Goal: Task Accomplishment & Management: Use online tool/utility

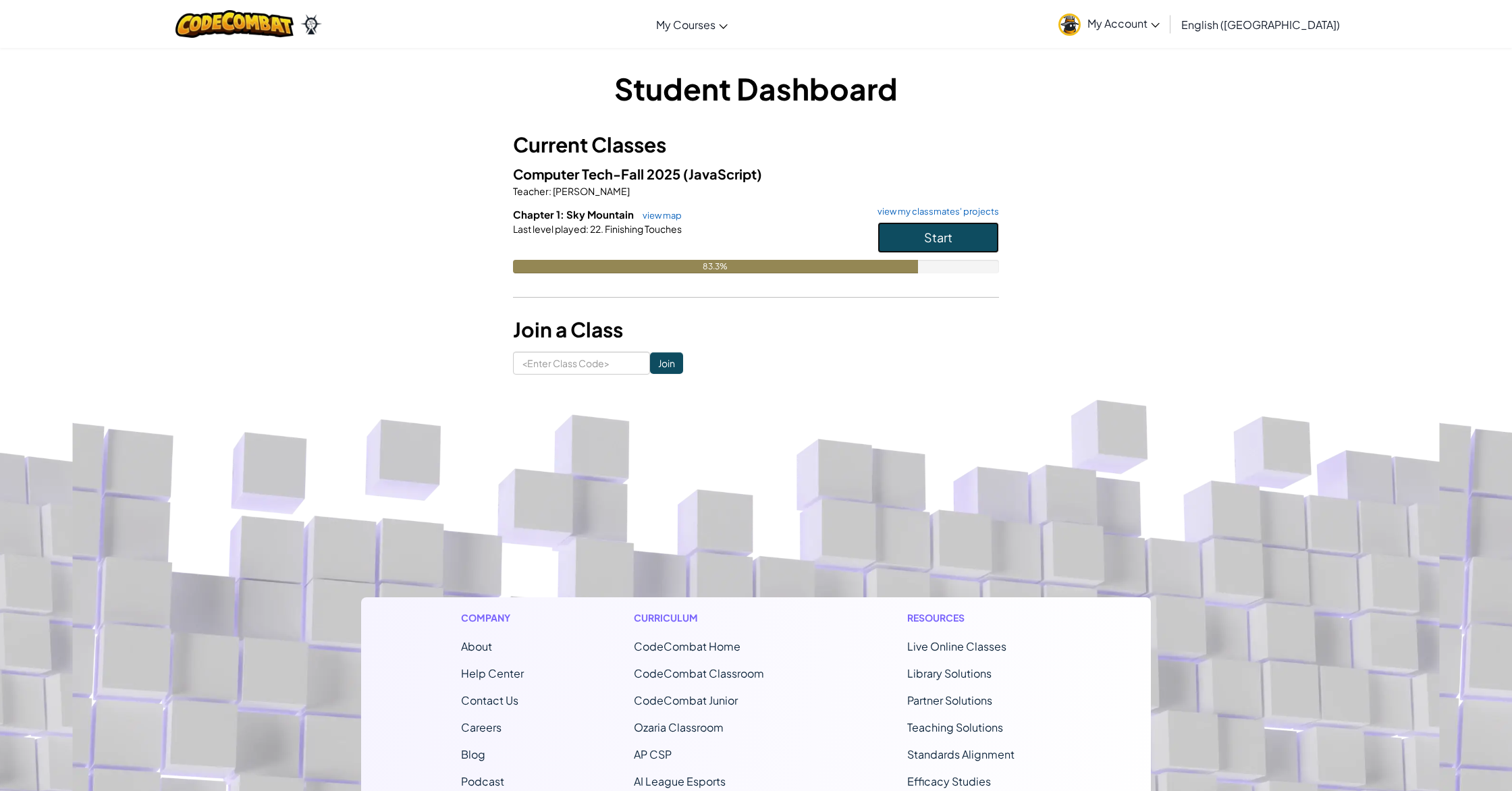
click at [974, 243] on button "Start" at bounding box center [938, 237] width 122 height 31
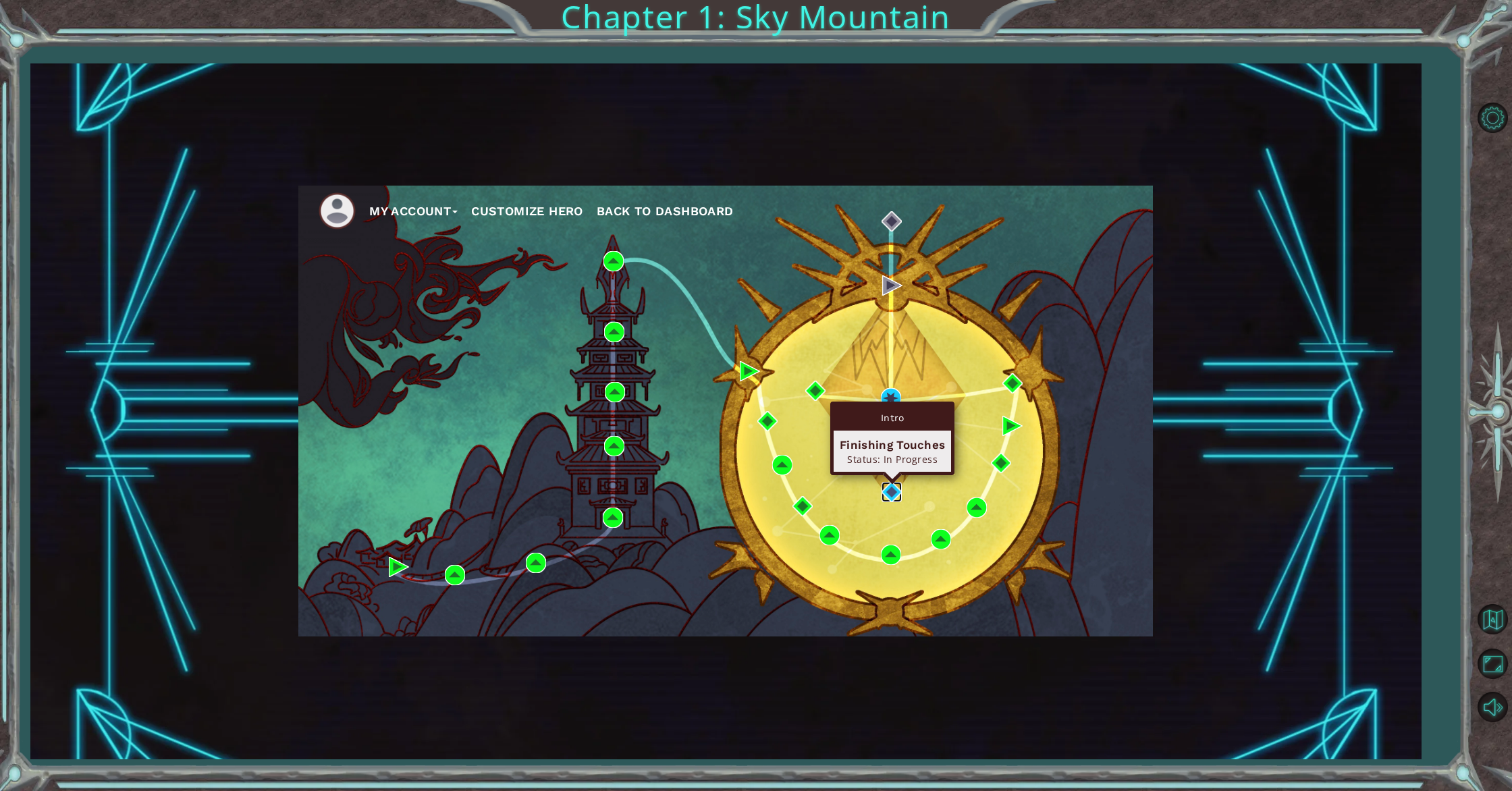
click at [893, 497] on img at bounding box center [891, 491] width 20 height 20
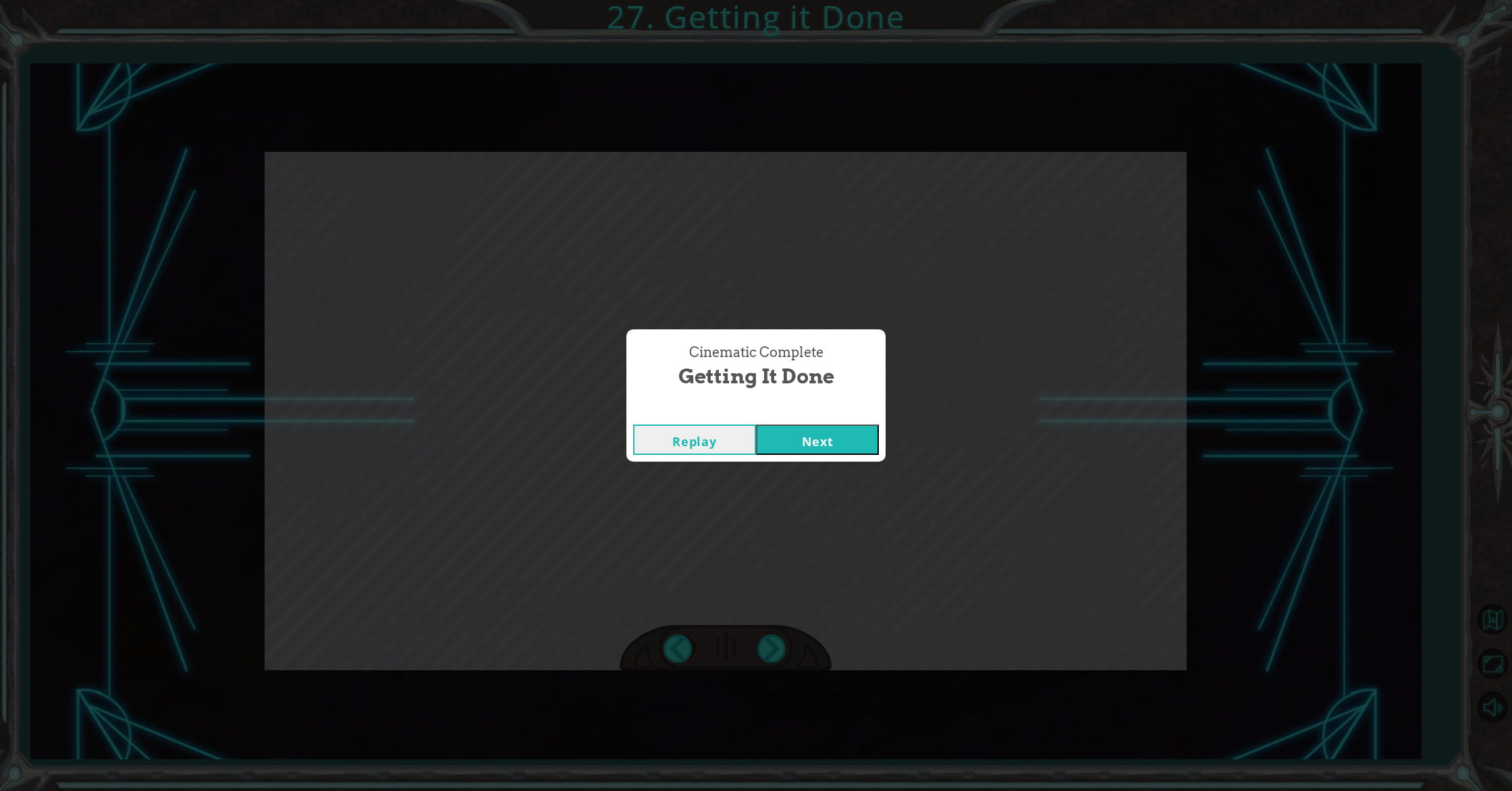
click at [862, 454] on div "Replay Next" at bounding box center [756, 439] width 259 height 44
click at [850, 439] on button "Next" at bounding box center [817, 439] width 123 height 30
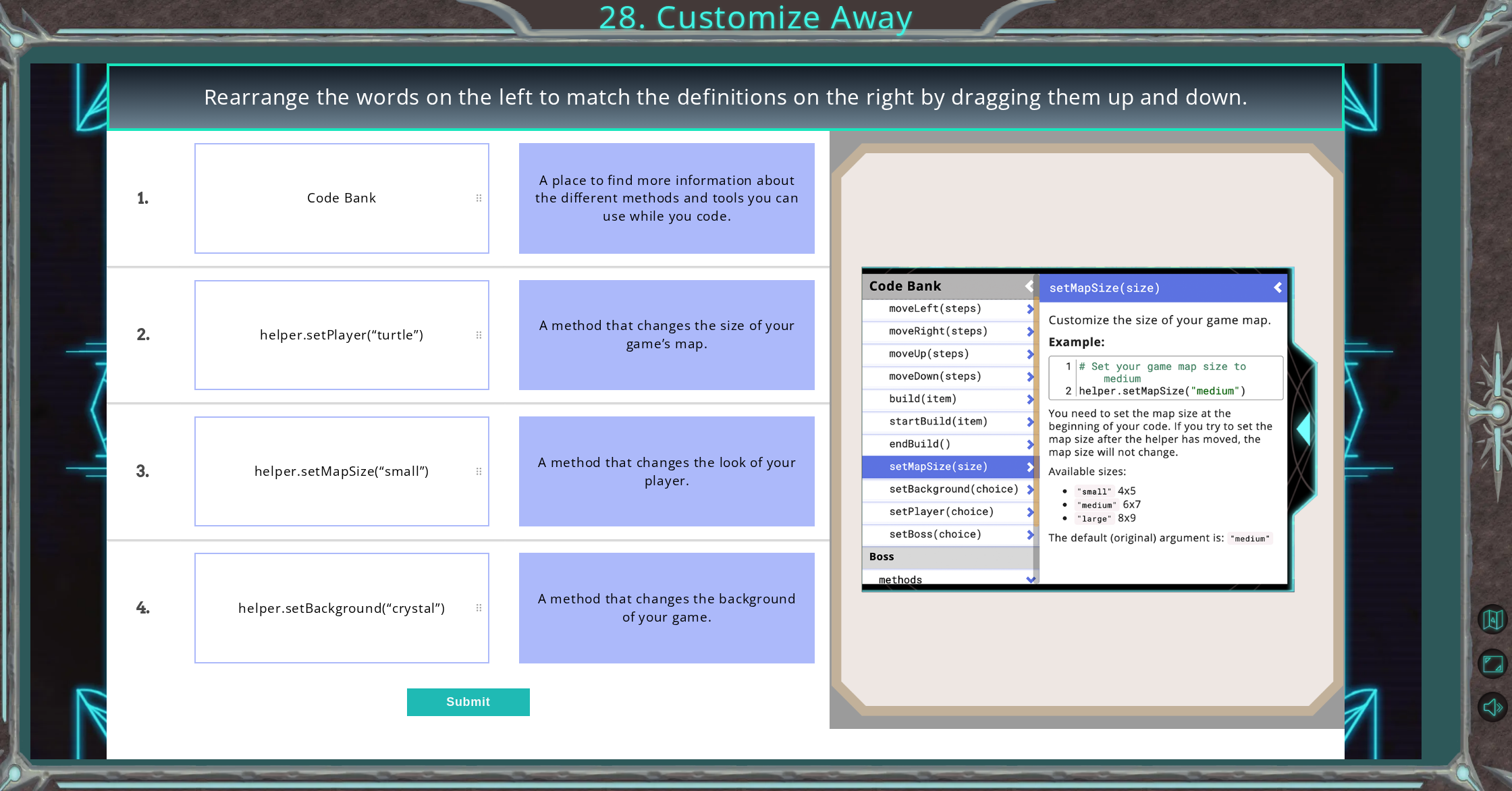
drag, startPoint x: 678, startPoint y: 337, endPoint x: 582, endPoint y: 297, distance: 104.0
click at [581, 335] on div "A method that changes the size of your game’s map." at bounding box center [667, 335] width 296 height 110
drag, startPoint x: 667, startPoint y: 205, endPoint x: 367, endPoint y: 248, distance: 303.1
click at [380, 253] on div "1. 2. 3. 4. Code Bank helper.setPlayer(“turtle”) helper.setMapSize(“small”) hel…" at bounding box center [467, 402] width 723 height 544
click at [501, 703] on button "Submit" at bounding box center [468, 702] width 123 height 28
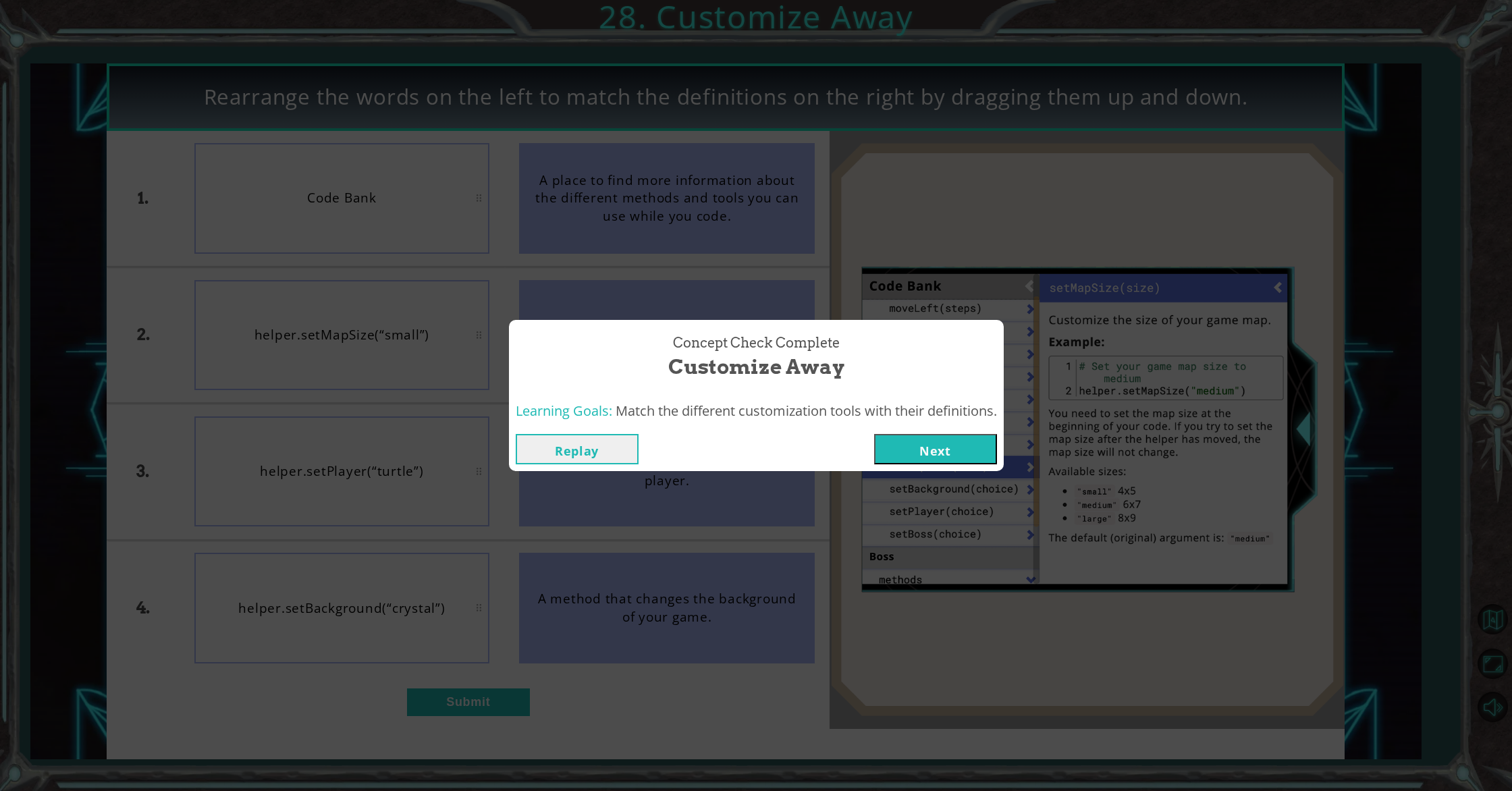
click at [909, 442] on button "Next" at bounding box center [936, 449] width 123 height 30
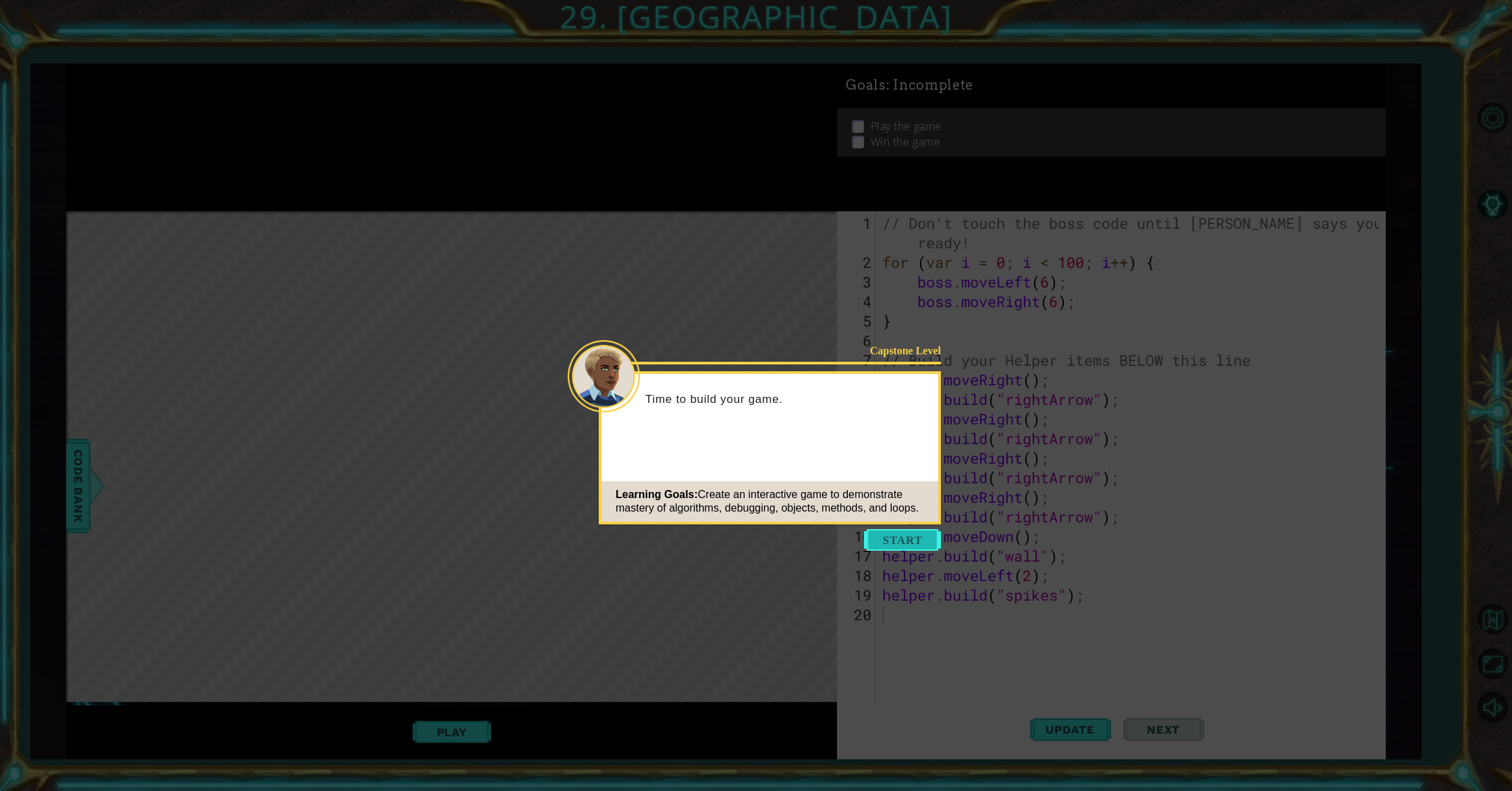
click at [884, 534] on button "Start" at bounding box center [903, 540] width 77 height 22
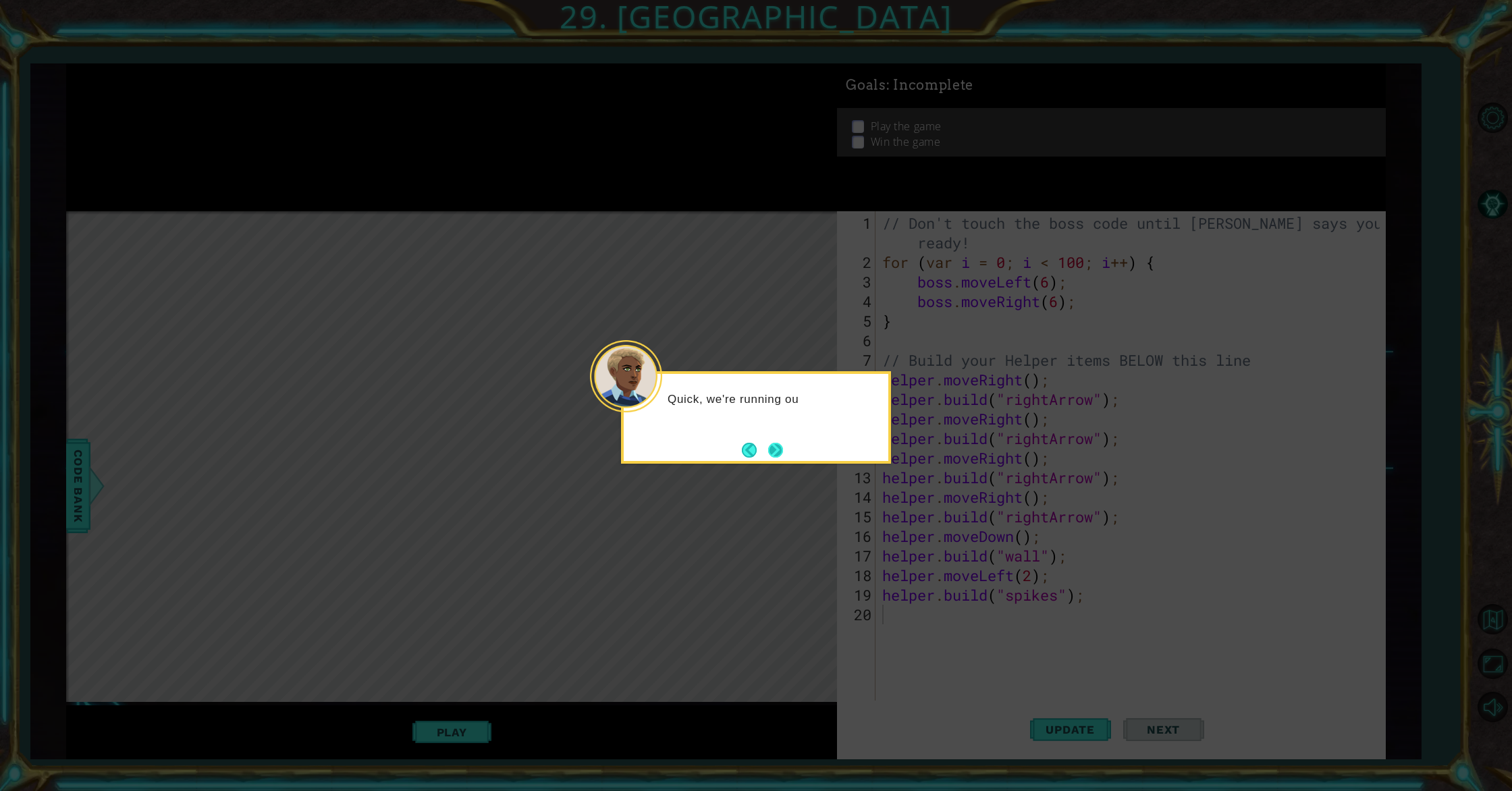
click at [788, 460] on div "Quick, we're running ou" at bounding box center [756, 417] width 270 height 92
click at [774, 454] on button "Next" at bounding box center [776, 450] width 22 height 22
click at [774, 454] on button "Next" at bounding box center [776, 450] width 20 height 20
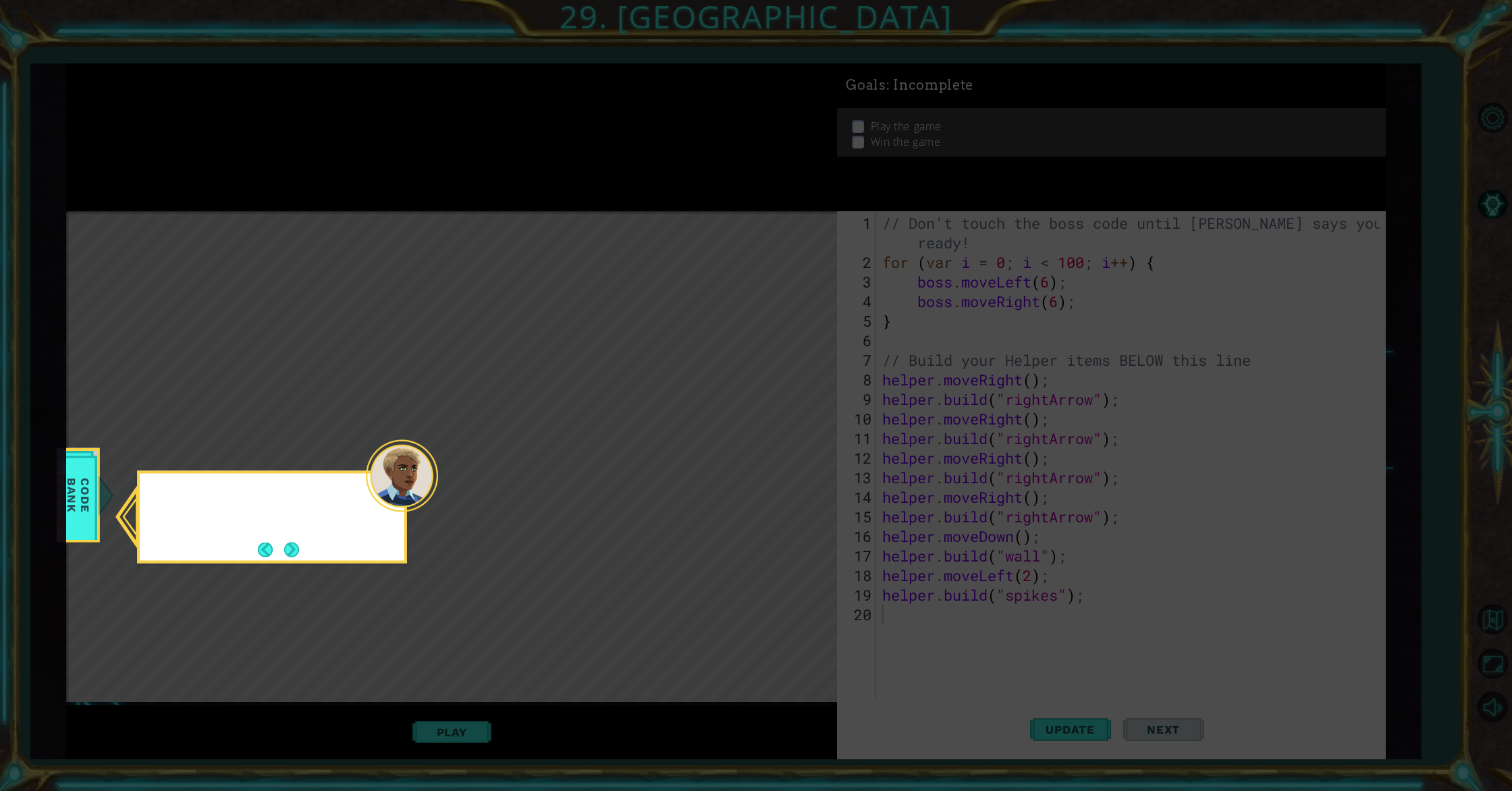
click at [774, 454] on icon at bounding box center [756, 396] width 1512 height 791
click at [285, 548] on button "Next" at bounding box center [292, 551] width 18 height 18
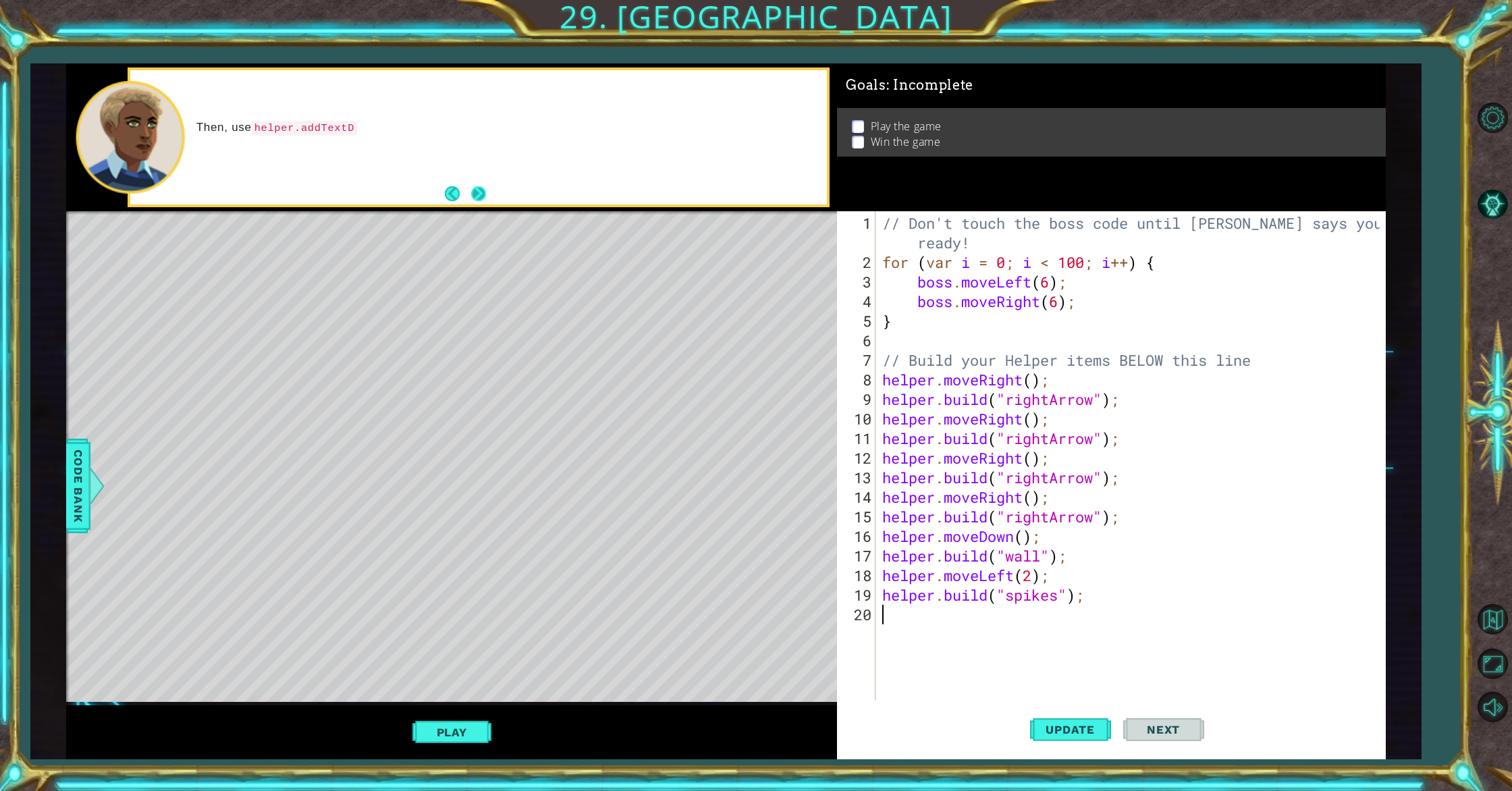
click at [476, 199] on button "Next" at bounding box center [479, 194] width 18 height 18
click at [477, 199] on button "Next" at bounding box center [479, 194] width 16 height 16
click at [91, 498] on div at bounding box center [96, 486] width 17 height 41
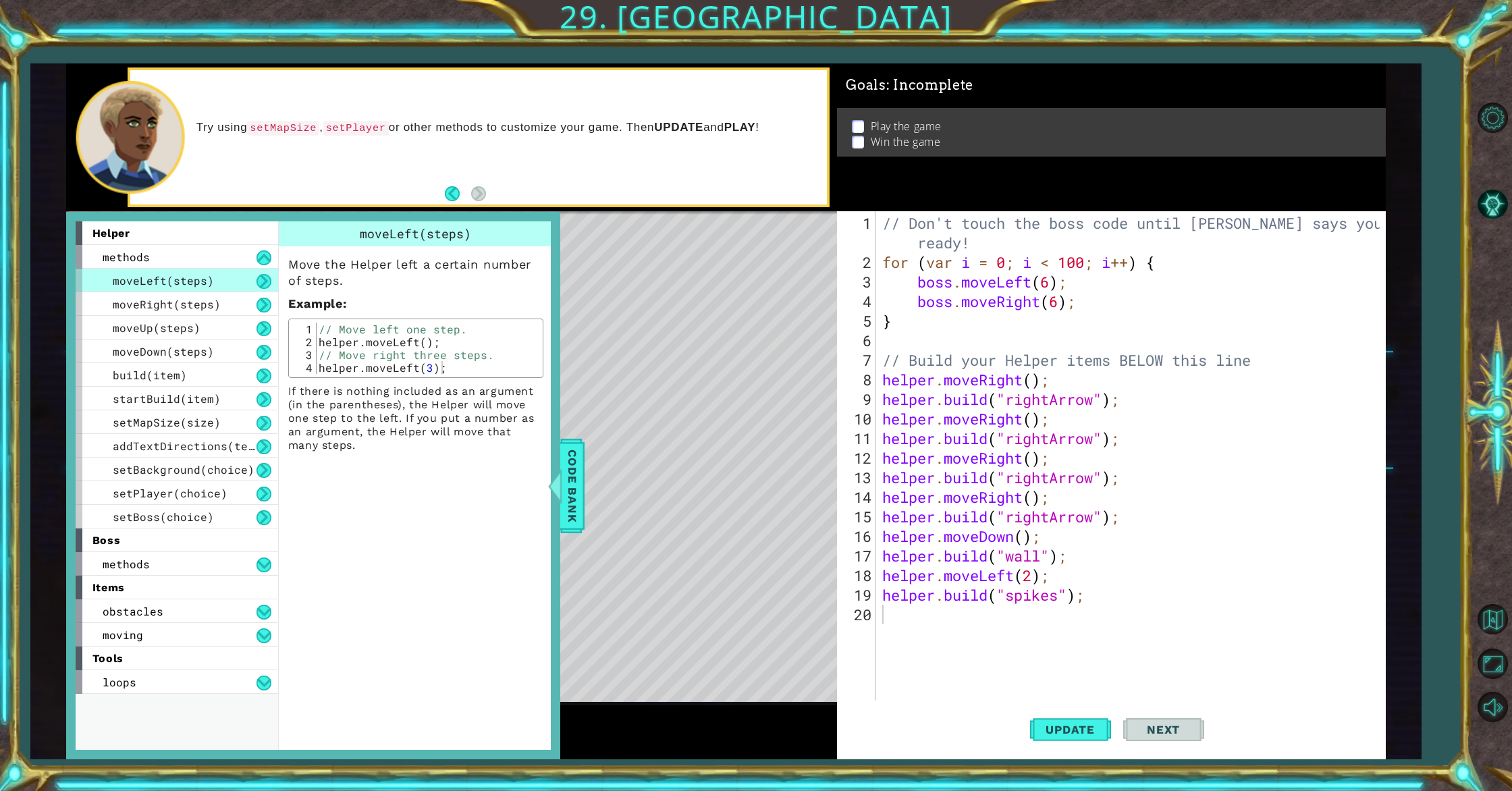
click at [1014, 613] on div "// Don't touch the boss code until [PERSON_NAME] says you're ready! for ( var i…" at bounding box center [1133, 487] width 507 height 548
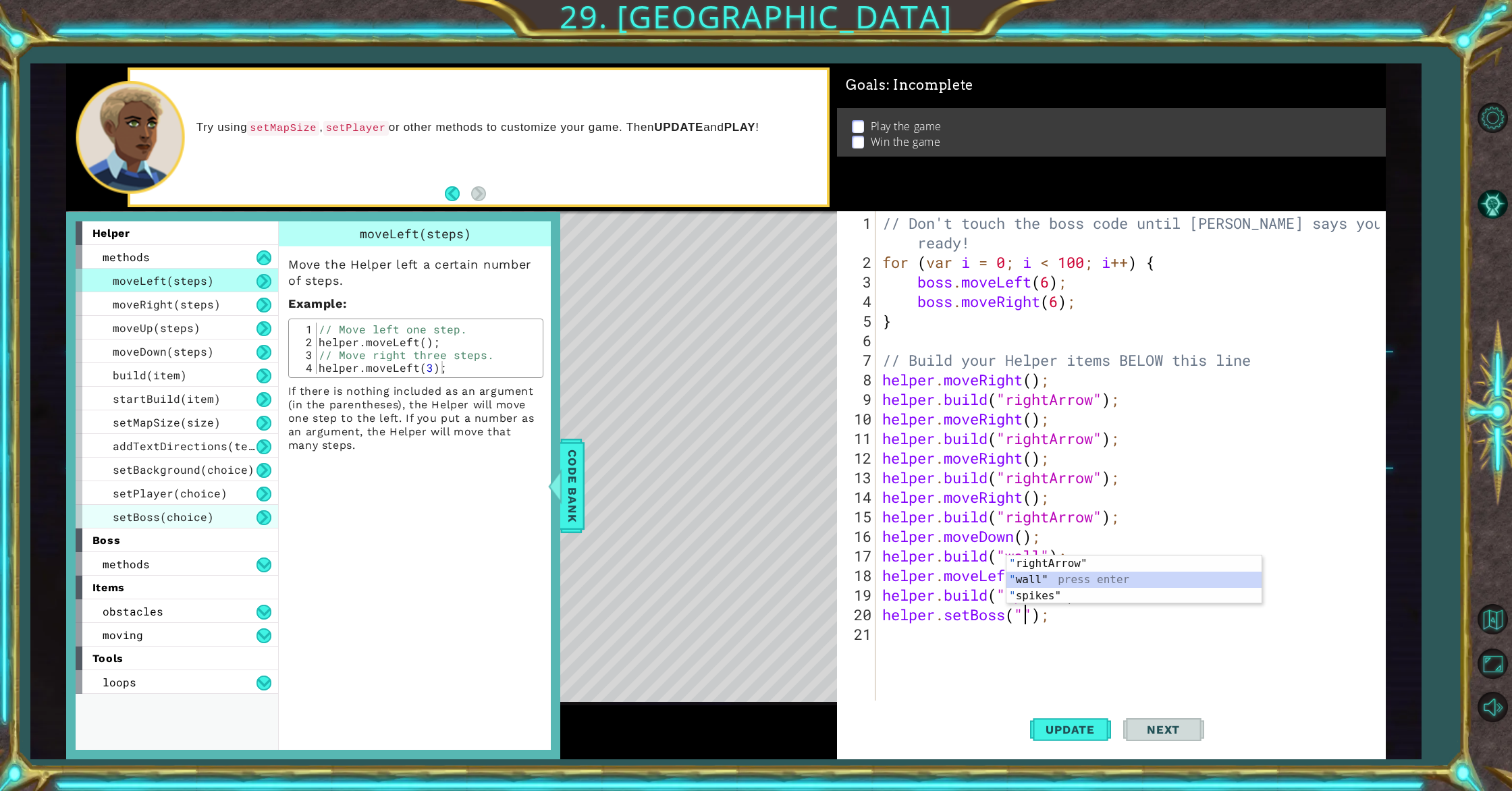
click at [143, 525] on div "setBoss(choice)" at bounding box center [177, 516] width 202 height 23
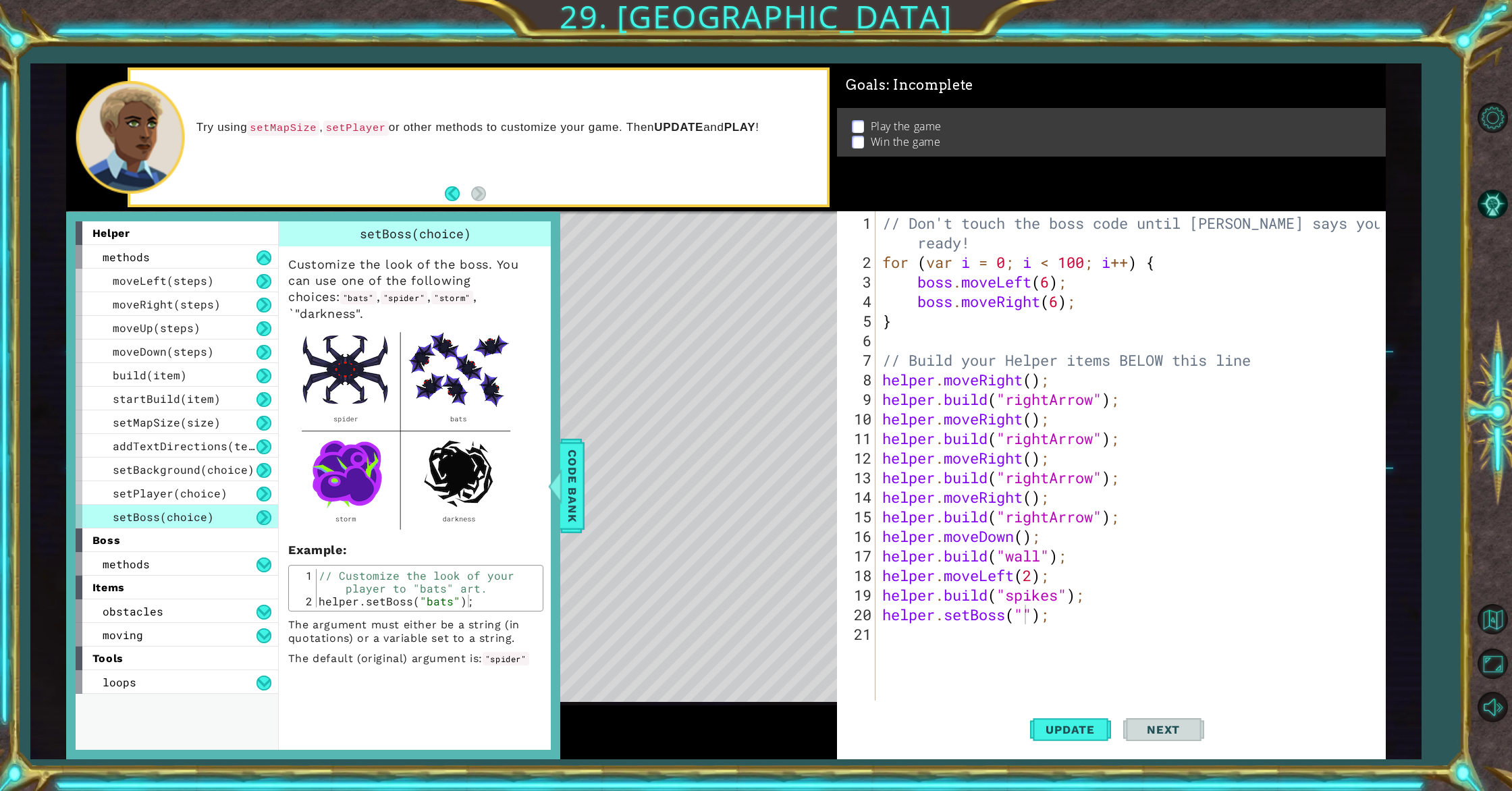
click at [1029, 617] on div "// Don't touch the boss code until [PERSON_NAME] says you're ready! for ( var i…" at bounding box center [1133, 487] width 507 height 548
type textarea "helper.setBoss("darkness");"
click at [1042, 632] on div "// Don't touch the boss code until [PERSON_NAME] says you're ready! for ( var i…" at bounding box center [1133, 487] width 507 height 548
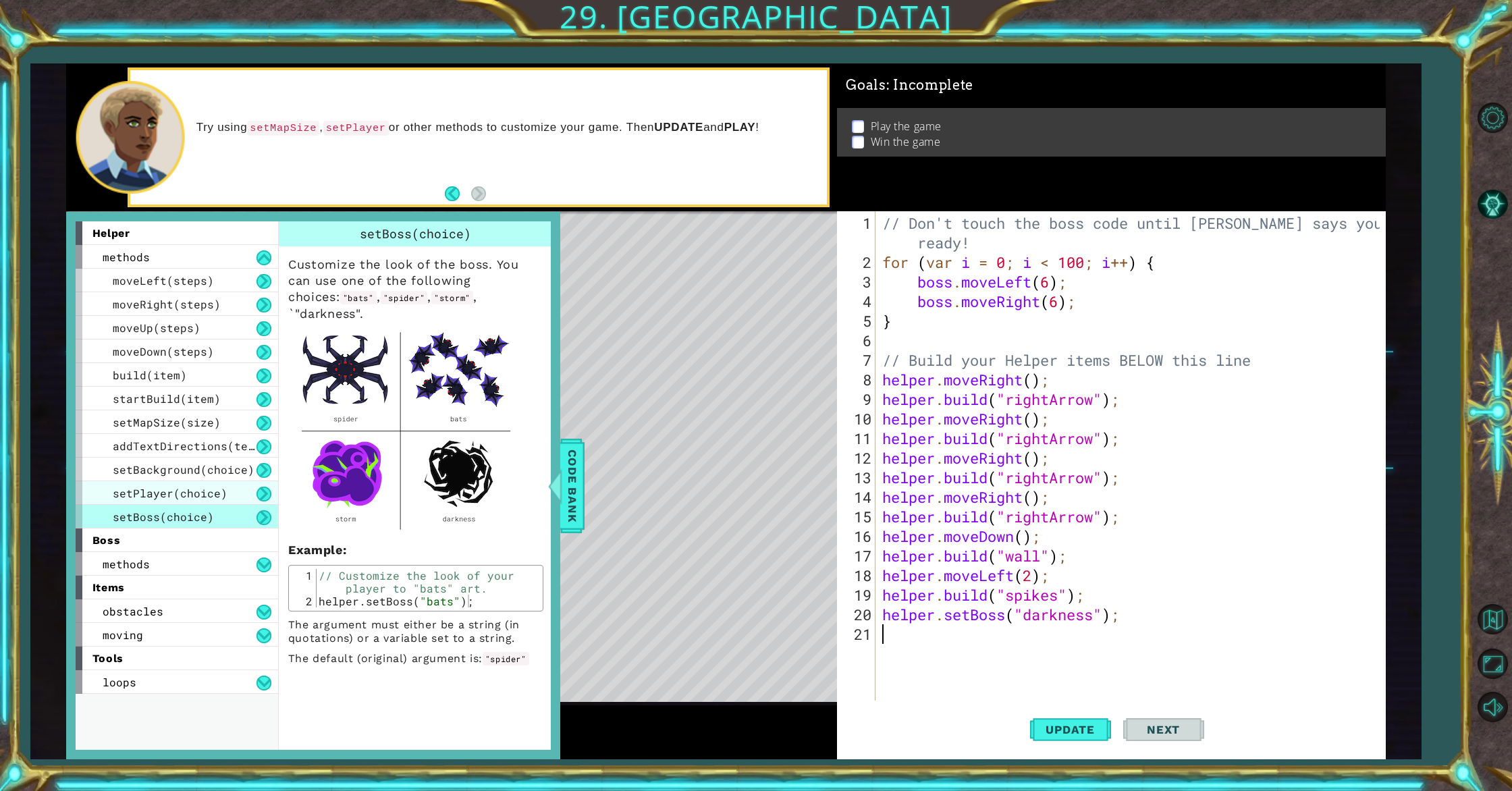
click at [214, 482] on div "setPlayer(choice)" at bounding box center [177, 492] width 202 height 23
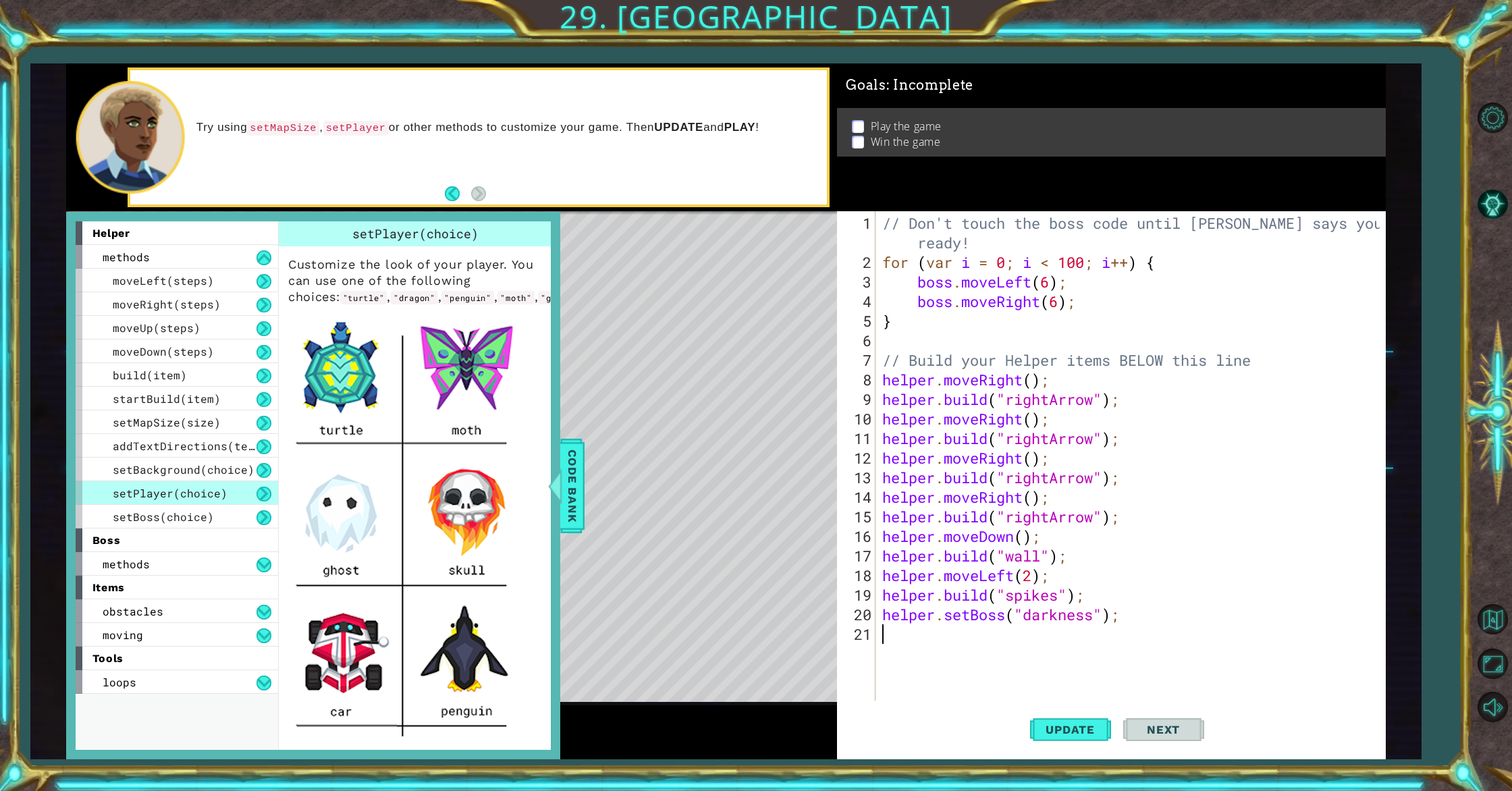
click at [901, 634] on div "// Don't touch the boss code until [PERSON_NAME] says you're ready! for ( var i…" at bounding box center [1133, 487] width 507 height 548
type textarea "helper.setPlayer("skull");"
click at [1077, 733] on span "Update" at bounding box center [1070, 729] width 76 height 14
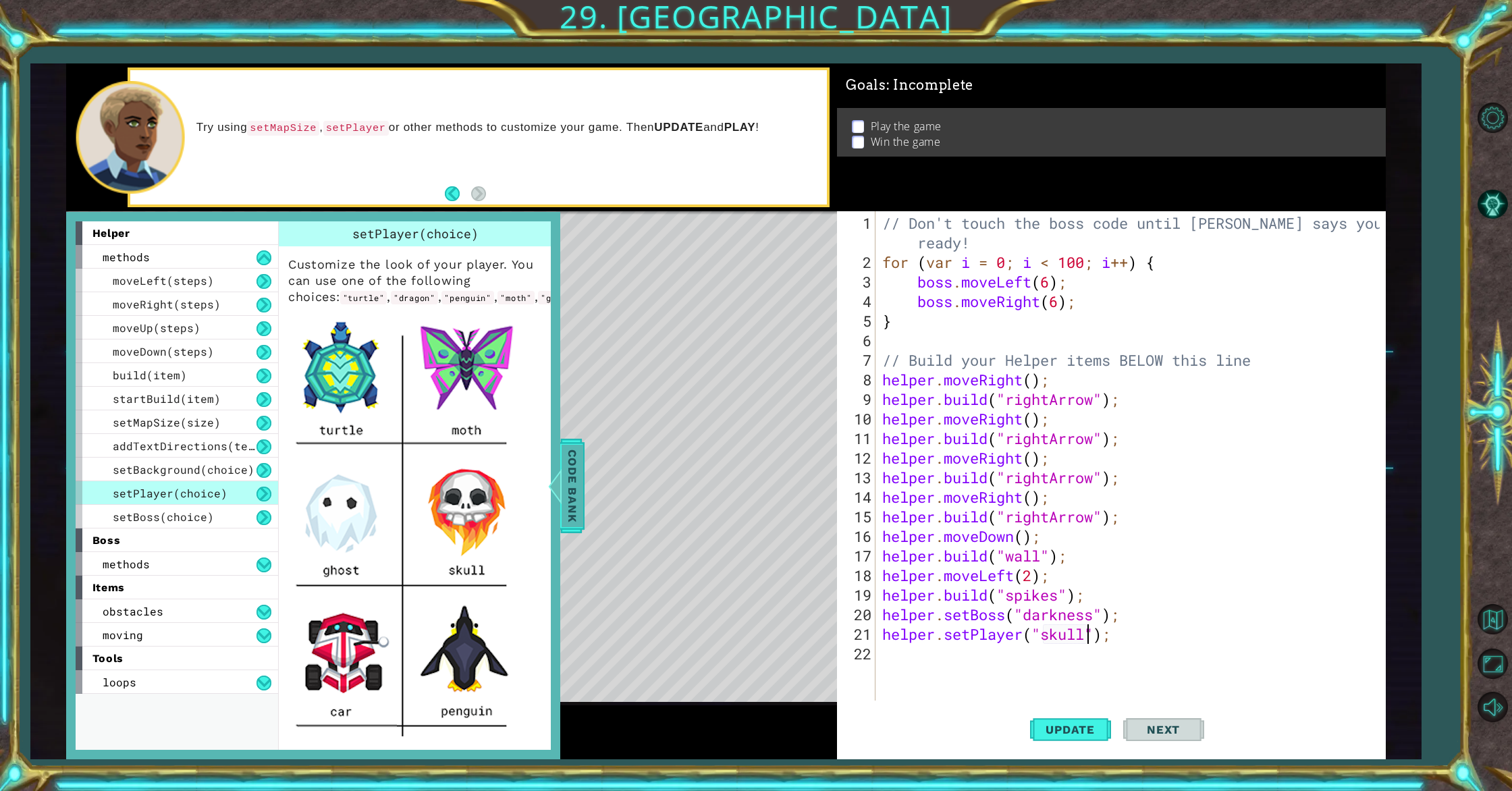
click at [578, 520] on span "Code Bank" at bounding box center [572, 485] width 22 height 82
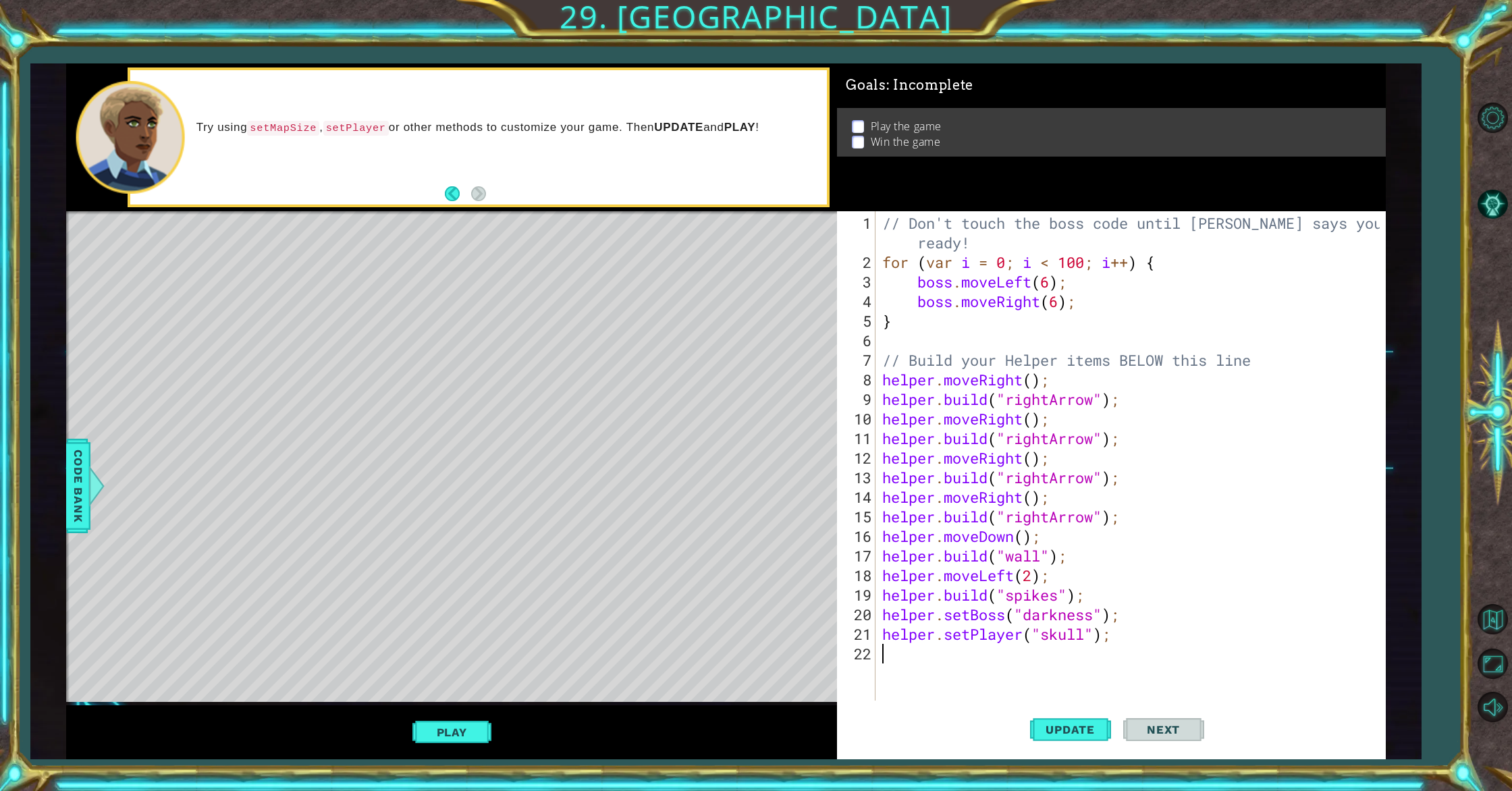
scroll to position [0, 0]
click at [947, 658] on div "// Don't touch the boss code until [PERSON_NAME] says you're ready! for ( var i…" at bounding box center [1133, 487] width 507 height 548
type textarea "g"
type textarea "b"
click at [1078, 731] on span "Update" at bounding box center [1070, 729] width 76 height 14
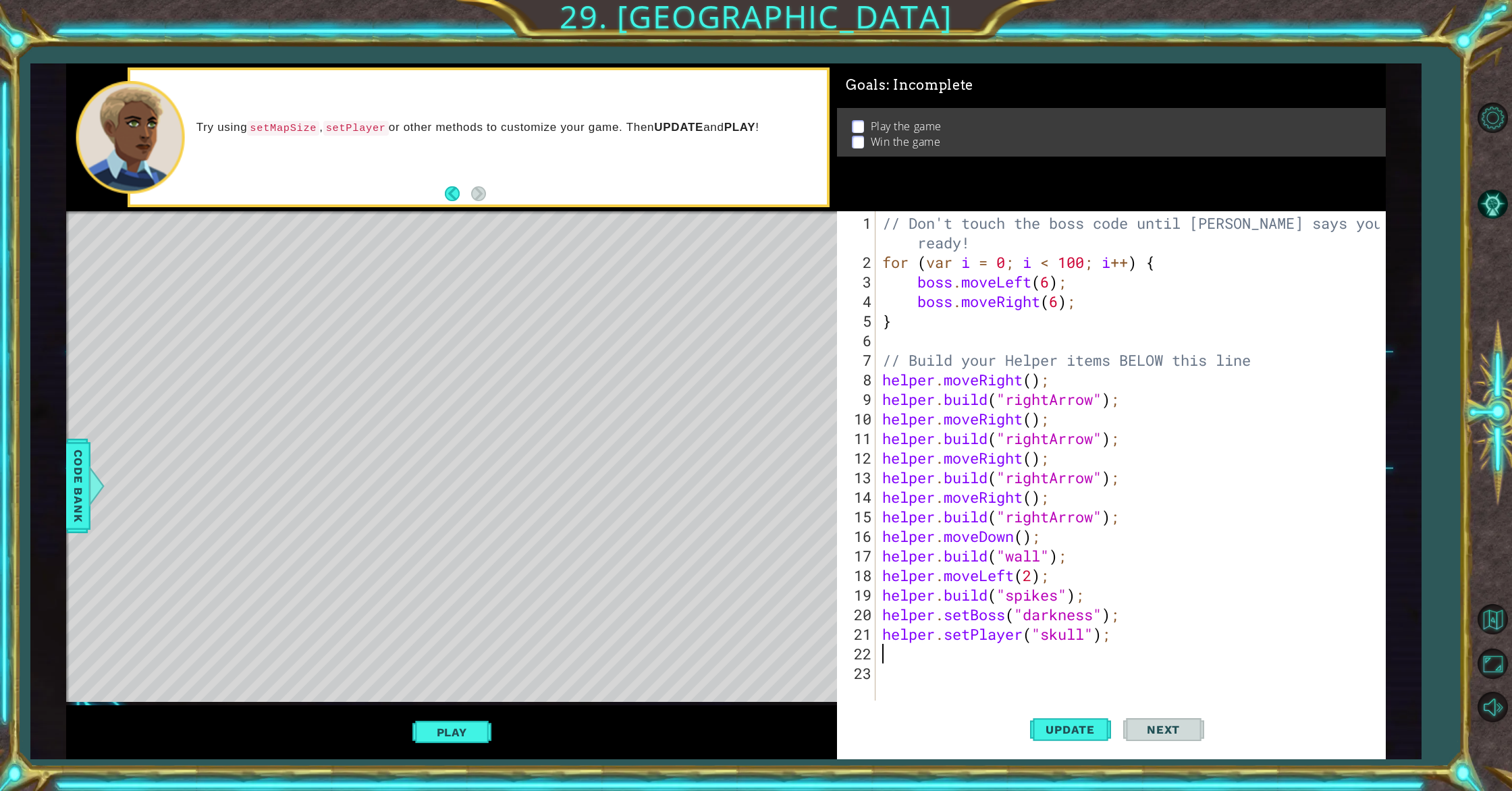
click at [1155, 733] on span "Next" at bounding box center [1164, 729] width 60 height 14
click at [440, 728] on button "Play" at bounding box center [452, 732] width 79 height 26
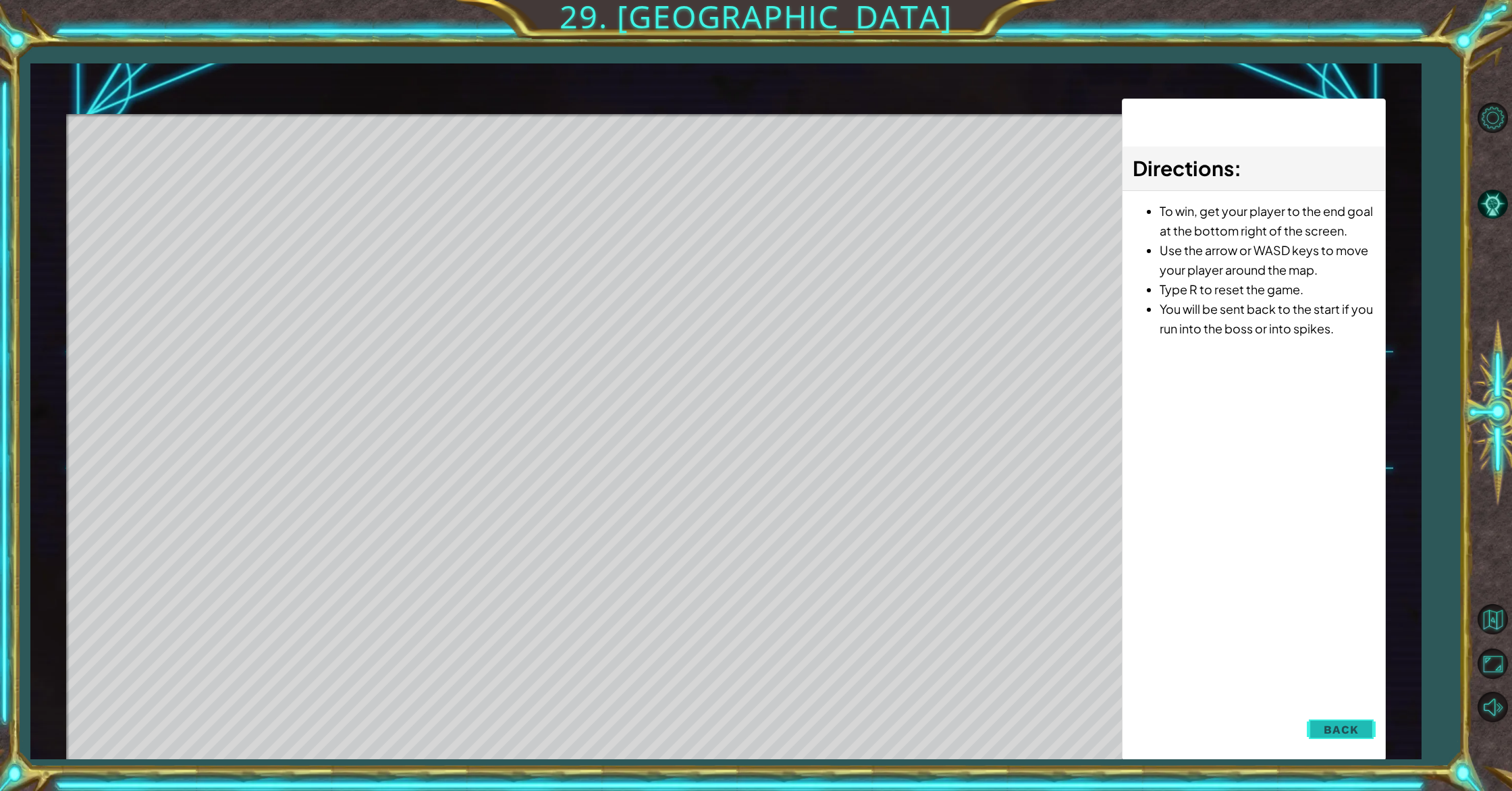
click at [1365, 734] on button "Back" at bounding box center [1341, 729] width 68 height 27
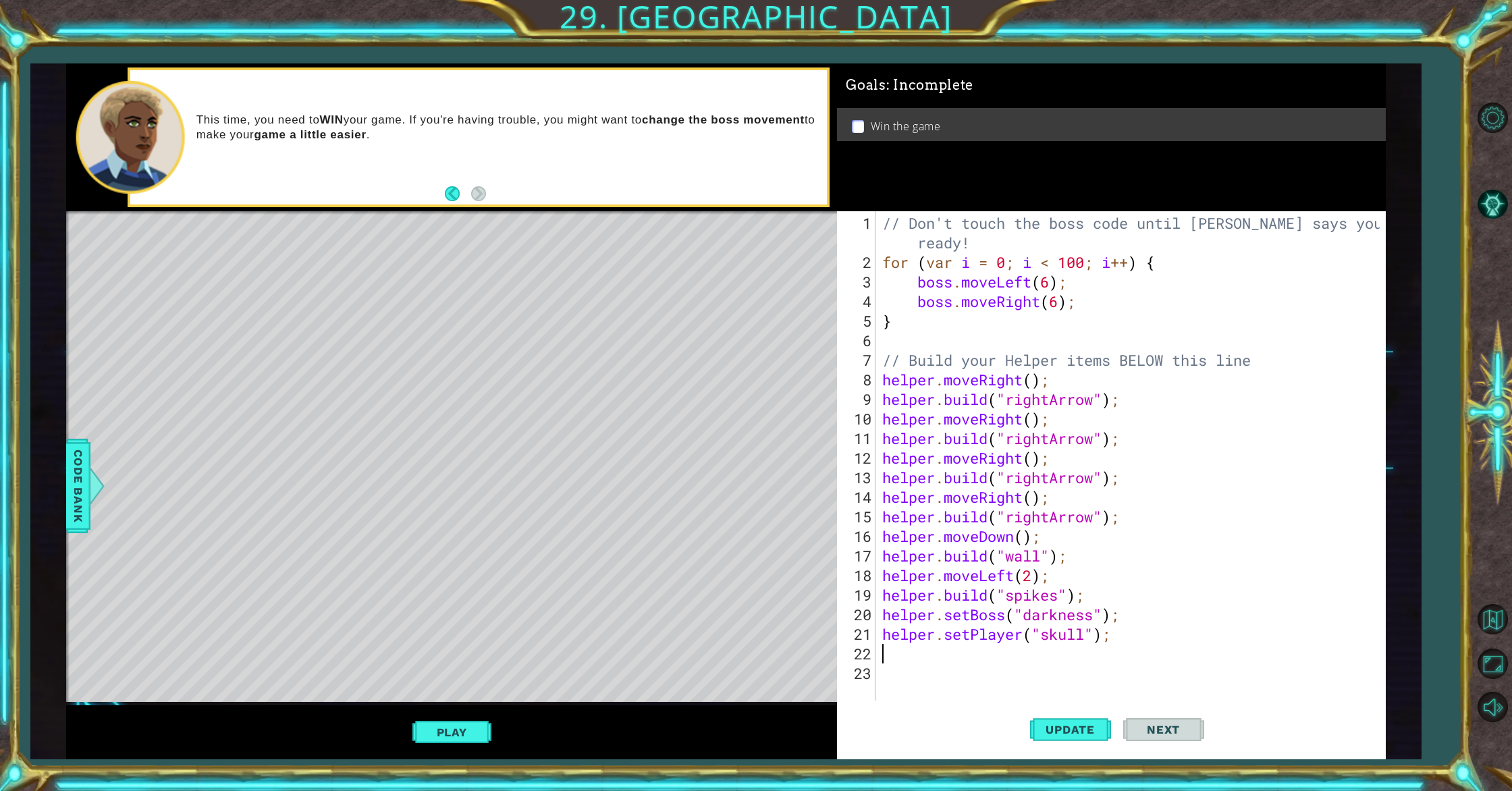
click at [1069, 633] on div "// Don't touch the boss code until [PERSON_NAME] says you're ready! for ( var i…" at bounding box center [1133, 487] width 507 height 548
type textarea "helper.setPlayer("skull");"
click at [79, 475] on span "Code Bank" at bounding box center [78, 485] width 22 height 82
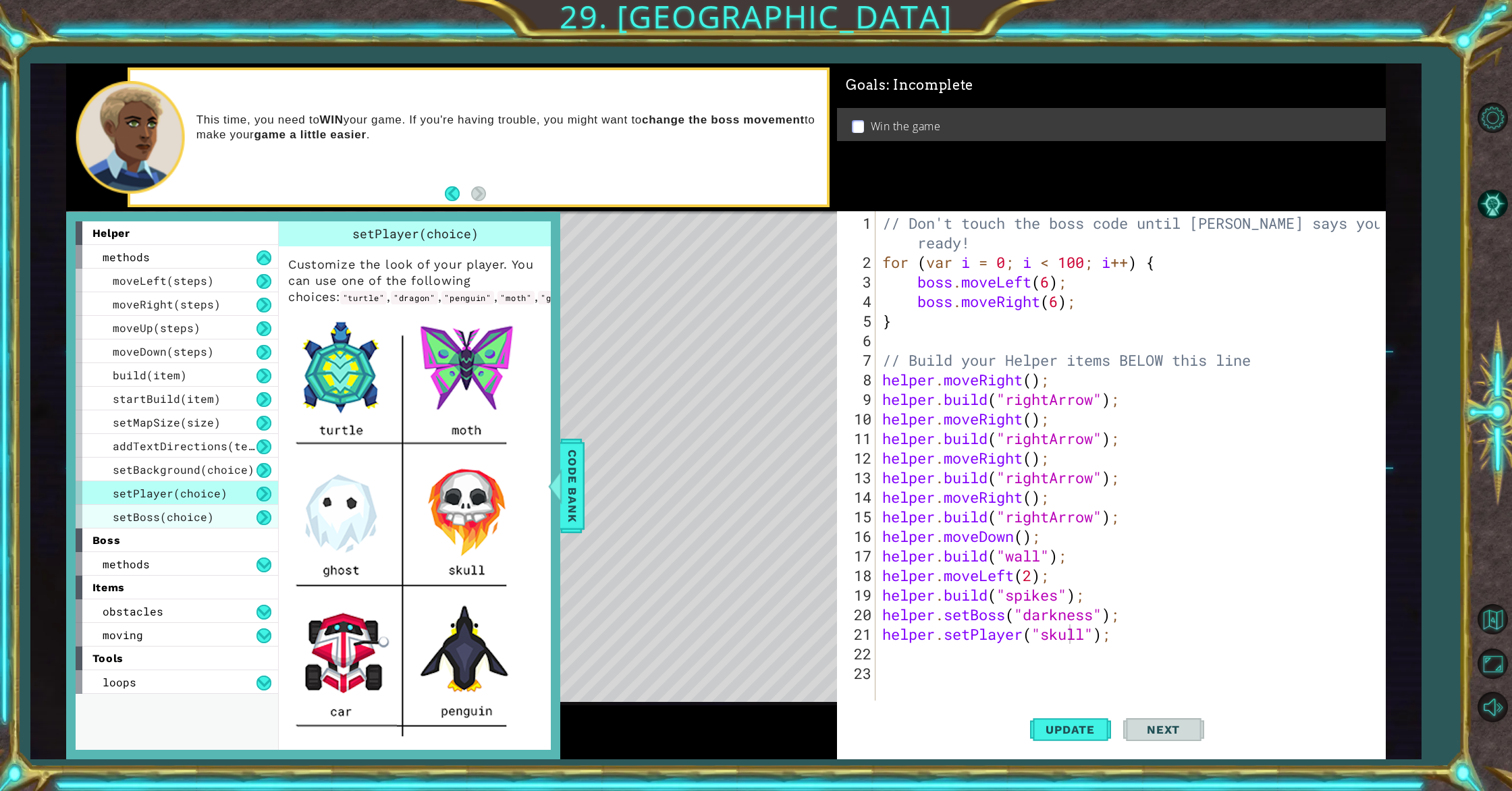
drag, startPoint x: 186, startPoint y: 519, endPoint x: 144, endPoint y: 524, distance: 42.3
click at [163, 520] on span "setBoss(choice)" at bounding box center [163, 516] width 101 height 14
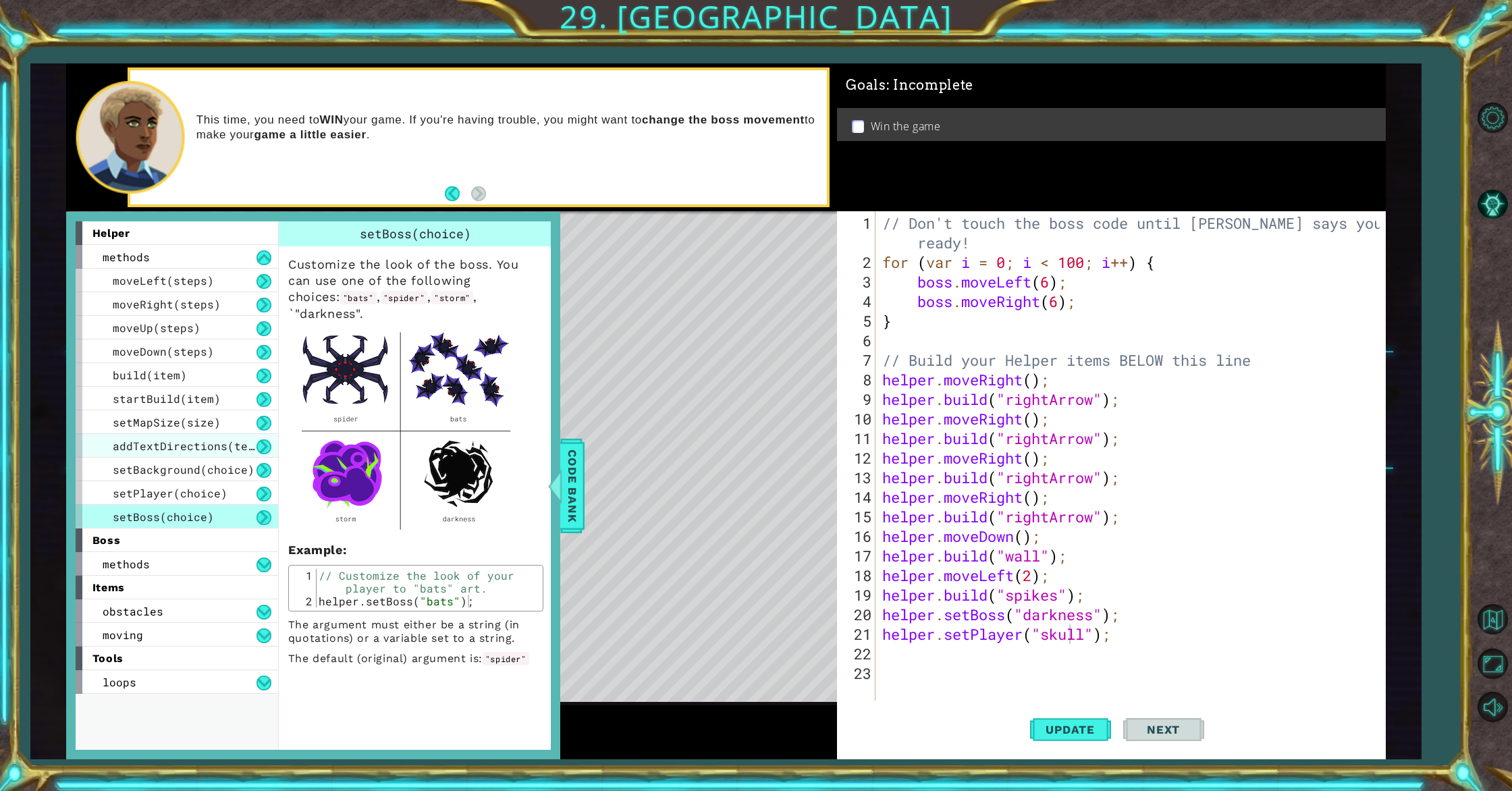
click at [201, 451] on span "addTextDirections(text)" at bounding box center [190, 445] width 156 height 14
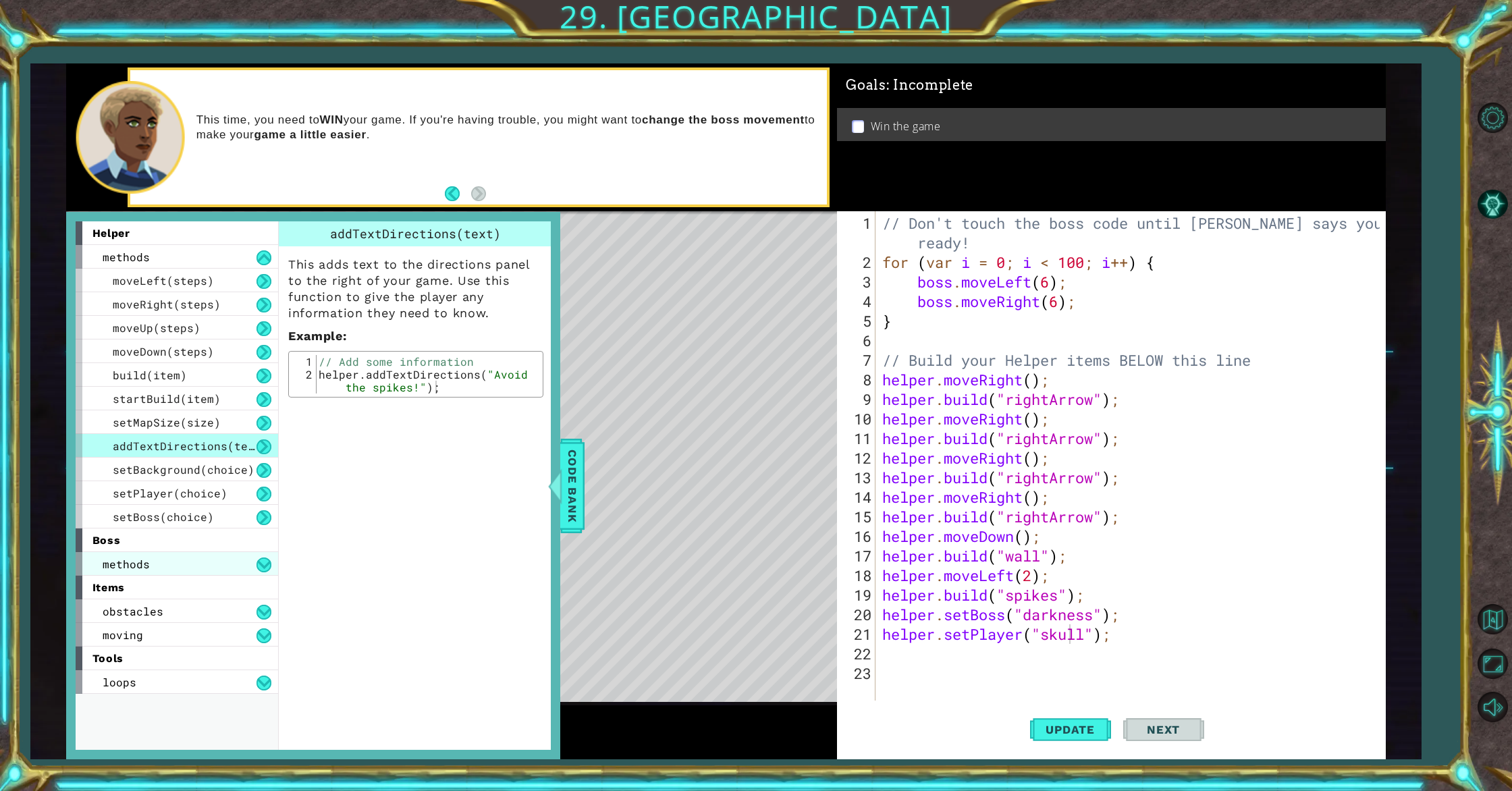
click at [156, 557] on div "methods" at bounding box center [177, 563] width 202 height 23
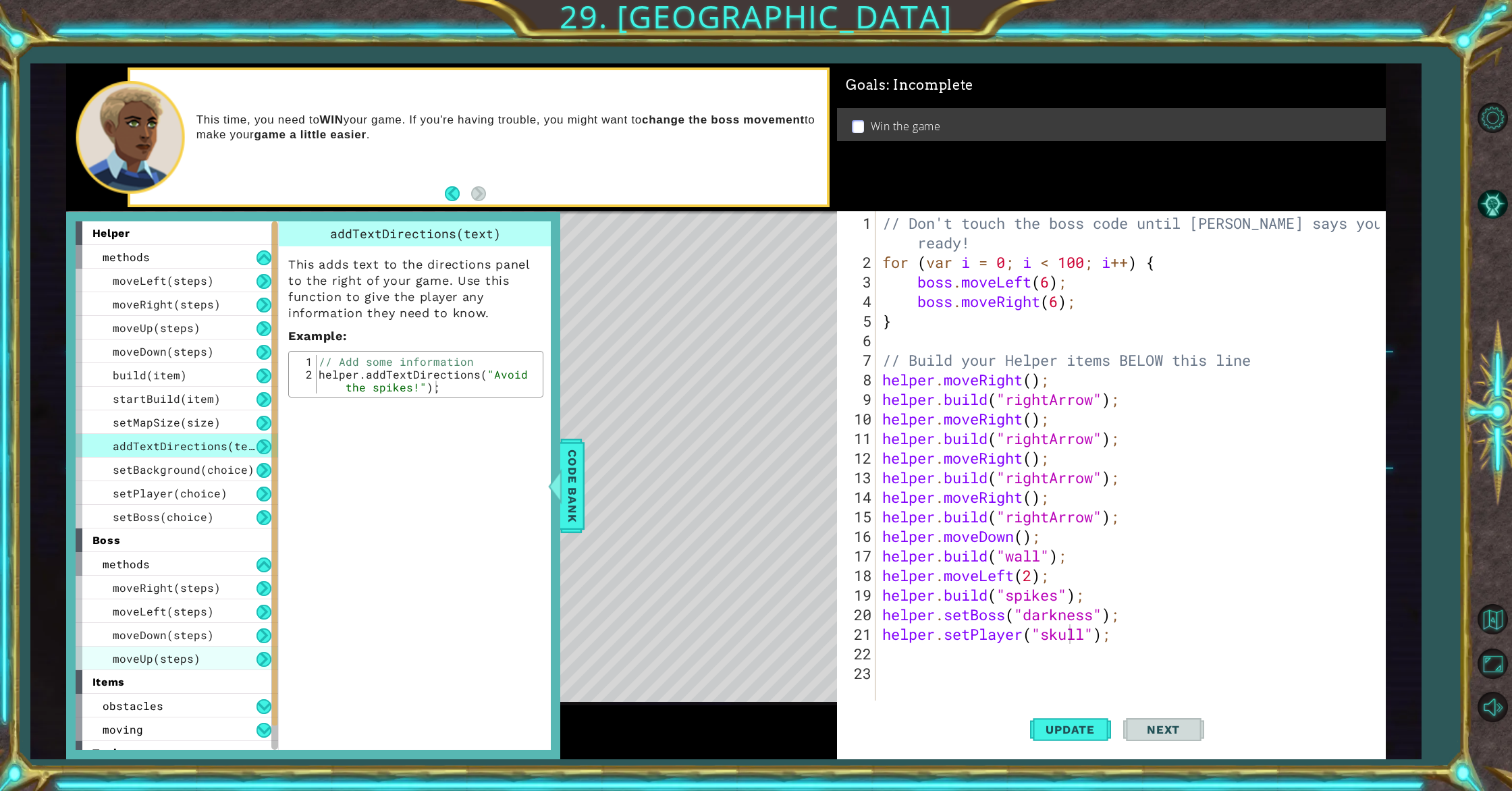
click at [186, 658] on span "moveUp(steps)" at bounding box center [156, 658] width 88 height 14
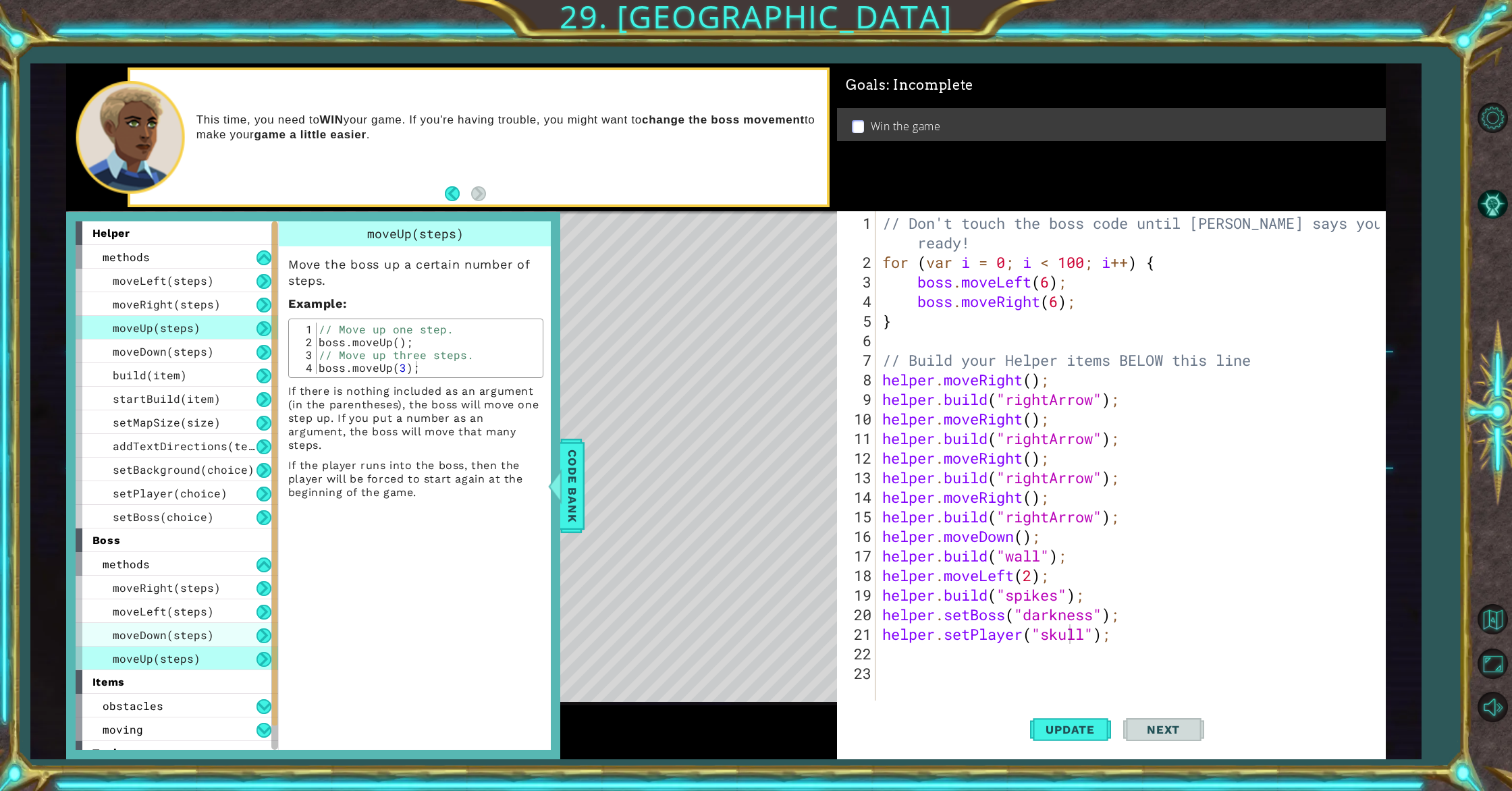
click at [205, 639] on span "moveDown(steps)" at bounding box center [163, 634] width 101 height 14
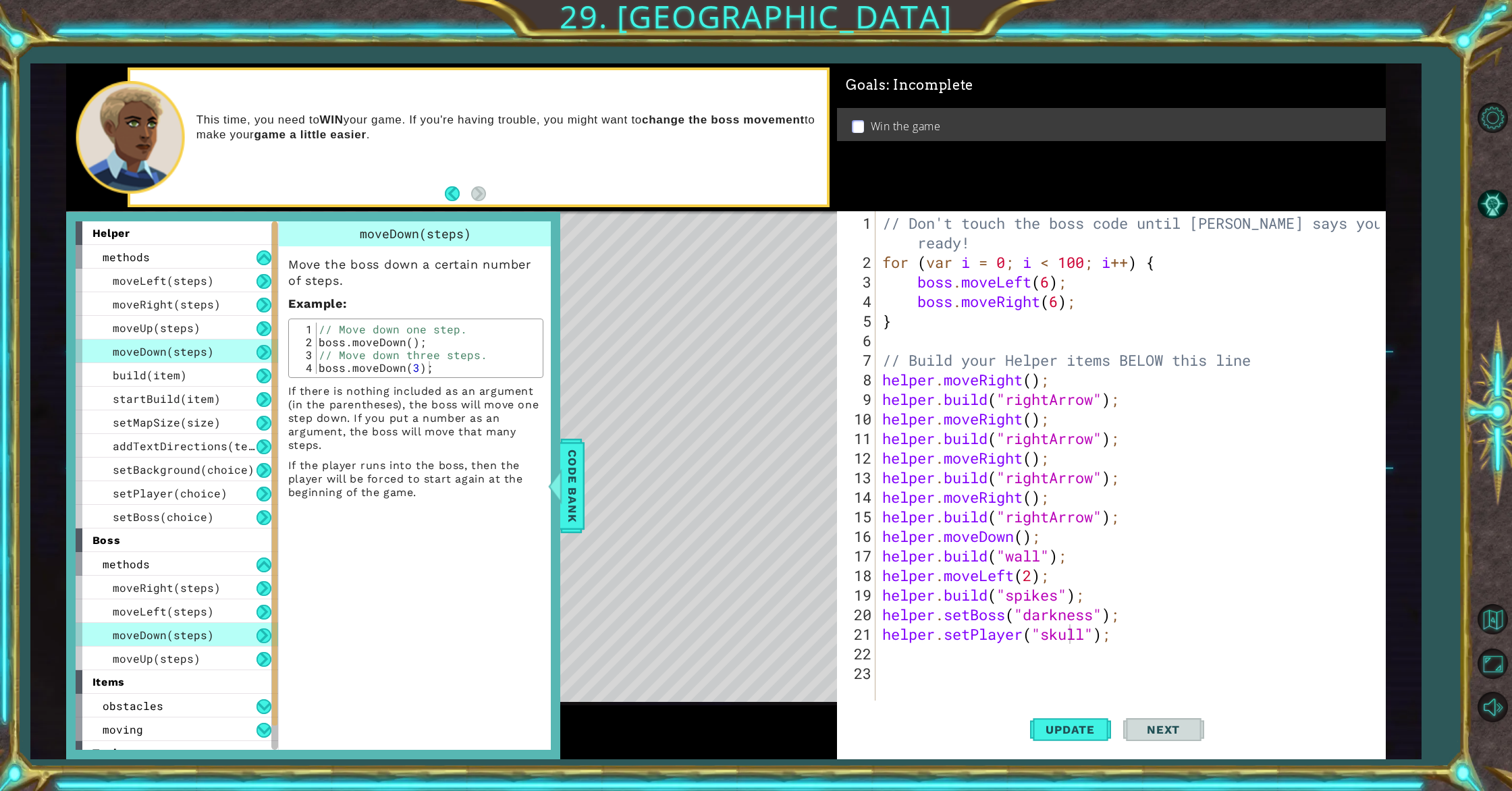
click at [208, 628] on span "moveDown(steps)" at bounding box center [163, 634] width 101 height 14
click at [193, 617] on span "moveLeft(steps)" at bounding box center [163, 611] width 101 height 14
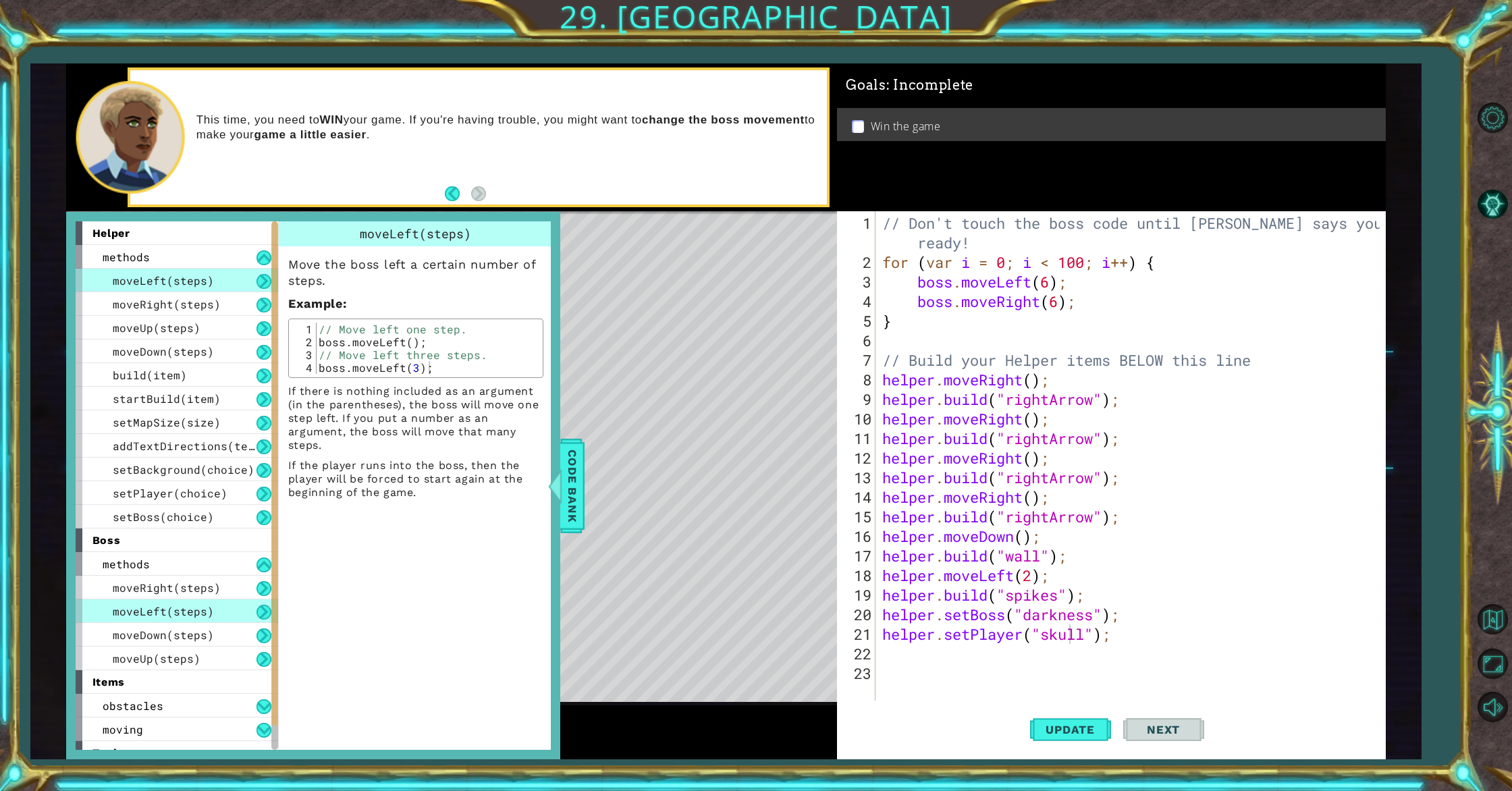
click at [915, 650] on div "// Don't touch the boss code until [PERSON_NAME] says you're ready! for ( var i…" at bounding box center [1133, 487] width 507 height 548
click at [1112, 271] on div "// Don't touch the boss code until [PERSON_NAME] says you're ready! for ( var i…" at bounding box center [1133, 487] width 507 height 548
click at [1137, 266] on div "// Don't touch the boss code until [PERSON_NAME] says you're ready! for ( var i…" at bounding box center [1133, 487] width 507 height 548
click at [1134, 266] on div "// Don't touch the boss code until [PERSON_NAME] says you're ready! for ( var i…" at bounding box center [1133, 487] width 507 height 548
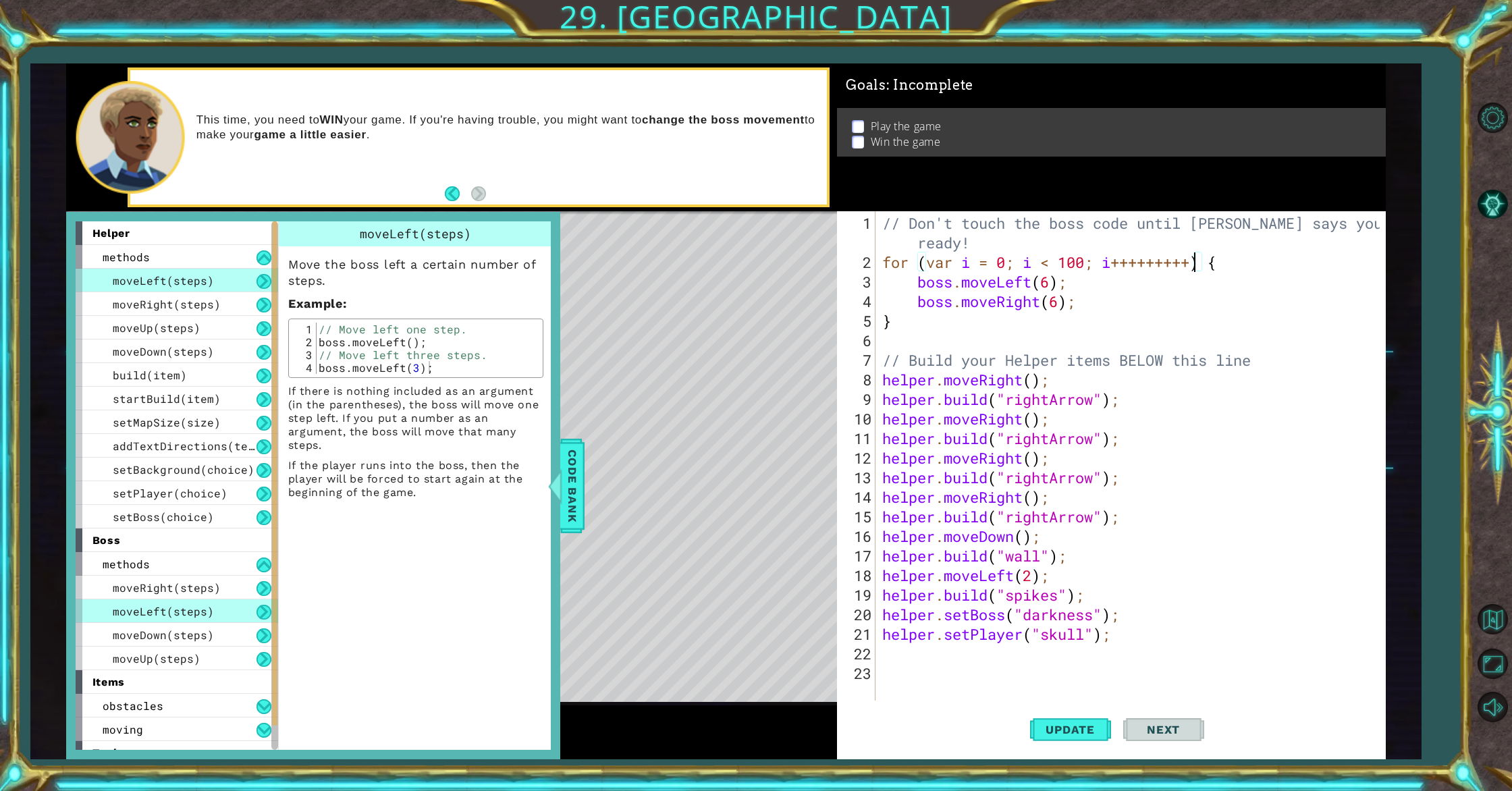
scroll to position [0, 14]
click at [1089, 727] on span "Update" at bounding box center [1070, 729] width 76 height 14
click at [1054, 734] on span "Update" at bounding box center [1070, 729] width 76 height 14
click at [1053, 724] on span "Update" at bounding box center [1070, 729] width 76 height 14
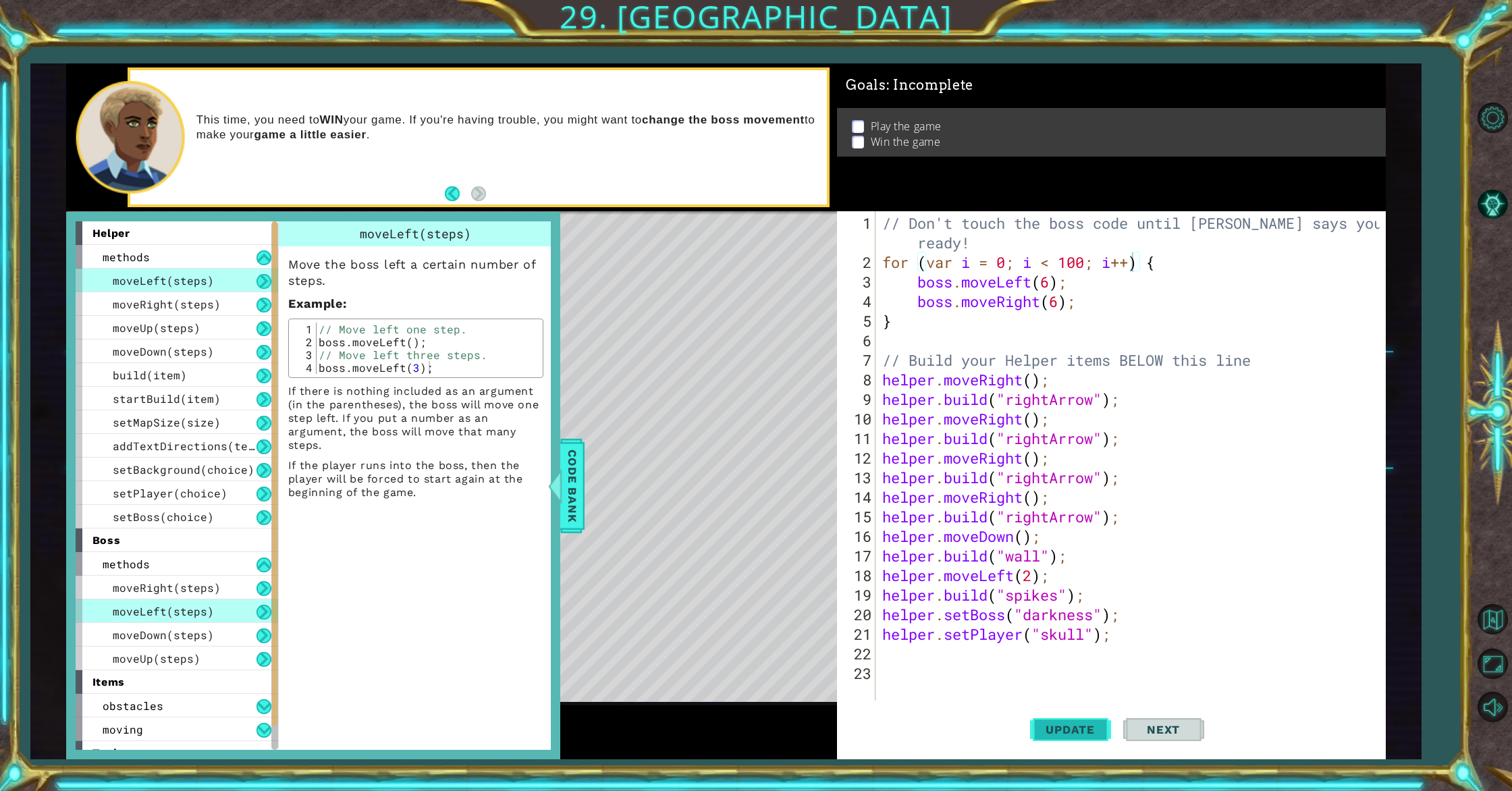
click at [1038, 728] on span "Update" at bounding box center [1070, 729] width 76 height 14
click at [1000, 260] on div "// Don't touch the boss code until [PERSON_NAME] says you're ready! for ( var i…" at bounding box center [1133, 487] width 507 height 548
click at [1097, 722] on span "Update" at bounding box center [1070, 729] width 76 height 14
click at [1162, 728] on span "Next" at bounding box center [1164, 729] width 60 height 14
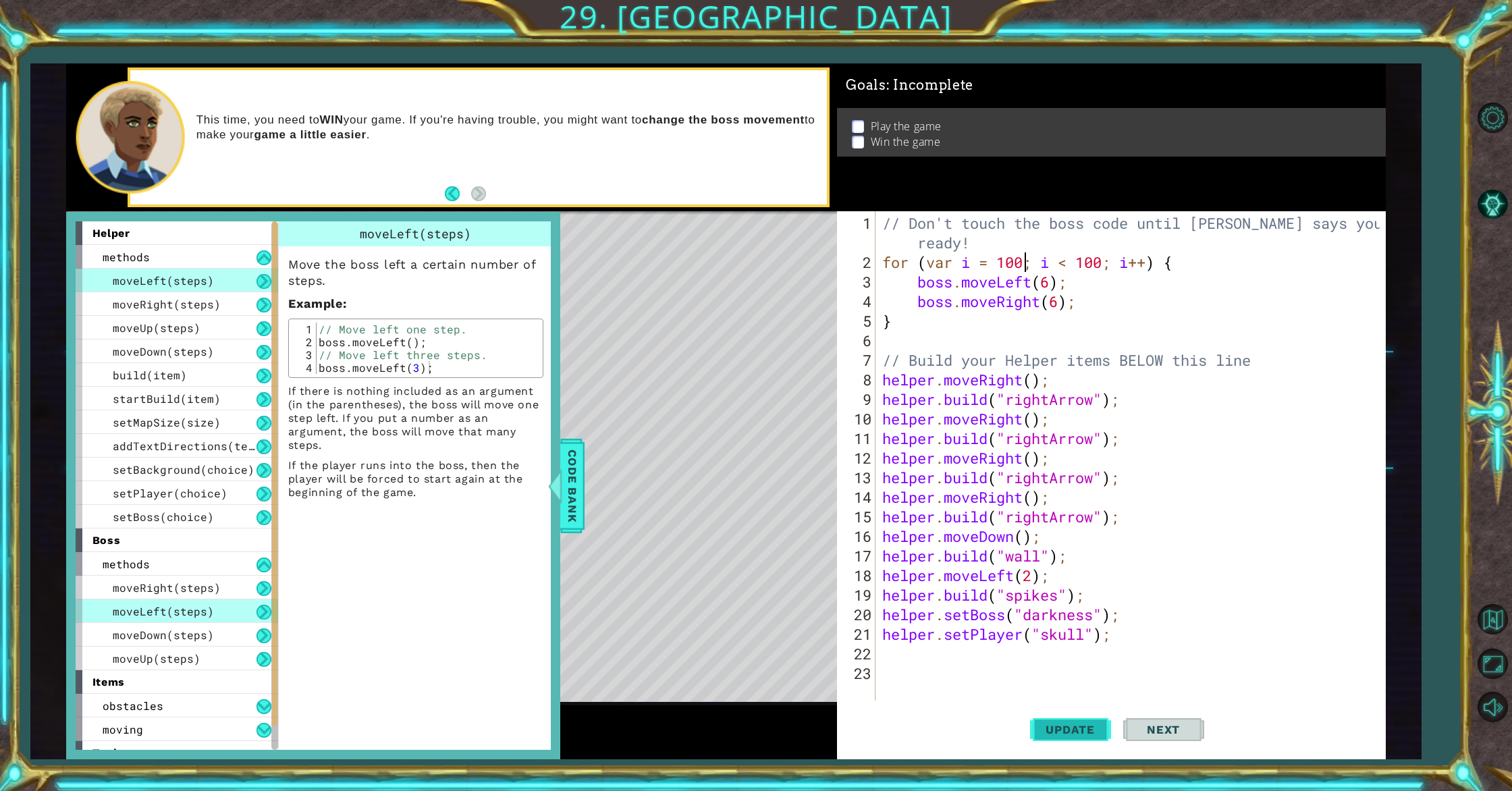
click at [1093, 724] on span "Update" at bounding box center [1070, 729] width 76 height 14
drag, startPoint x: 574, startPoint y: 454, endPoint x: 569, endPoint y: 486, distance: 32.4
click at [571, 457] on span "Code Bank" at bounding box center [572, 485] width 22 height 82
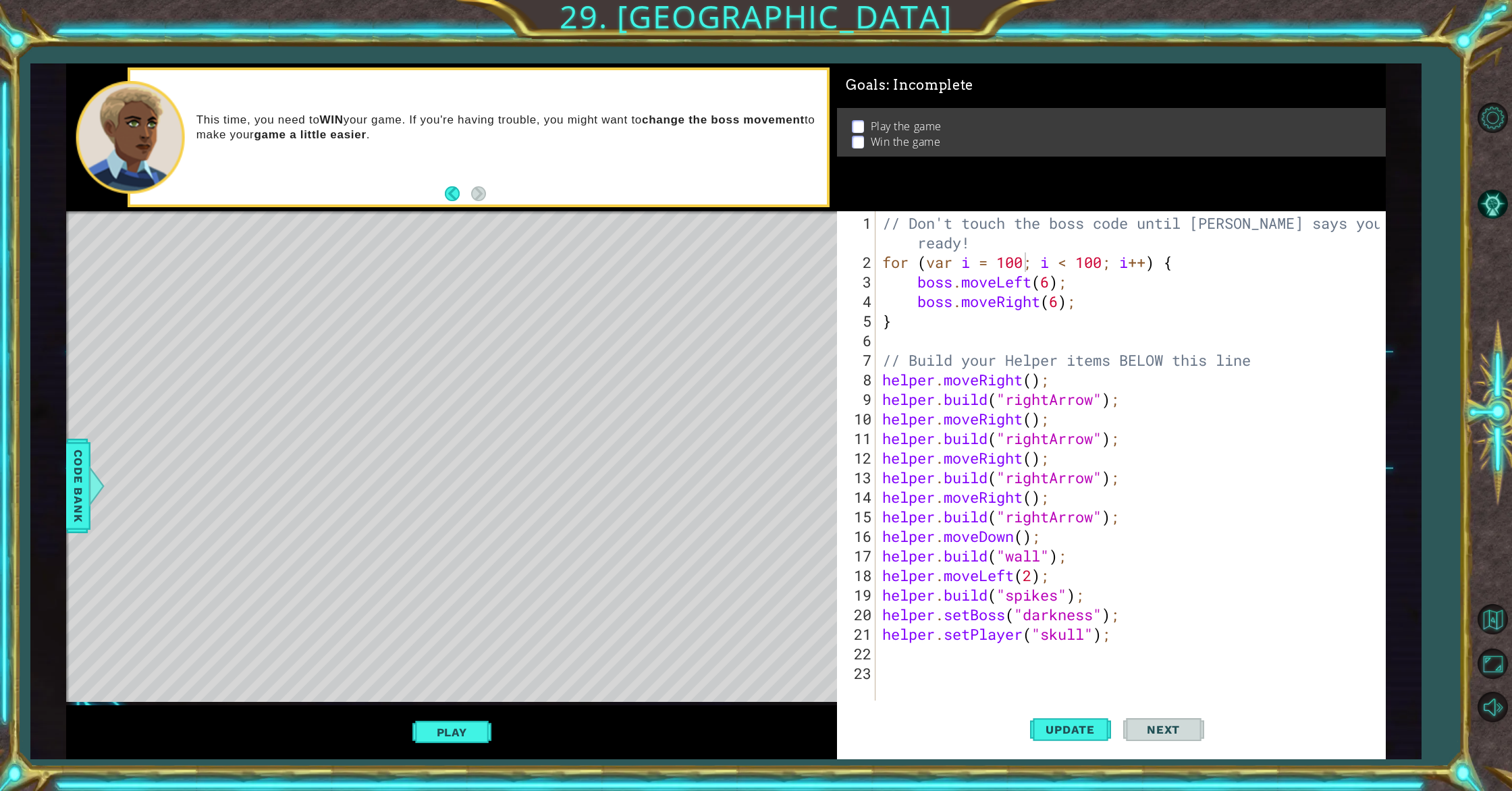
click at [420, 735] on button "Play" at bounding box center [452, 732] width 79 height 26
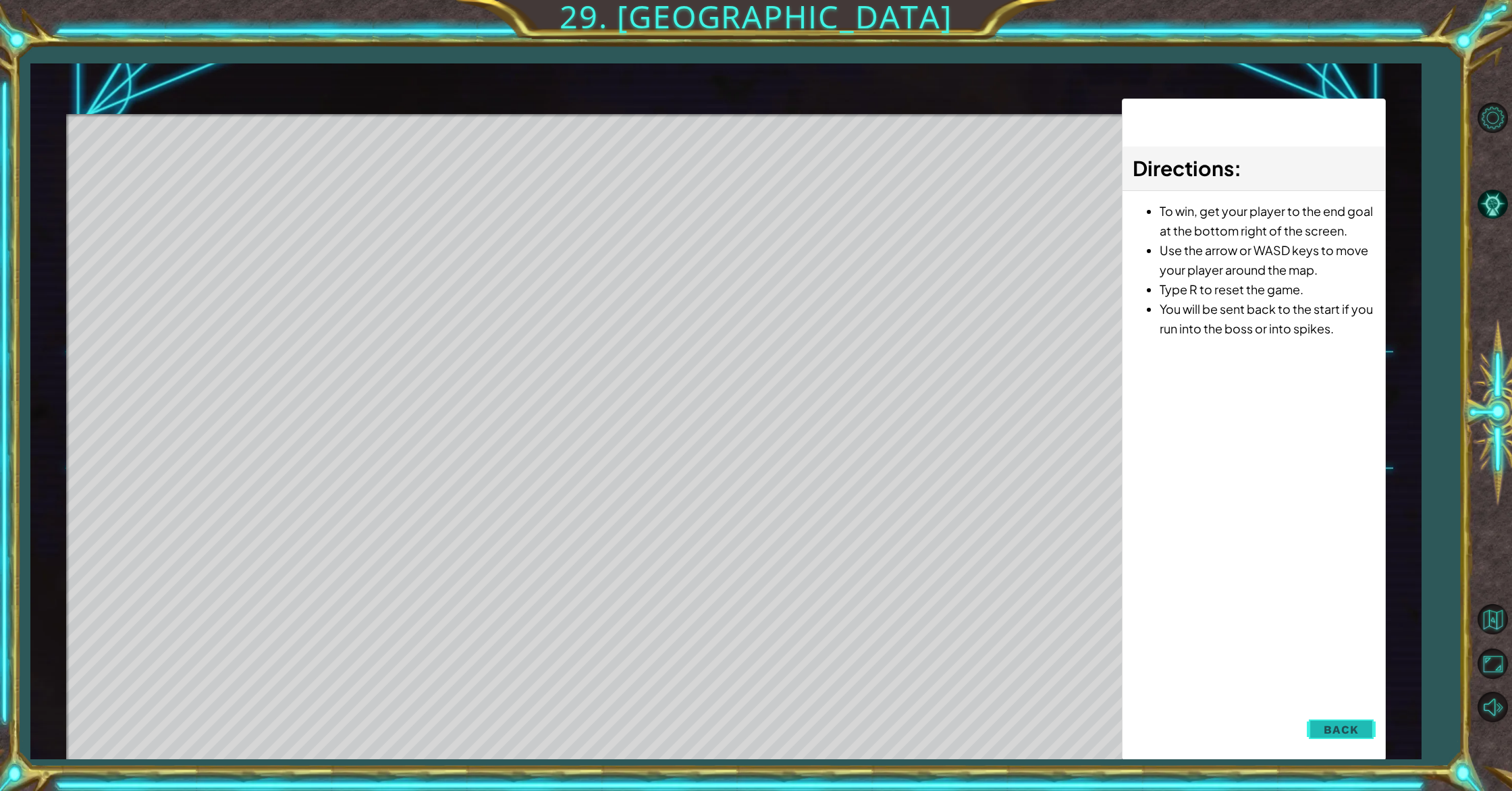
click at [1354, 737] on button "Back" at bounding box center [1341, 729] width 68 height 27
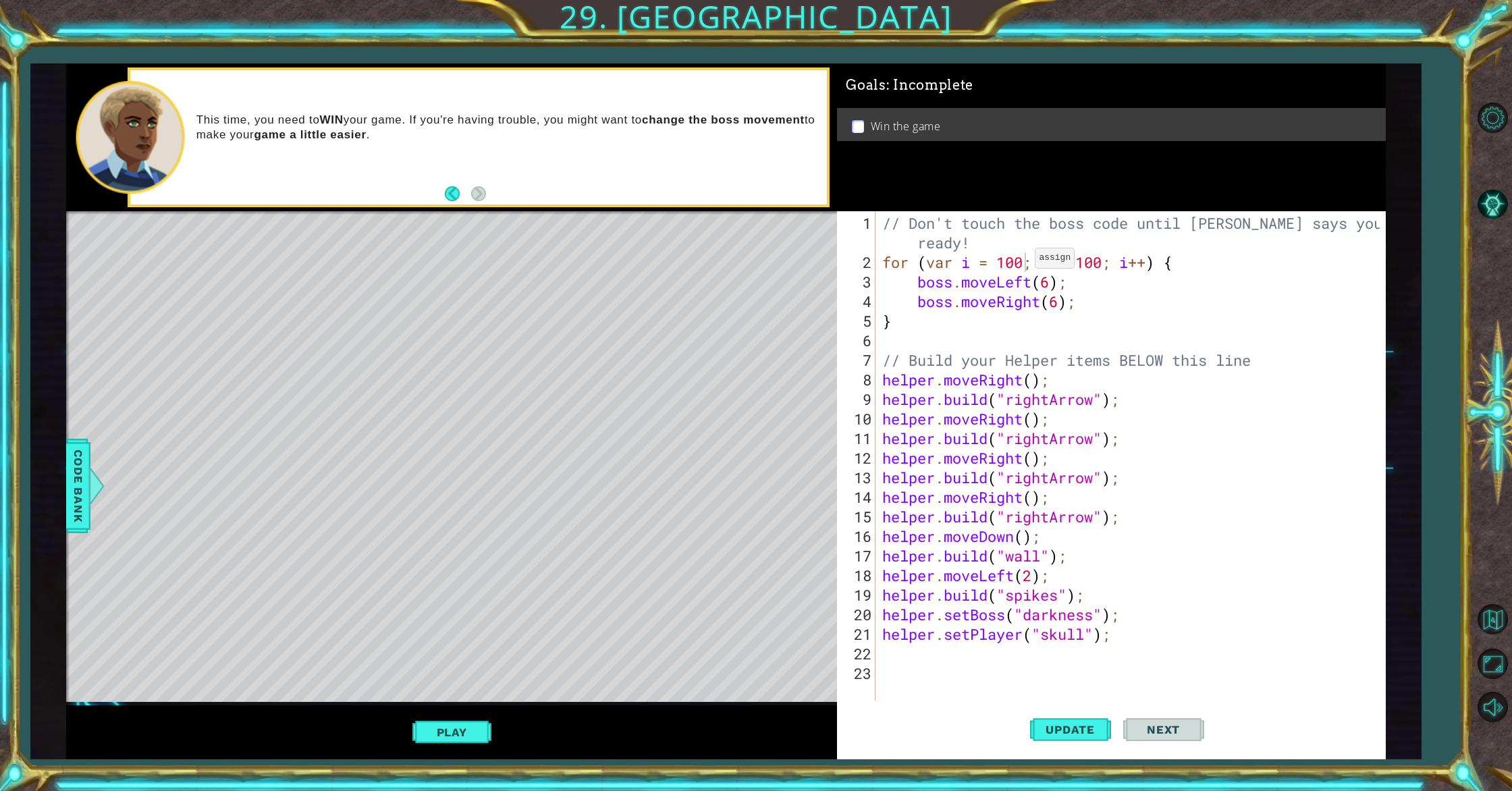
click at [1023, 263] on div "// Don't touch the boss code until [PERSON_NAME] says you're ready! for ( var i…" at bounding box center [1133, 487] width 507 height 548
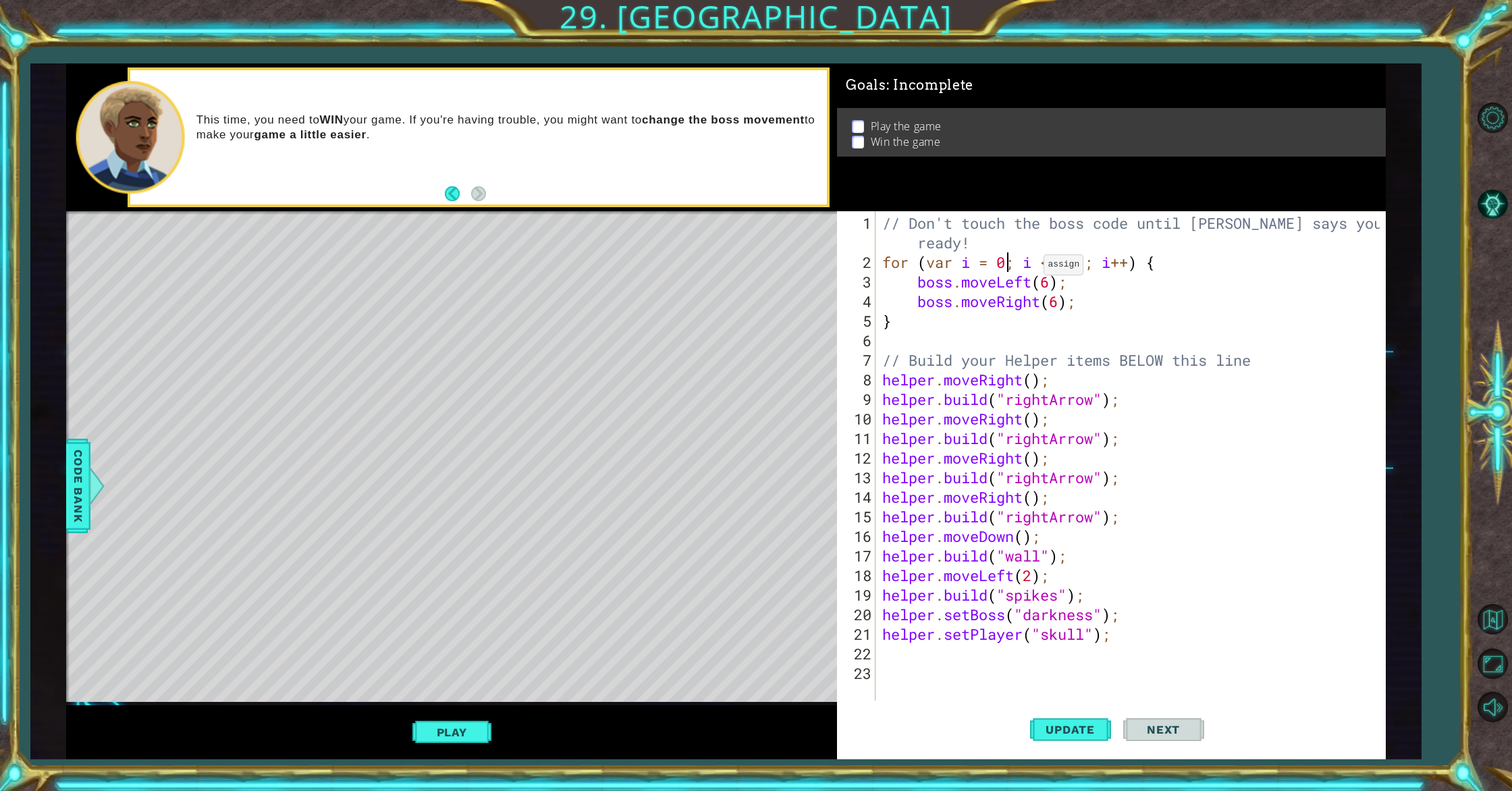
scroll to position [0, 5]
click at [1088, 264] on div "// Don't touch the boss code until [PERSON_NAME] says you're ready! for ( var i…" at bounding box center [1133, 487] width 507 height 548
click at [1081, 266] on div "// Don't touch the boss code until [PERSON_NAME] says you're ready! for ( var i…" at bounding box center [1133, 487] width 507 height 548
click at [1007, 266] on div "// Don't touch the boss code until [PERSON_NAME] says you're ready! for ( var i…" at bounding box center [1133, 487] width 507 height 548
click at [969, 264] on div "// Don't touch the boss code until [PERSON_NAME] says you're ready! for ( var i…" at bounding box center [1133, 487] width 507 height 548
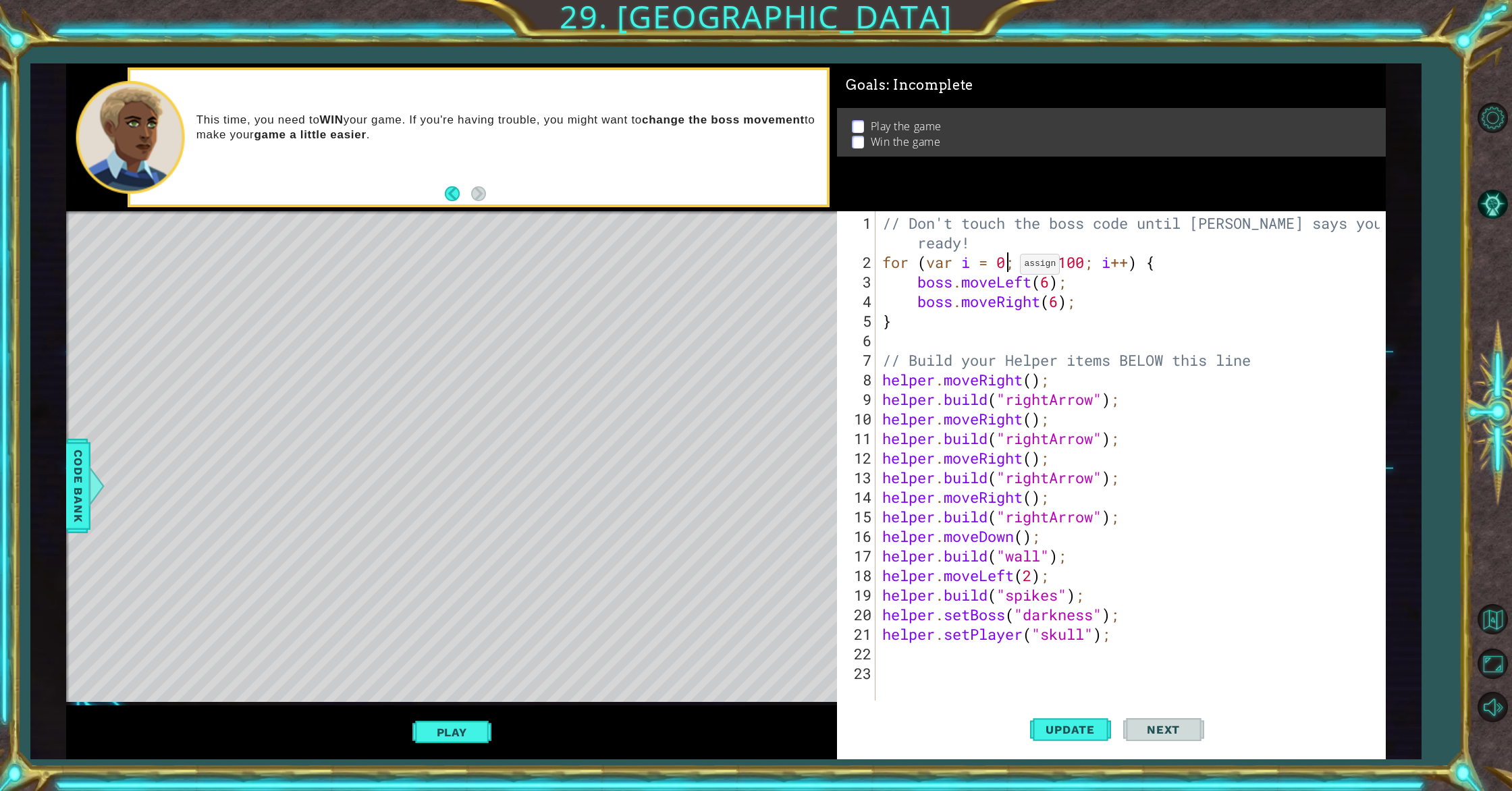
click at [1009, 269] on div "// Don't touch the boss code until [PERSON_NAME] says you're ready! for ( var i…" at bounding box center [1133, 487] width 507 height 548
click at [1087, 739] on button "Update" at bounding box center [1070, 729] width 81 height 54
click at [463, 739] on button "Play" at bounding box center [452, 732] width 79 height 26
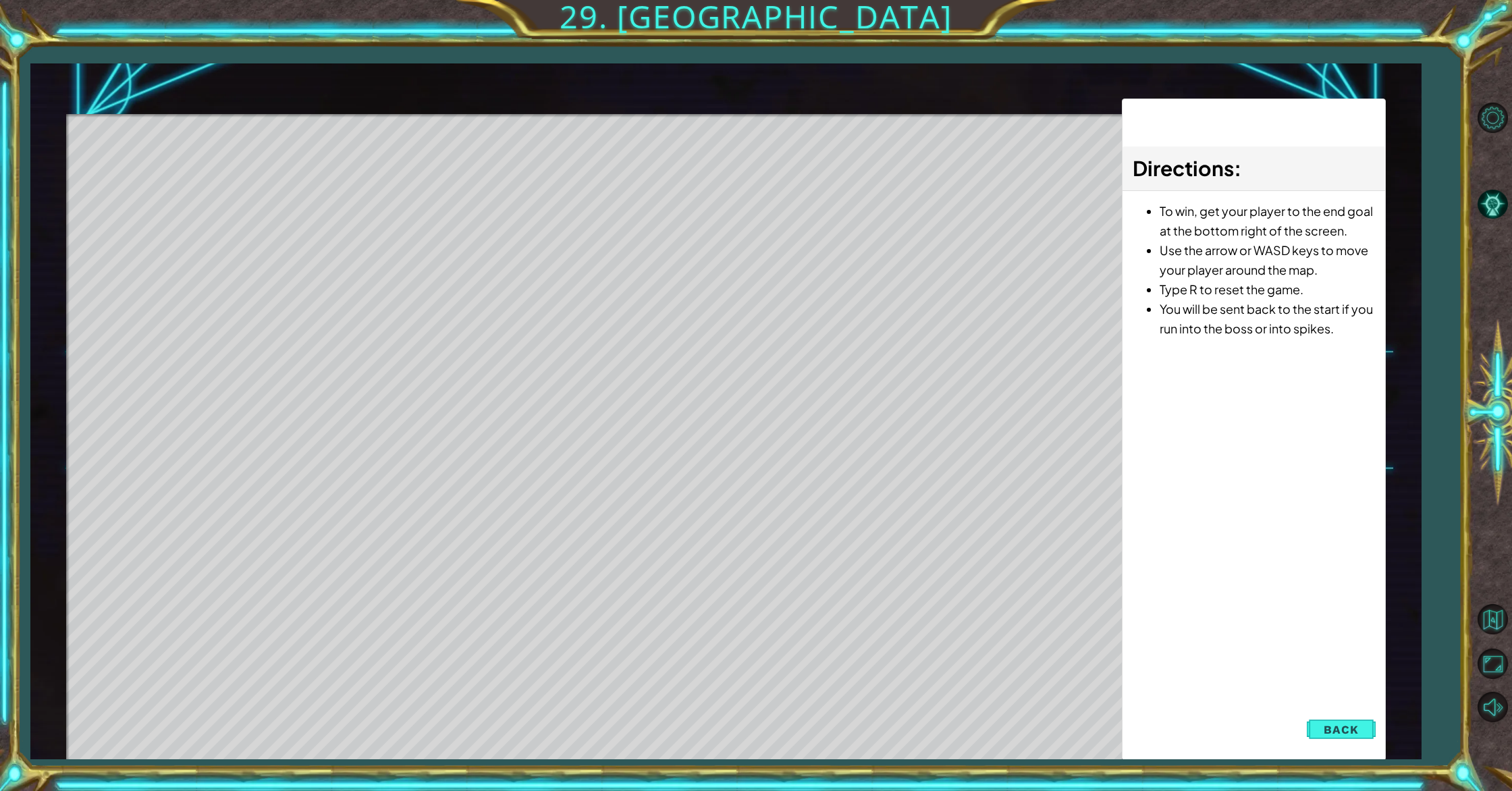
click at [1364, 723] on button "Back" at bounding box center [1341, 729] width 68 height 27
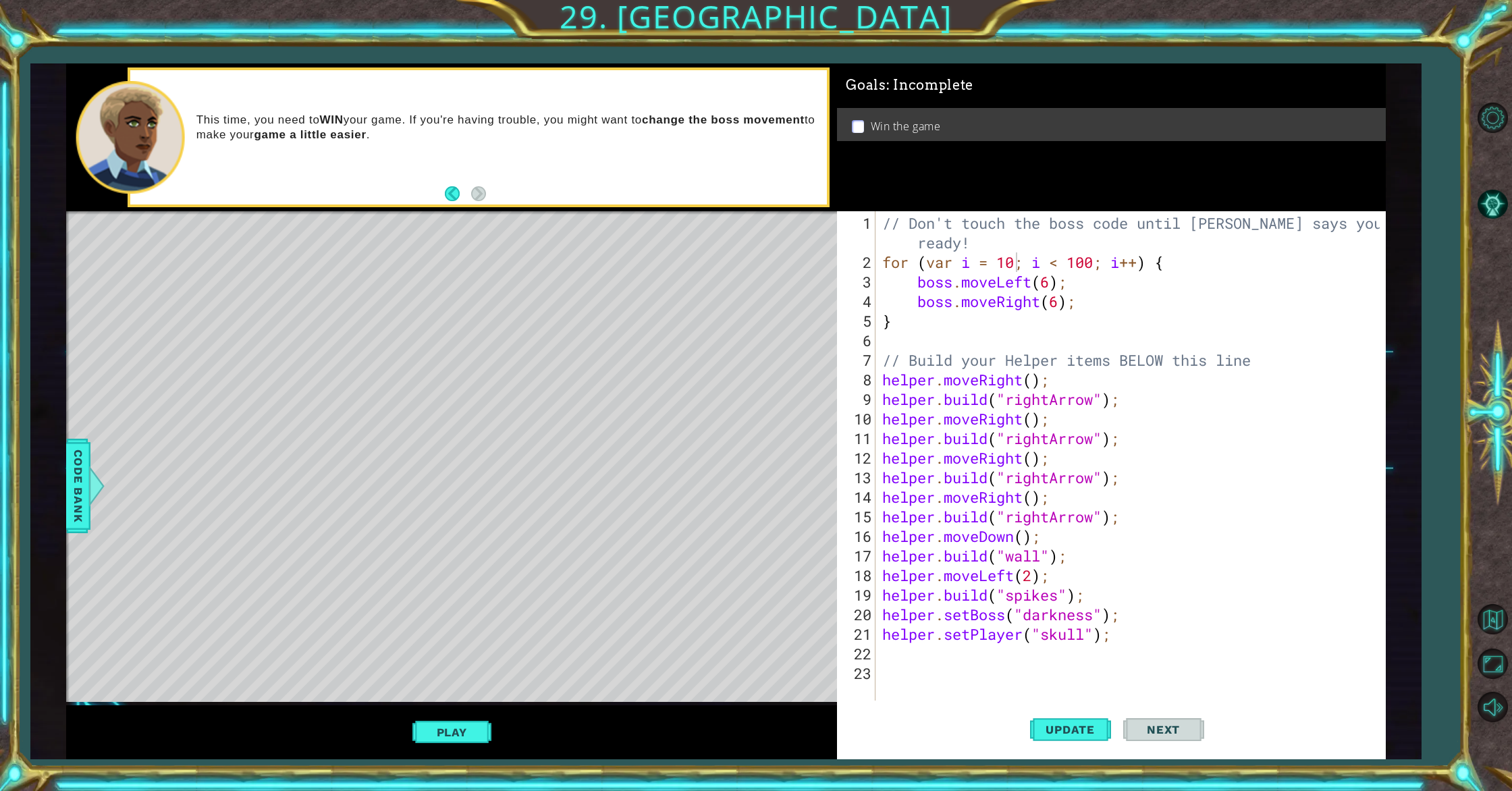
click at [1036, 279] on div "// Don't touch the boss code until [PERSON_NAME] says you're ready! for ( var i…" at bounding box center [1133, 487] width 507 height 548
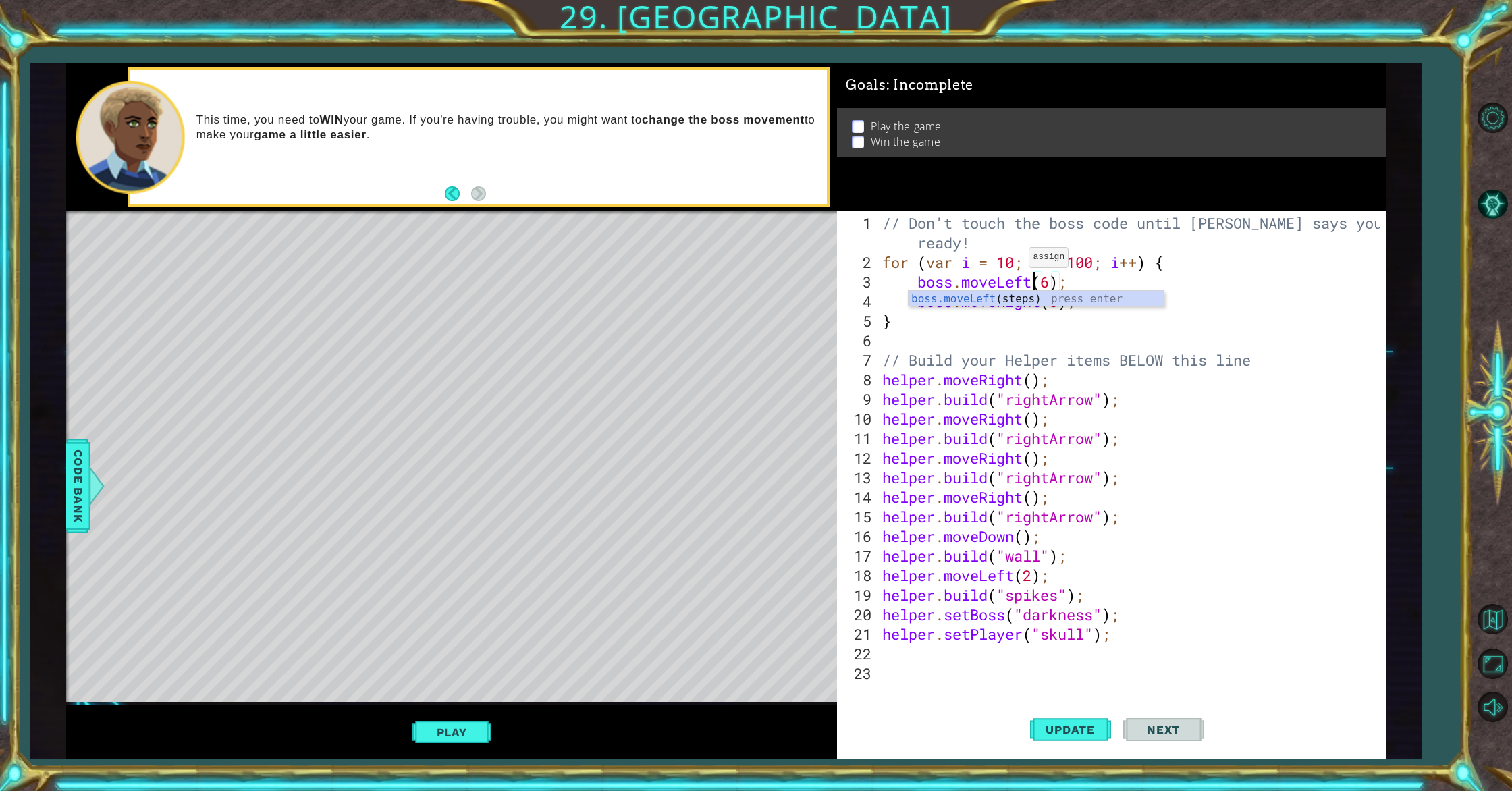
click at [1017, 263] on div "// Don't touch the boss code until [PERSON_NAME] says you're ready! for ( var i…" at bounding box center [1133, 487] width 507 height 548
type textarea "for (var i = 50; i < 100; i++) {"
click at [1060, 714] on button "Update" at bounding box center [1070, 729] width 81 height 54
click at [471, 741] on button "Play" at bounding box center [452, 732] width 79 height 26
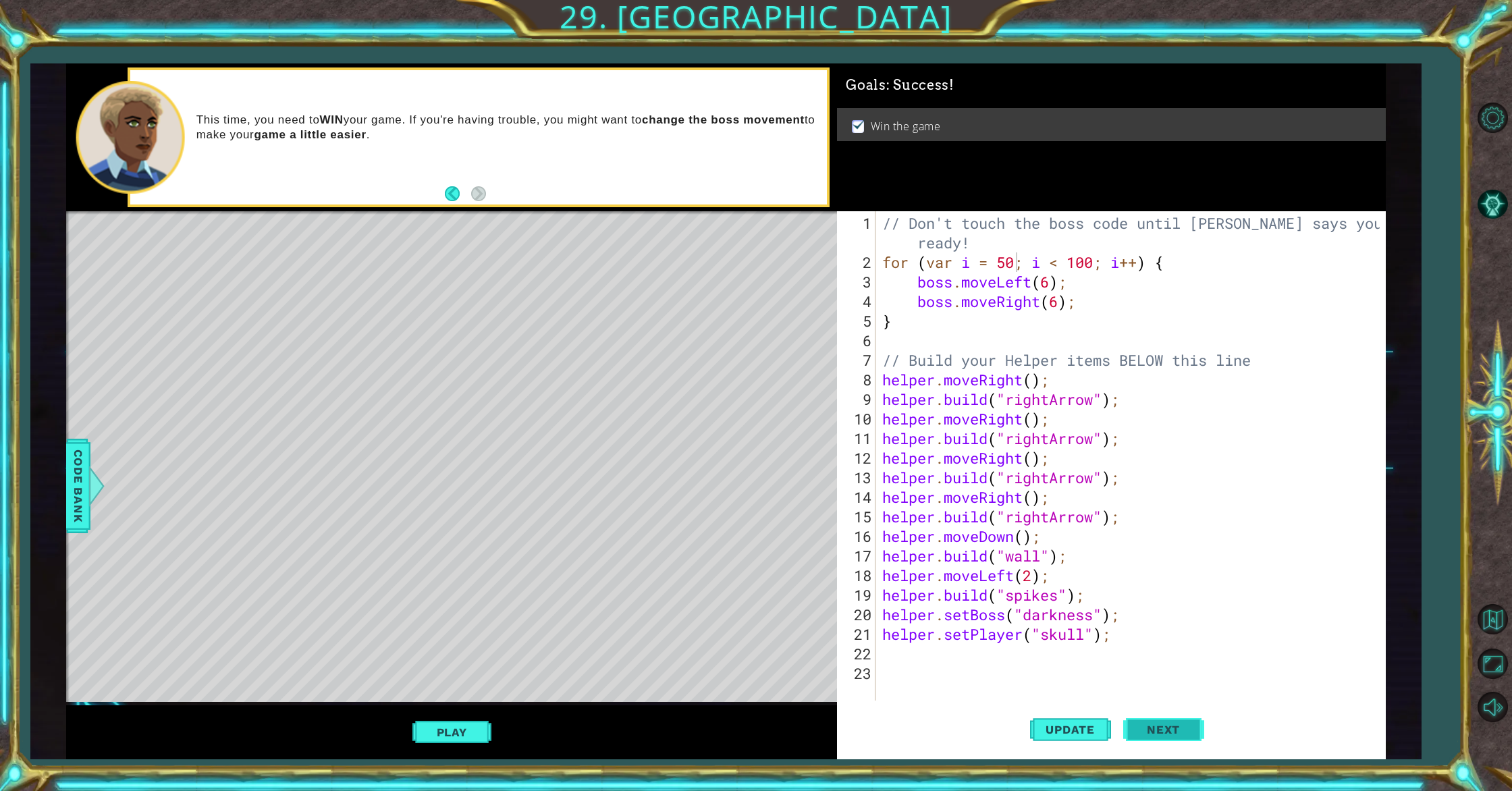
click at [1127, 728] on button "Next" at bounding box center [1163, 731] width 81 height 54
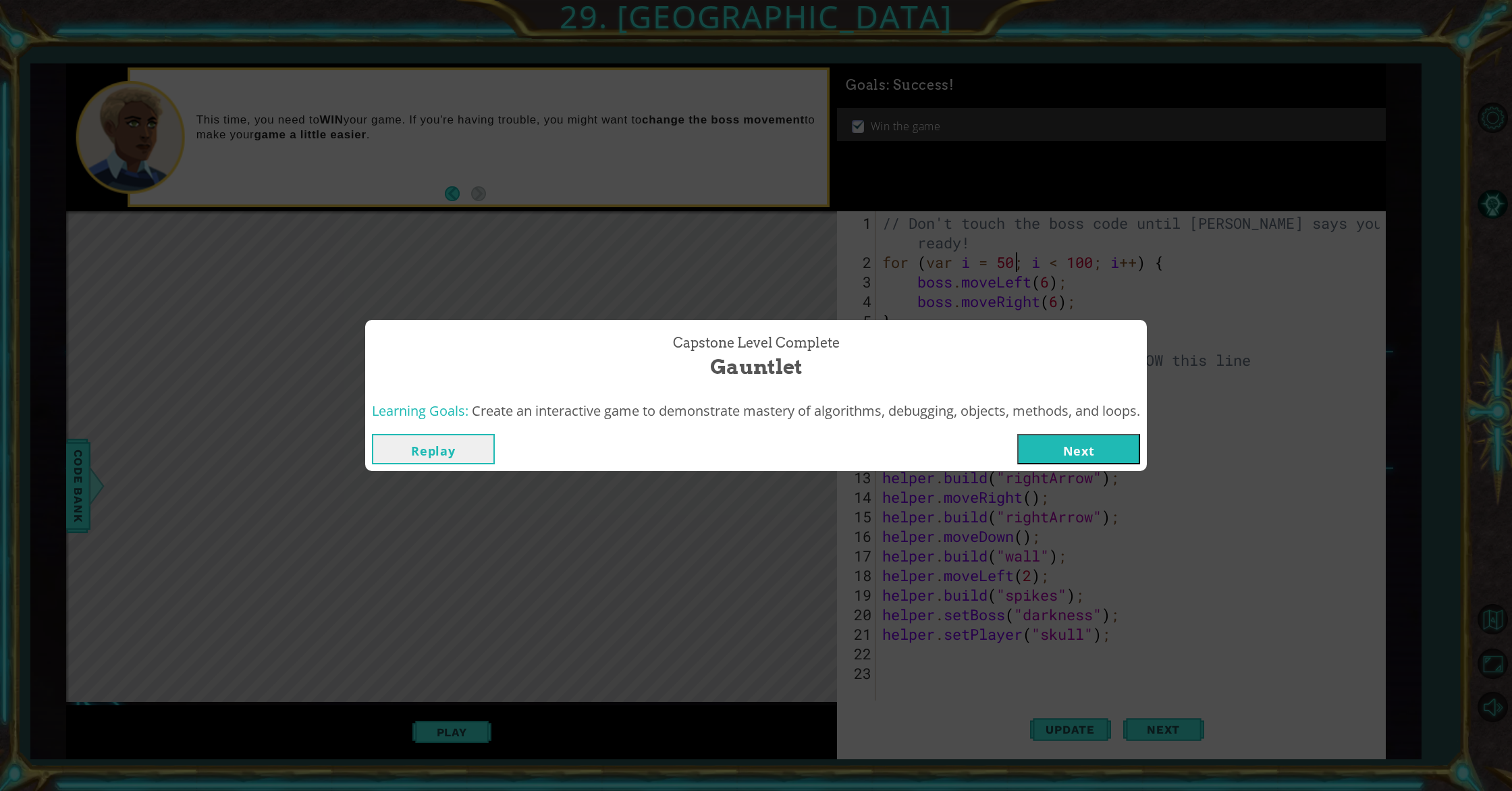
click at [1093, 458] on button "Next" at bounding box center [1078, 449] width 123 height 30
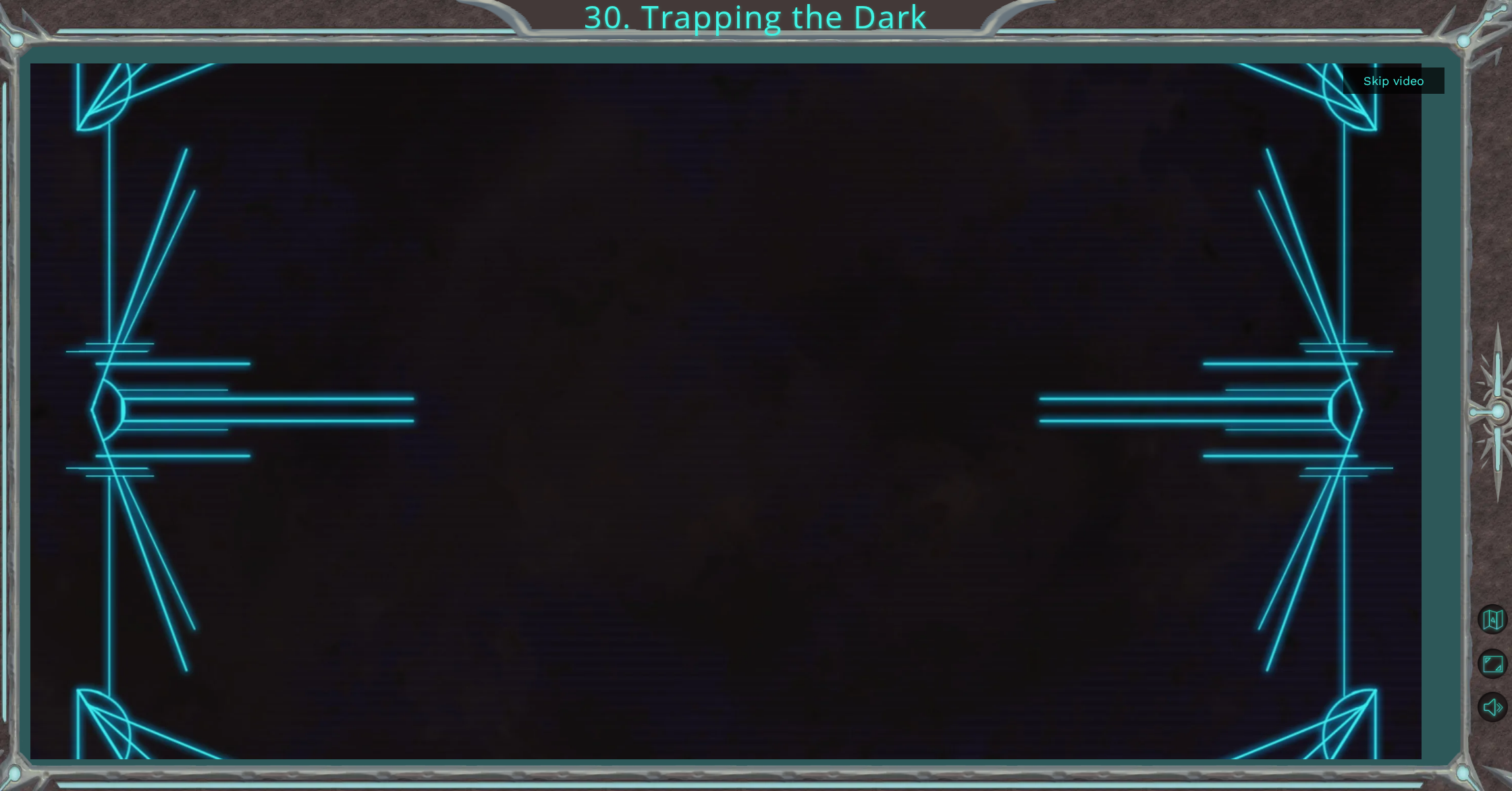
click at [1414, 91] on button "Skip video" at bounding box center [1394, 80] width 101 height 26
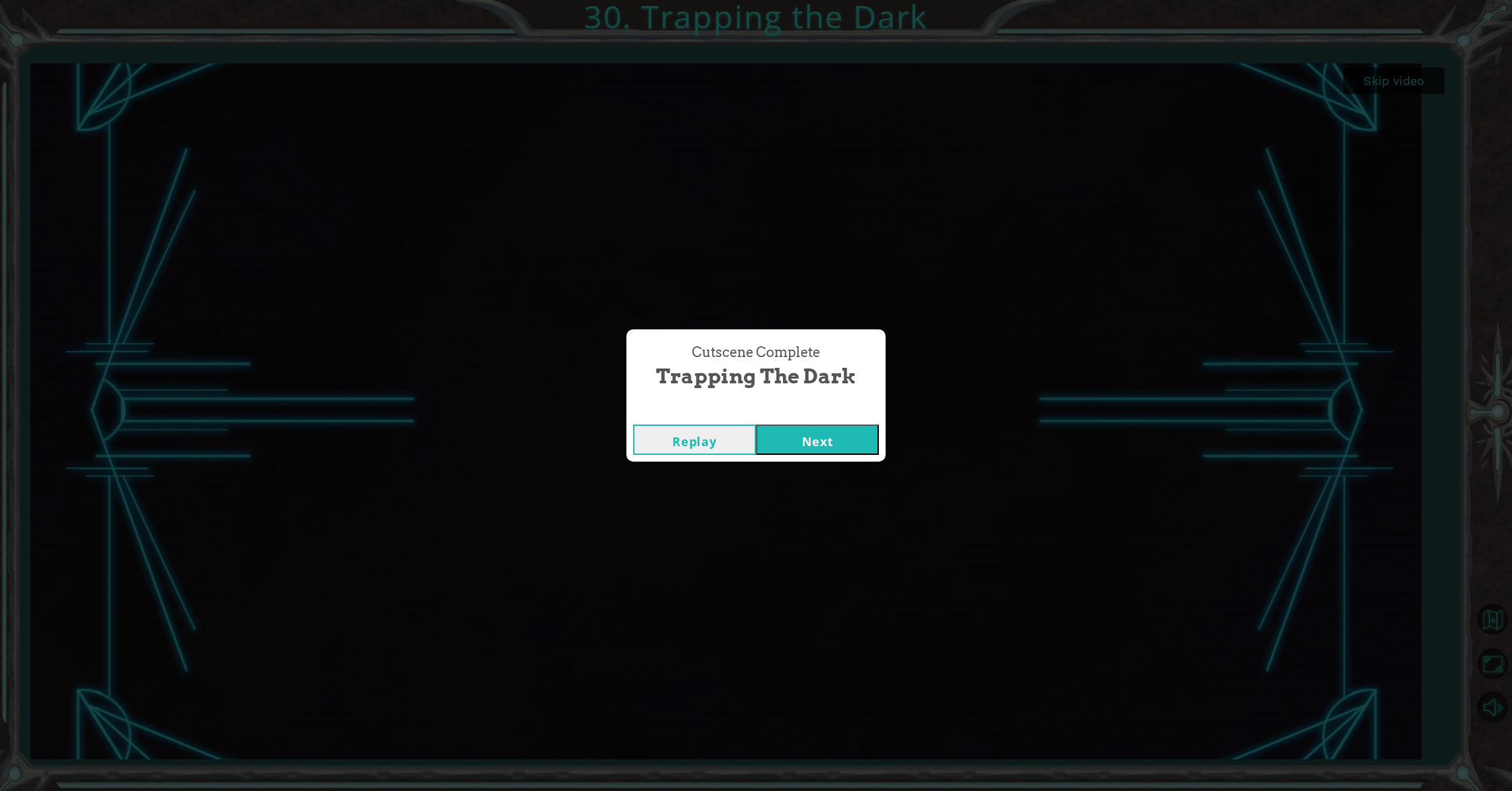
click at [819, 441] on button "Next" at bounding box center [817, 439] width 123 height 30
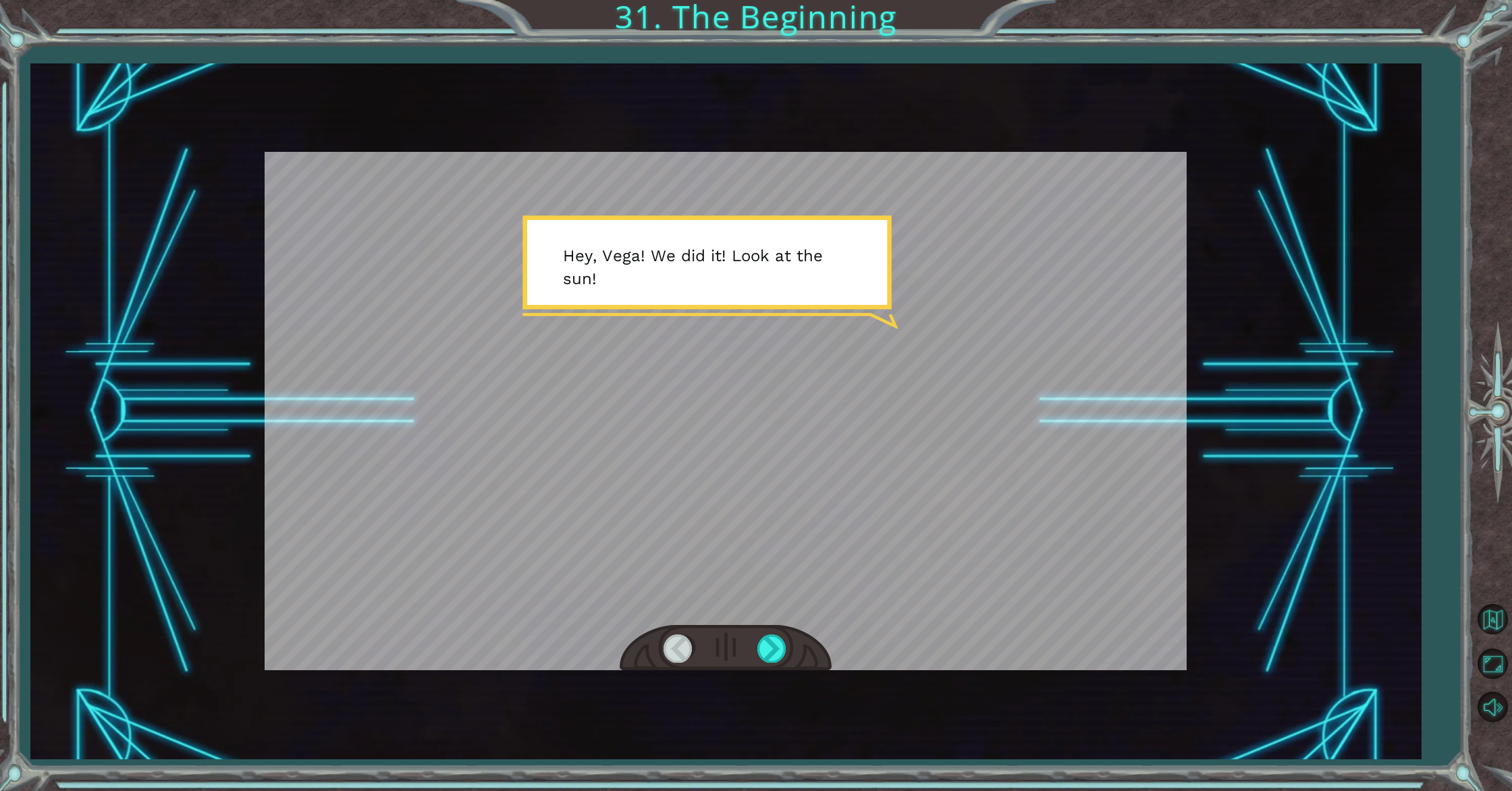
drag, startPoint x: 756, startPoint y: 626, endPoint x: 793, endPoint y: 652, distance: 45.2
click at [757, 627] on div at bounding box center [726, 648] width 212 height 47
click at [793, 653] on div at bounding box center [726, 648] width 212 height 47
click at [759, 648] on div at bounding box center [773, 648] width 30 height 28
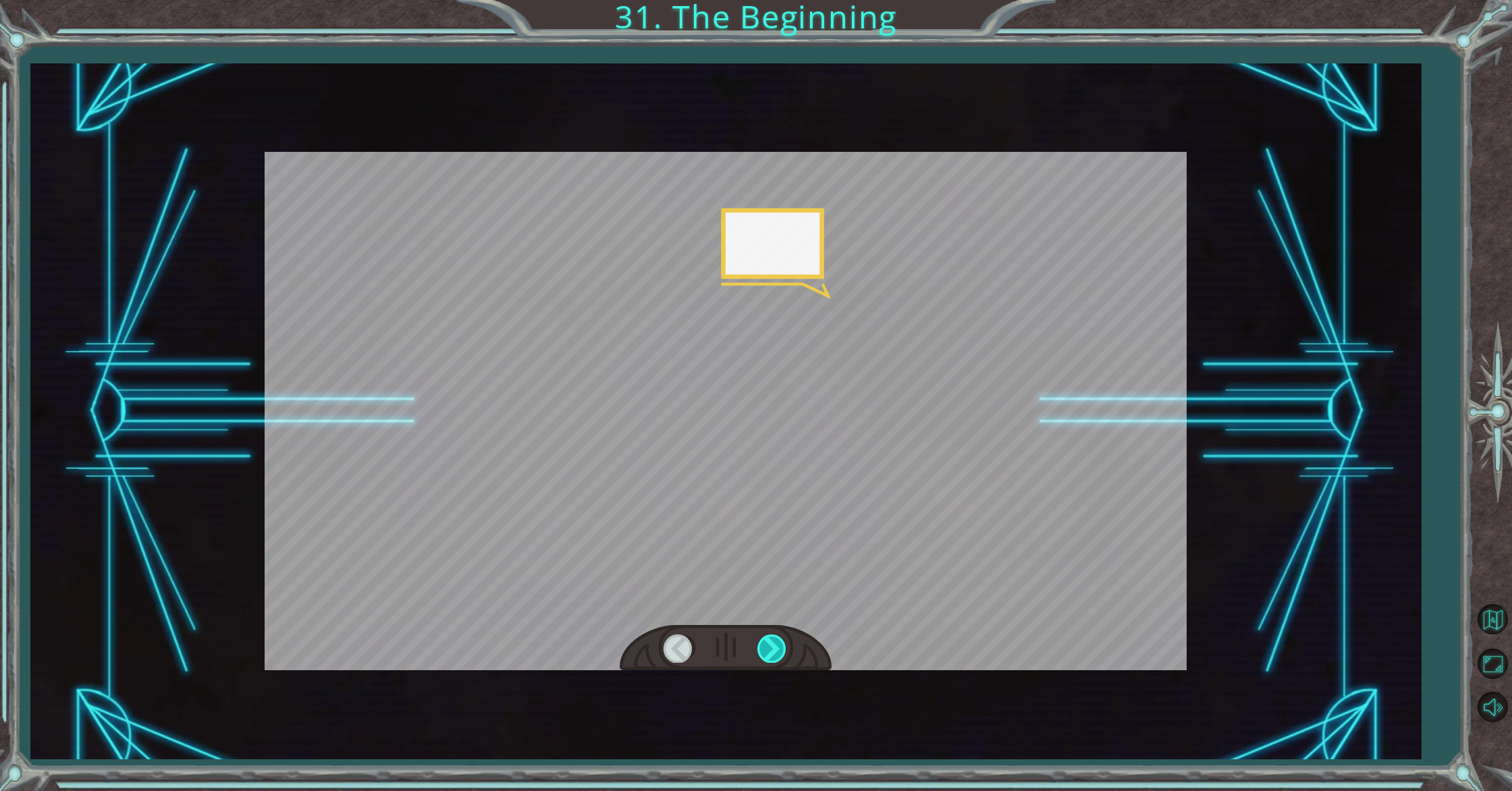
click at [760, 648] on div at bounding box center [773, 648] width 30 height 28
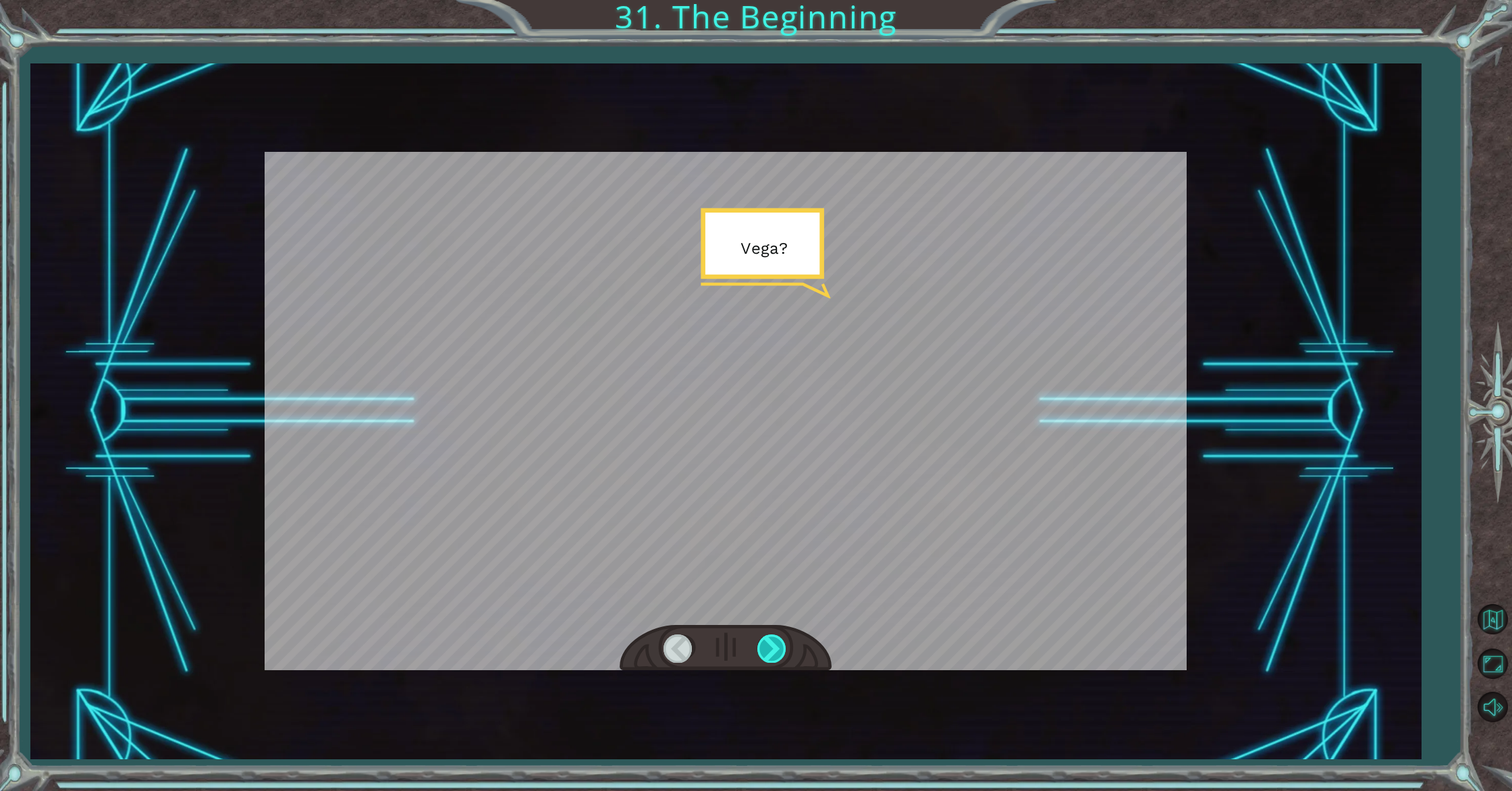
click at [760, 648] on div at bounding box center [773, 648] width 30 height 28
click at [761, 648] on div at bounding box center [773, 648] width 30 height 28
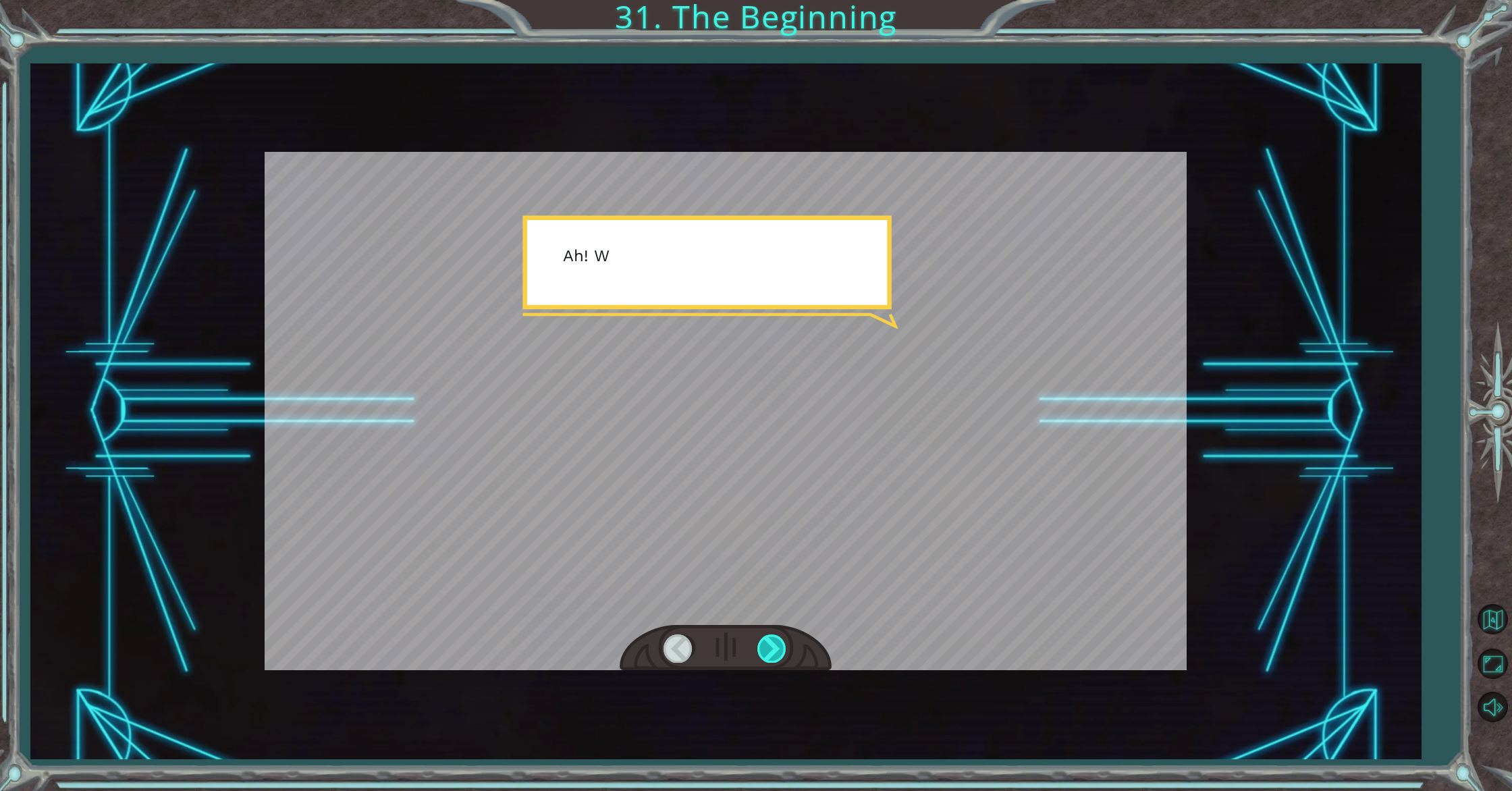
click at [761, 648] on div at bounding box center [773, 648] width 30 height 28
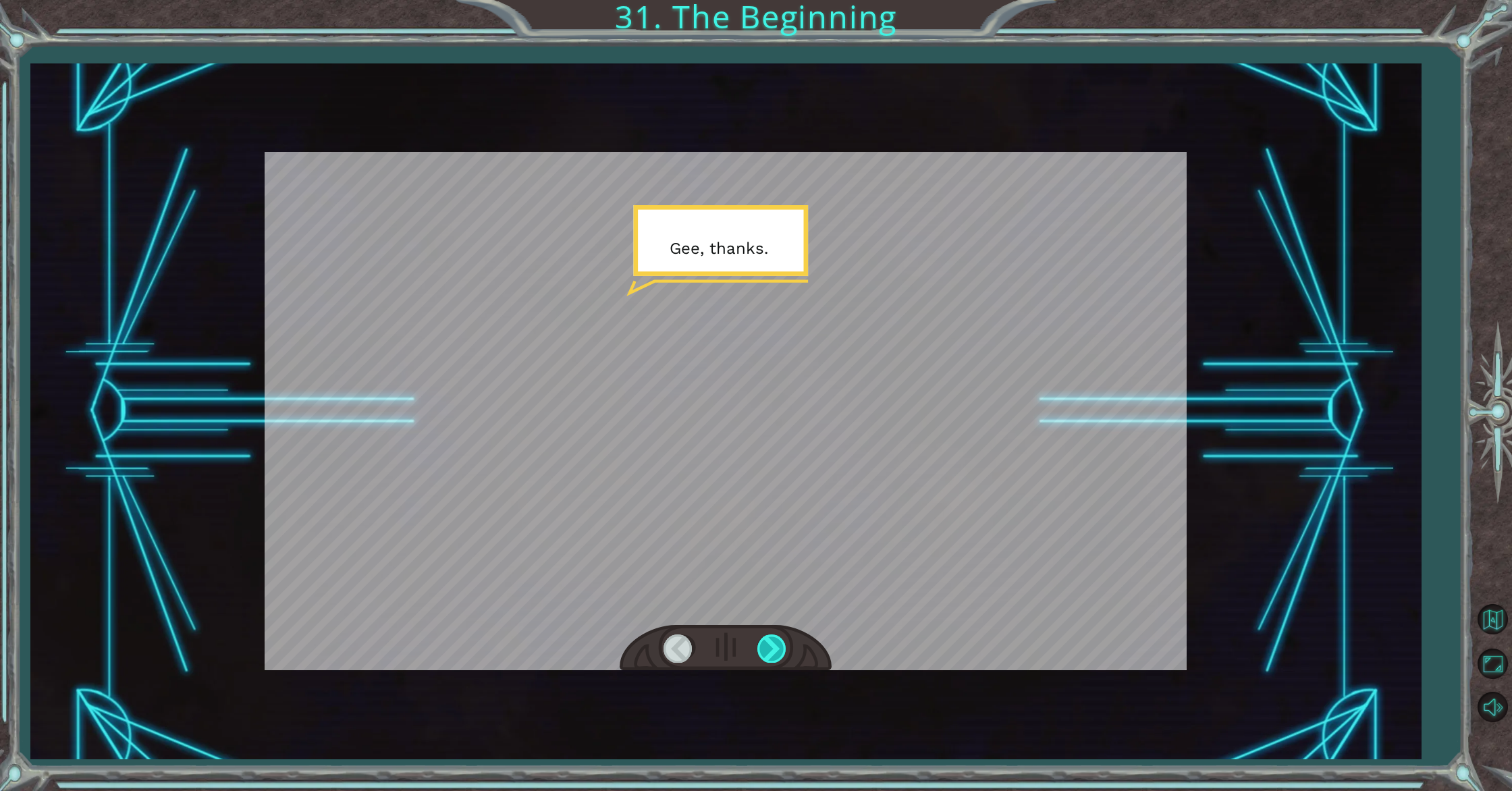
click at [760, 648] on div at bounding box center [773, 648] width 30 height 28
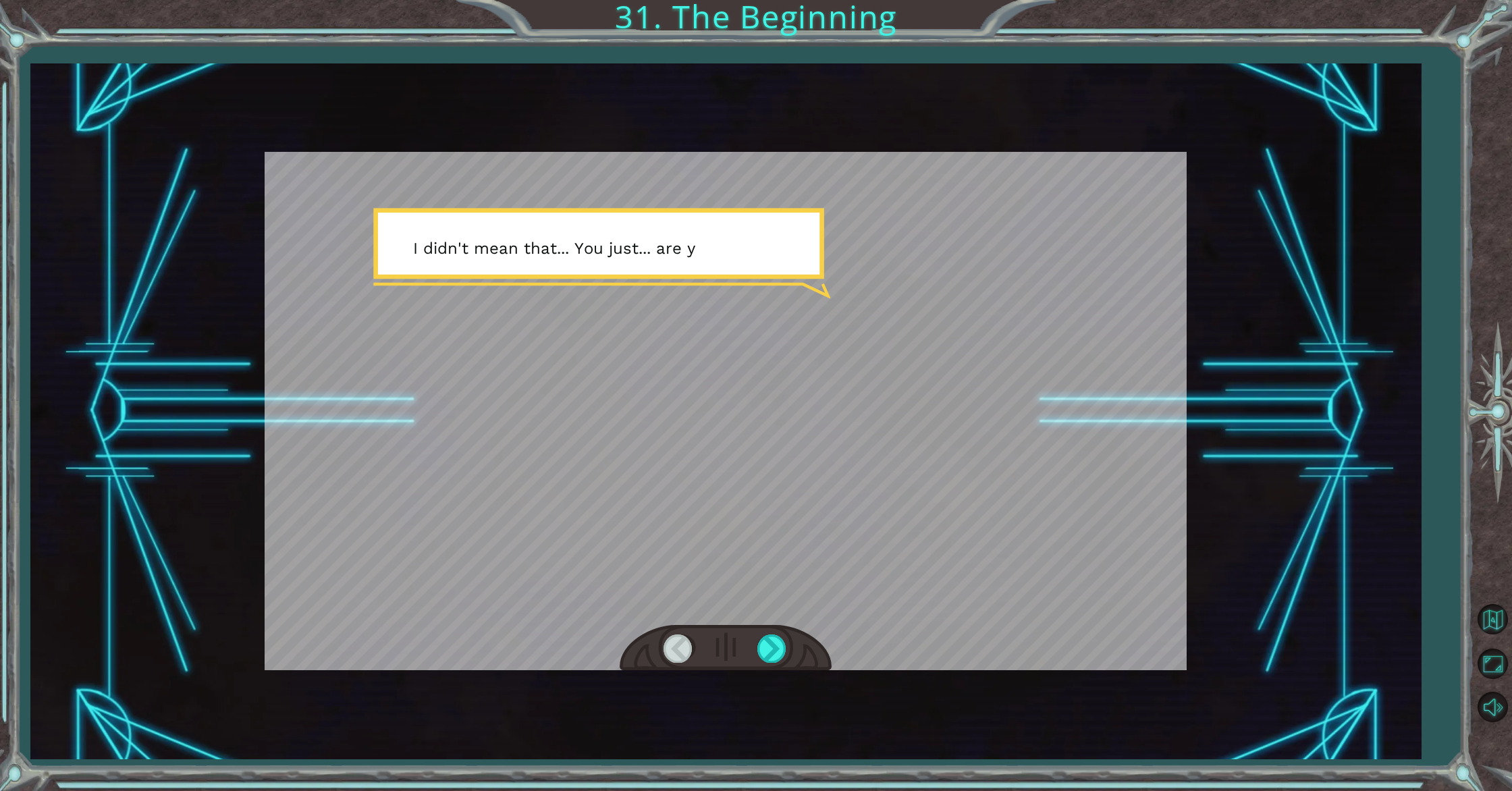
click at [689, 657] on div at bounding box center [679, 648] width 30 height 28
click at [761, 648] on div at bounding box center [773, 648] width 30 height 28
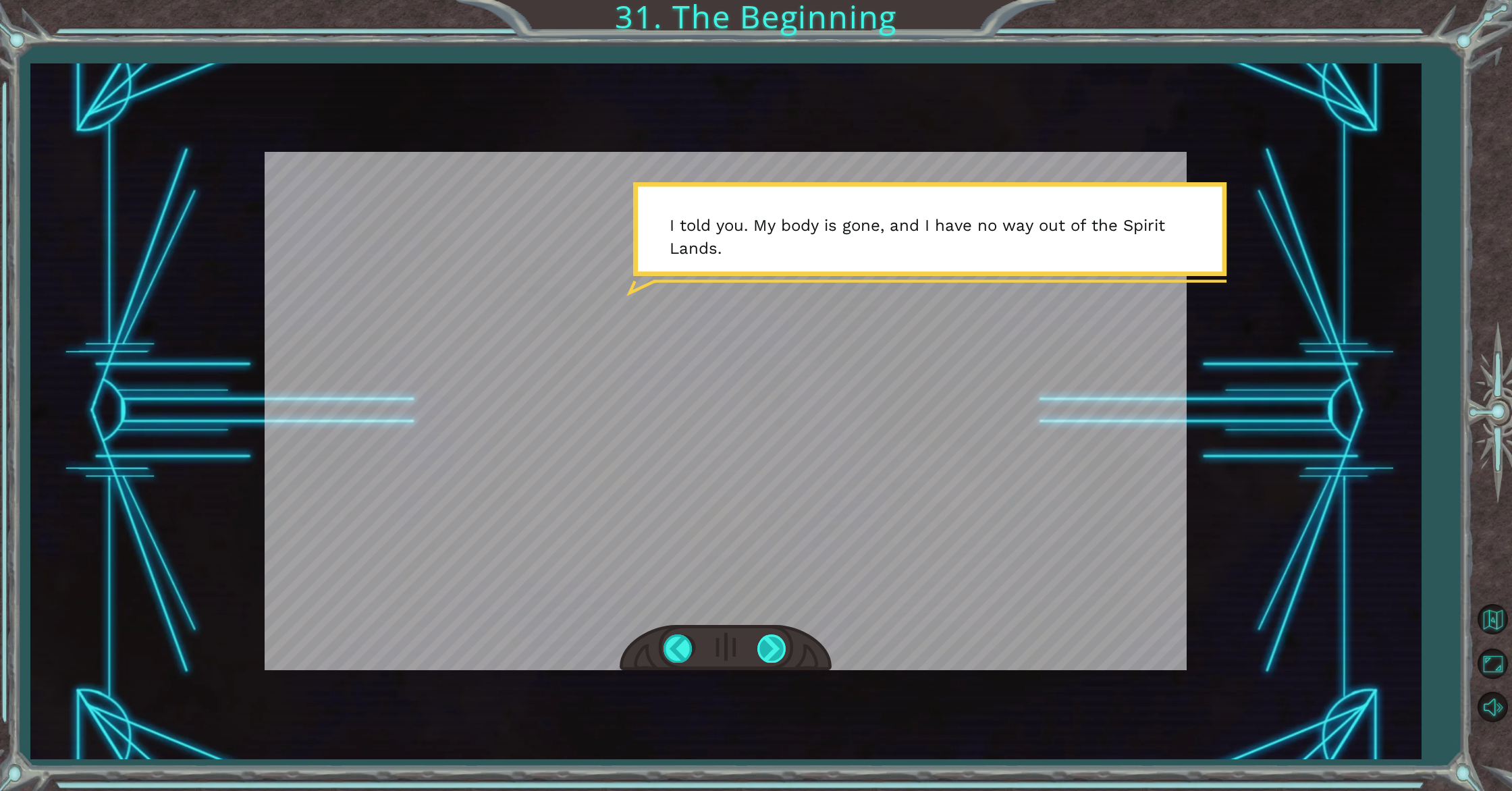
click at [778, 646] on div at bounding box center [773, 648] width 30 height 28
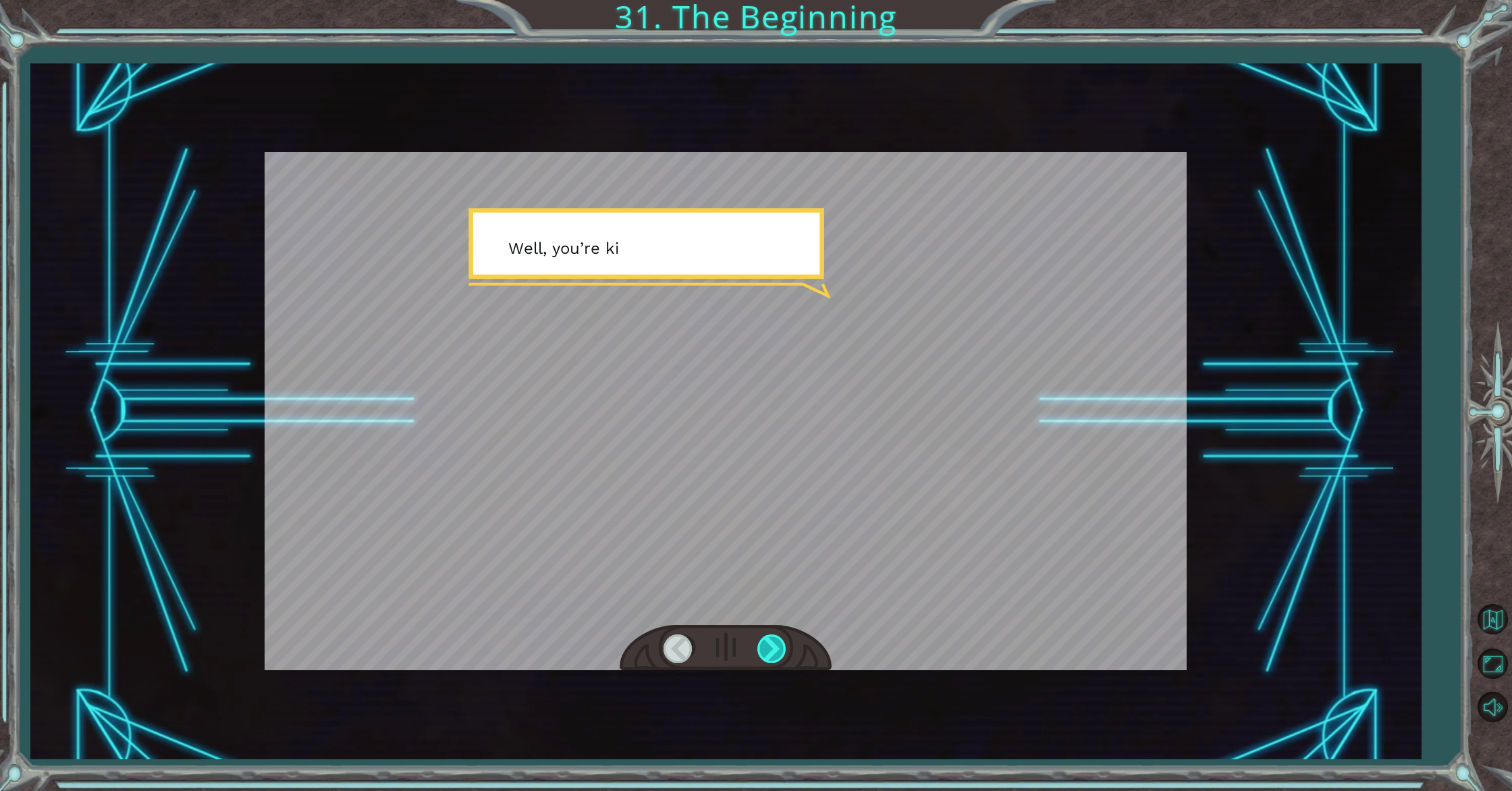
click at [778, 646] on div at bounding box center [773, 648] width 30 height 28
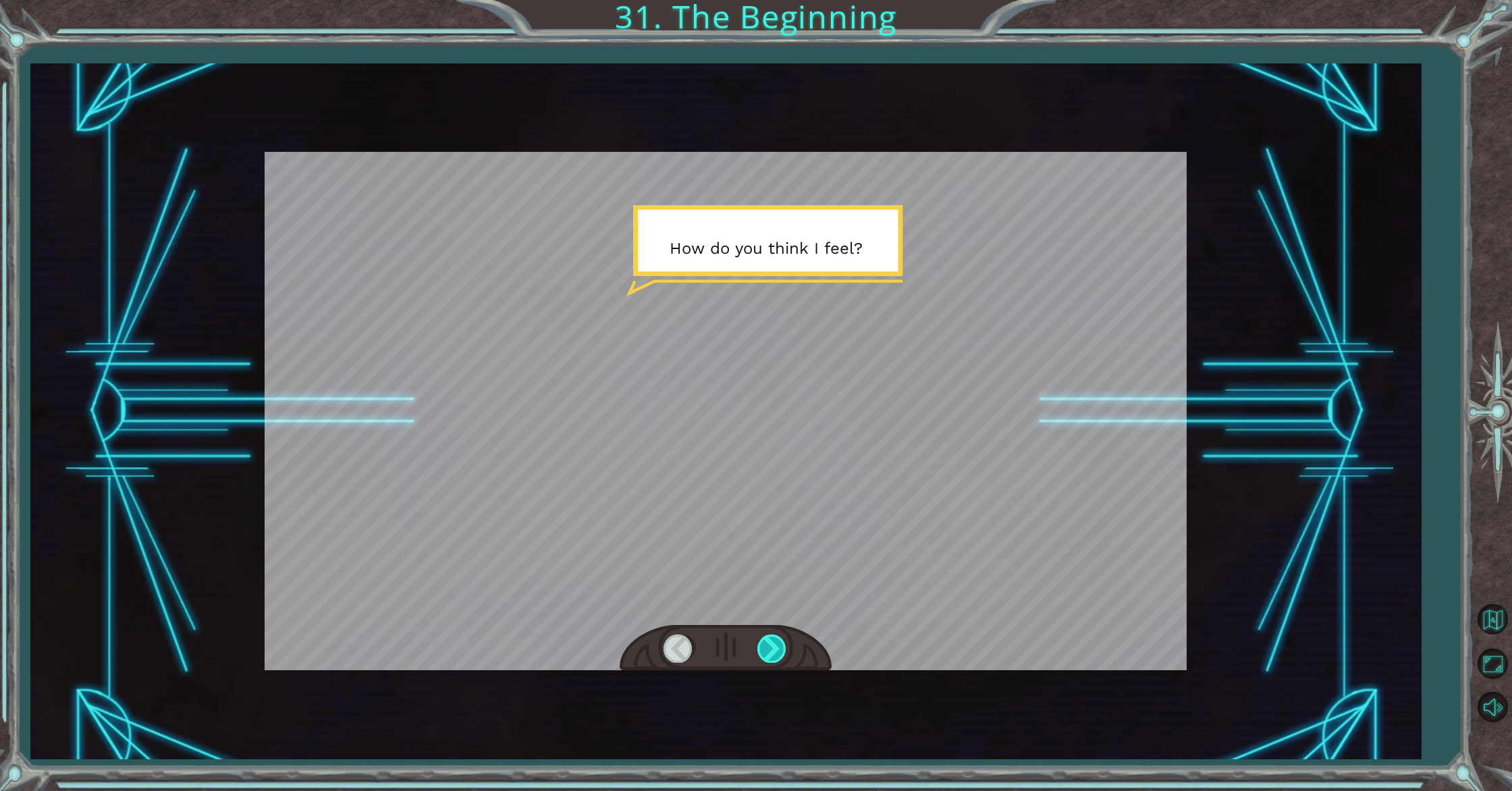
click at [778, 646] on div at bounding box center [773, 648] width 30 height 28
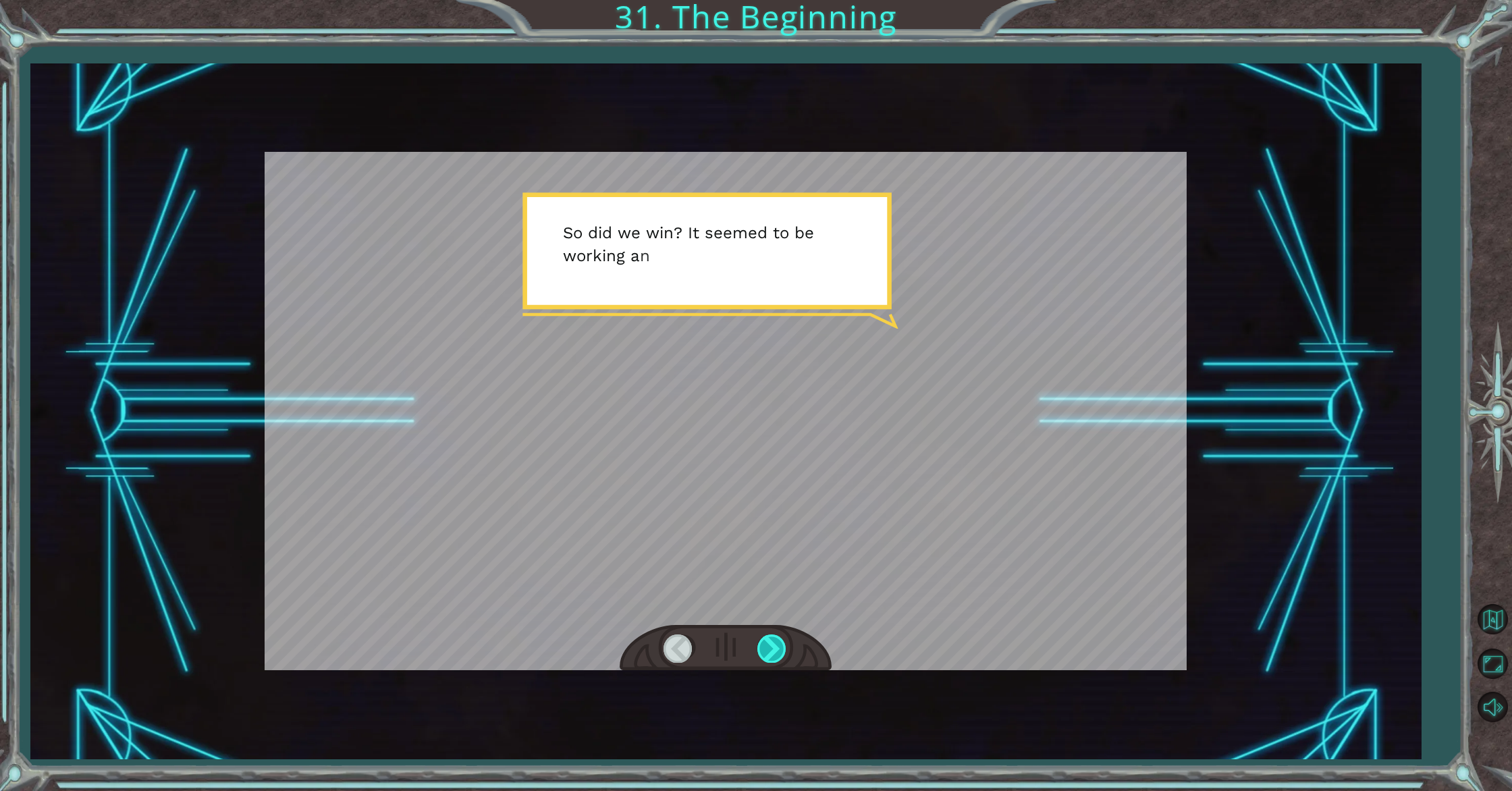
click at [778, 646] on div at bounding box center [773, 648] width 30 height 28
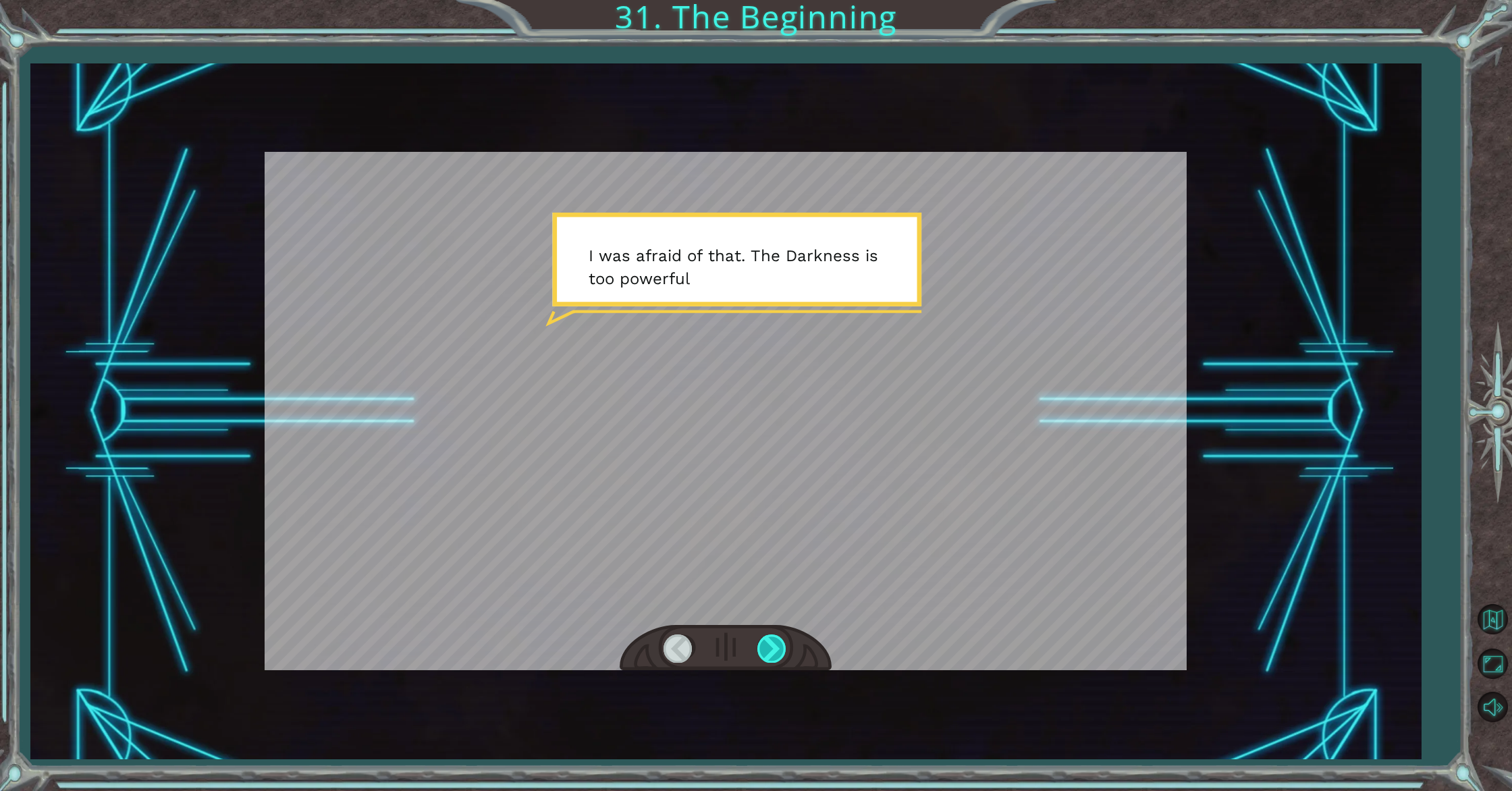
click at [778, 646] on div at bounding box center [773, 648] width 30 height 28
click at [778, 645] on div at bounding box center [773, 648] width 30 height 28
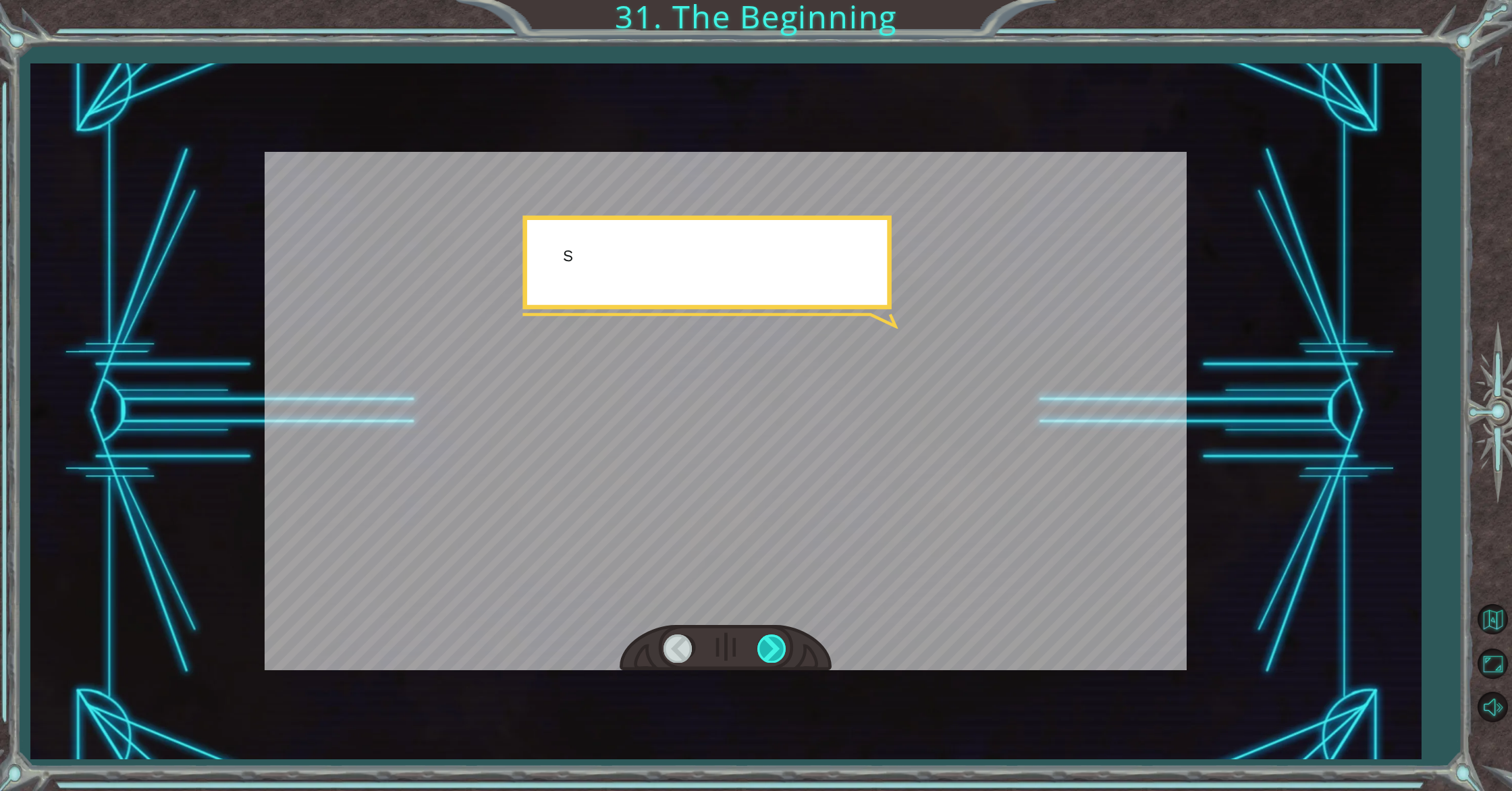
click at [778, 645] on div at bounding box center [773, 648] width 30 height 28
click at [778, 646] on div at bounding box center [773, 648] width 30 height 28
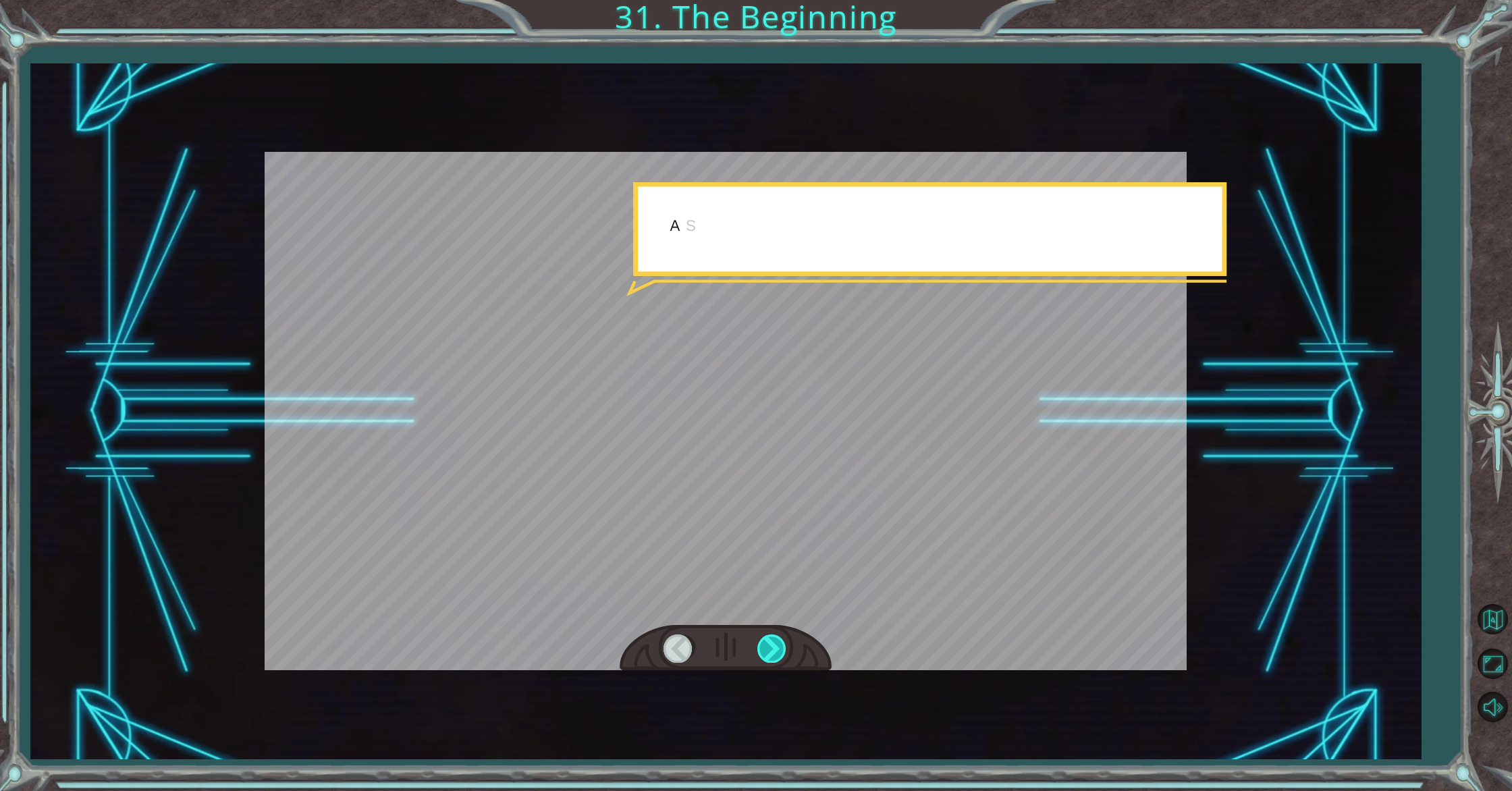
click at [777, 646] on div at bounding box center [773, 648] width 30 height 28
click at [778, 646] on div at bounding box center [773, 648] width 30 height 28
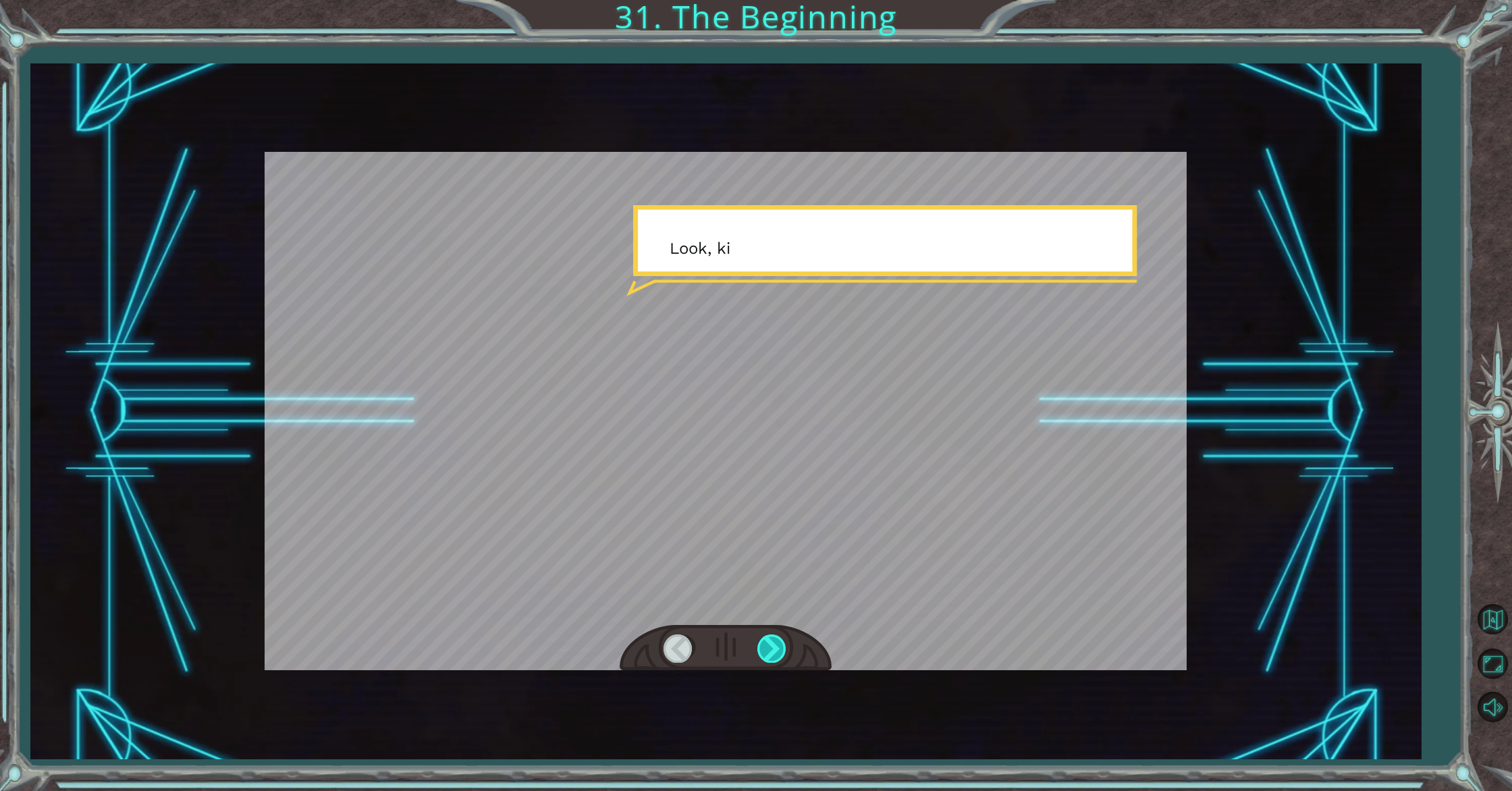
click at [778, 646] on div at bounding box center [773, 648] width 30 height 28
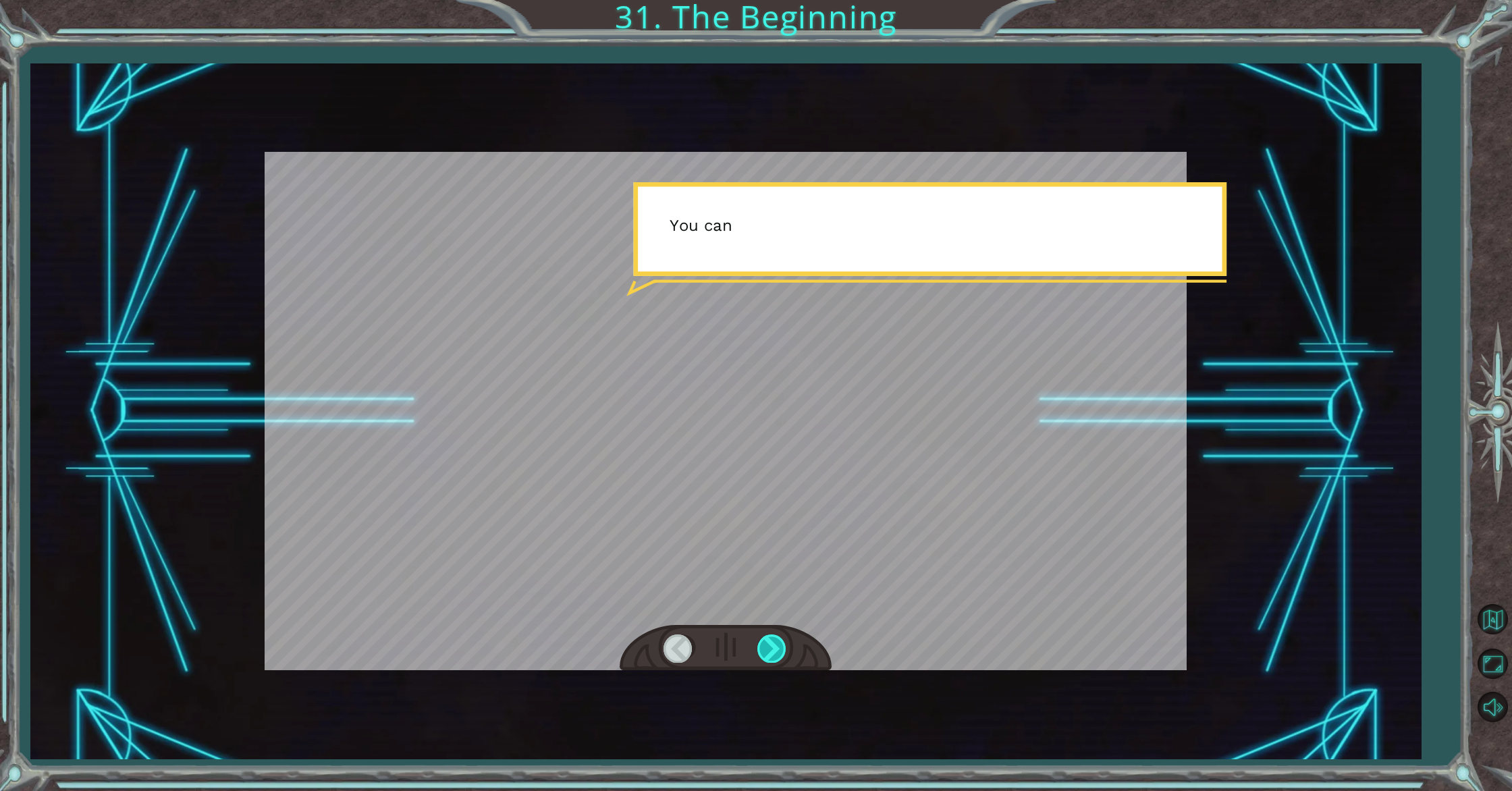
click at [778, 646] on div at bounding box center [773, 648] width 30 height 28
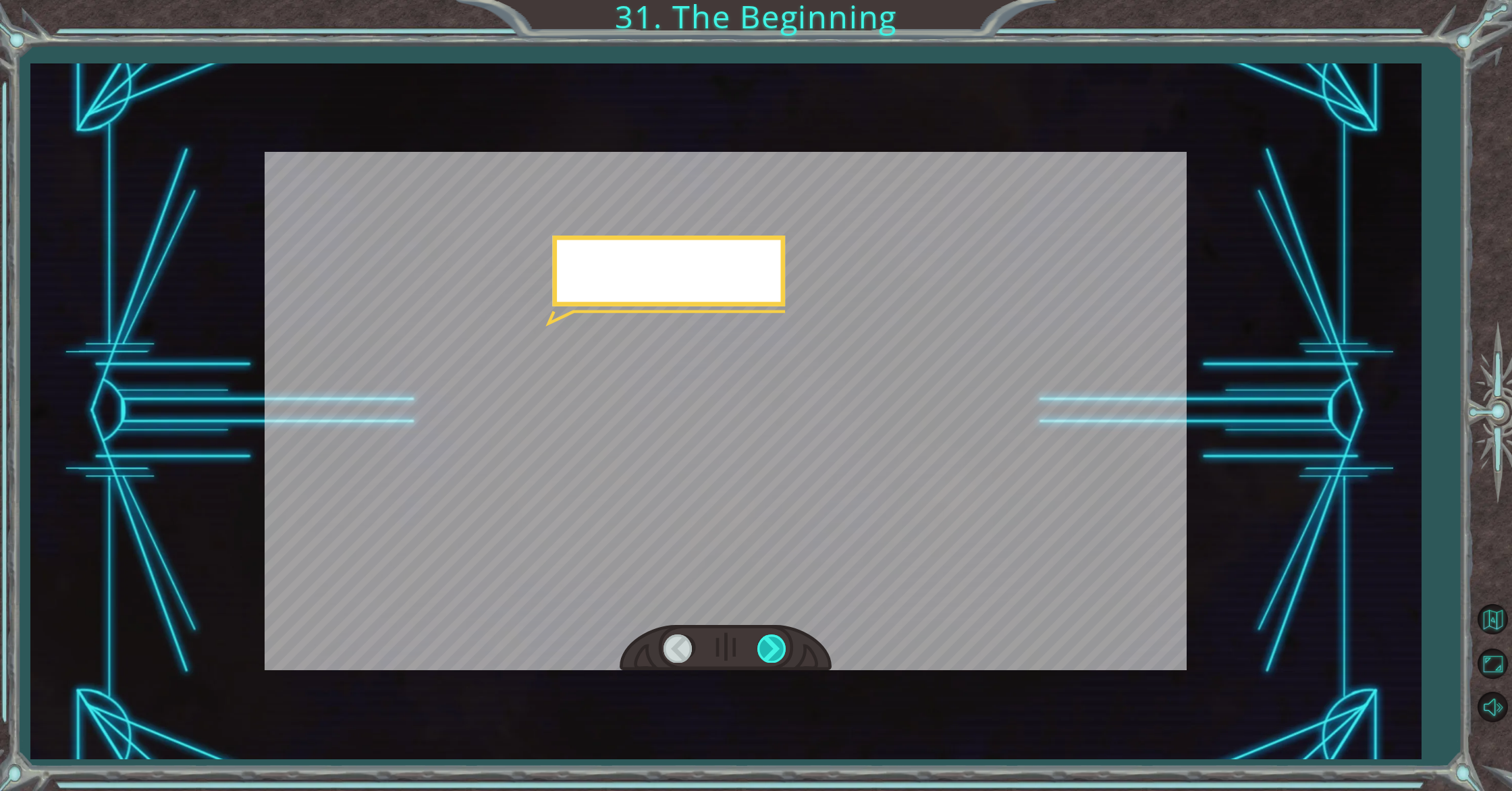
click at [778, 646] on div at bounding box center [773, 648] width 30 height 28
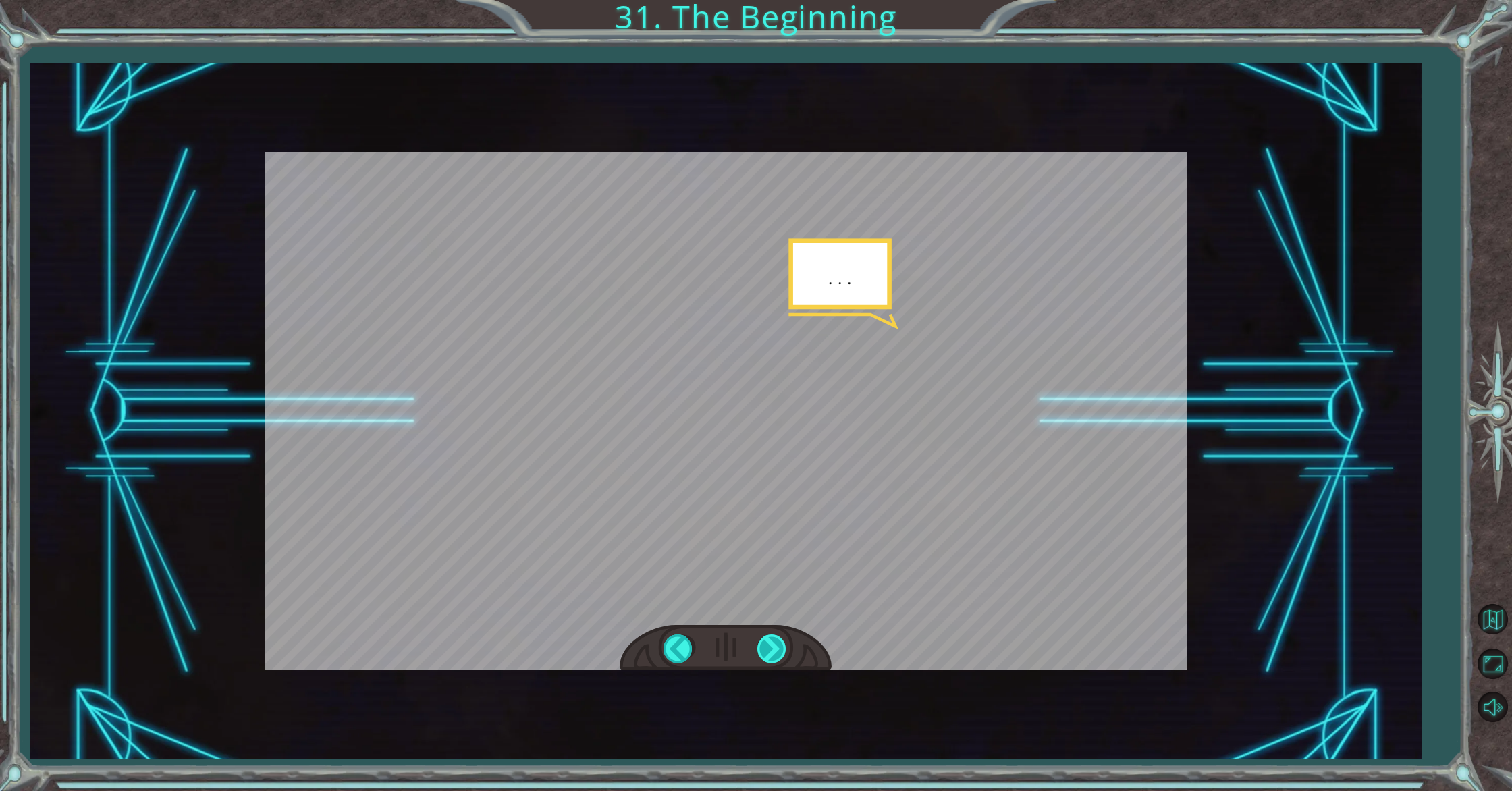
click at [778, 646] on div at bounding box center [773, 648] width 30 height 28
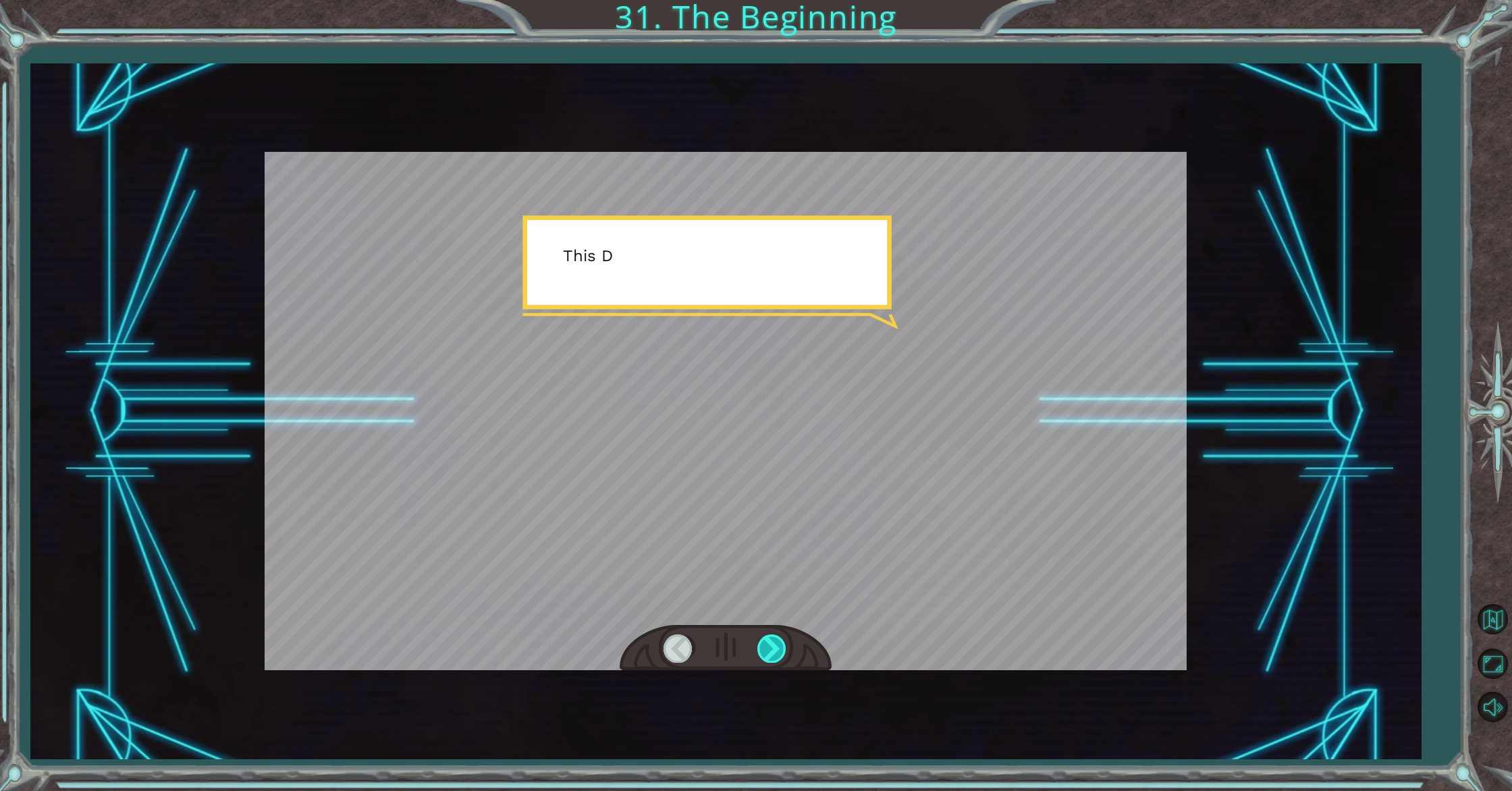
click at [778, 646] on div at bounding box center [773, 648] width 30 height 28
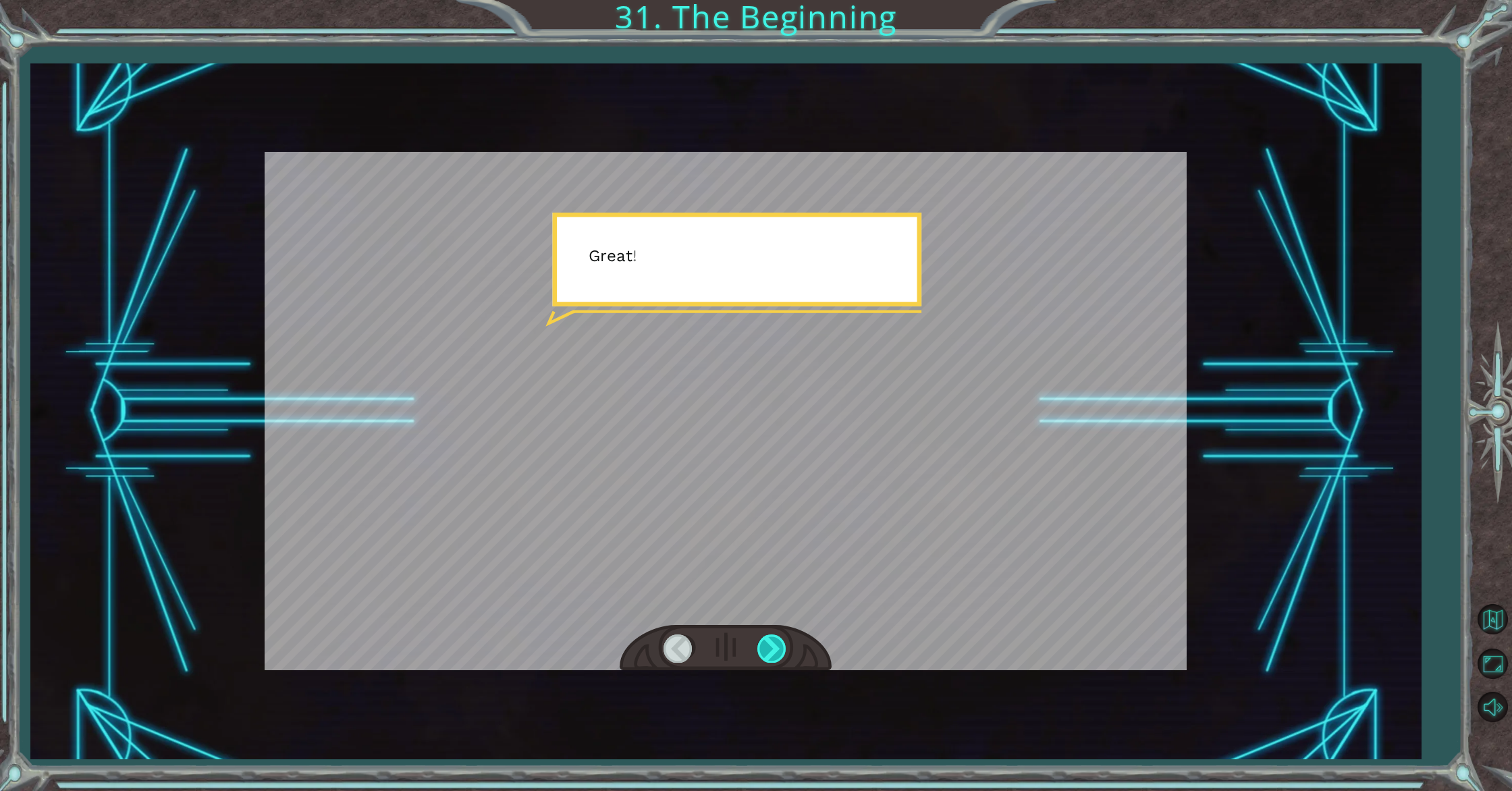
click at [778, 646] on div at bounding box center [773, 648] width 30 height 28
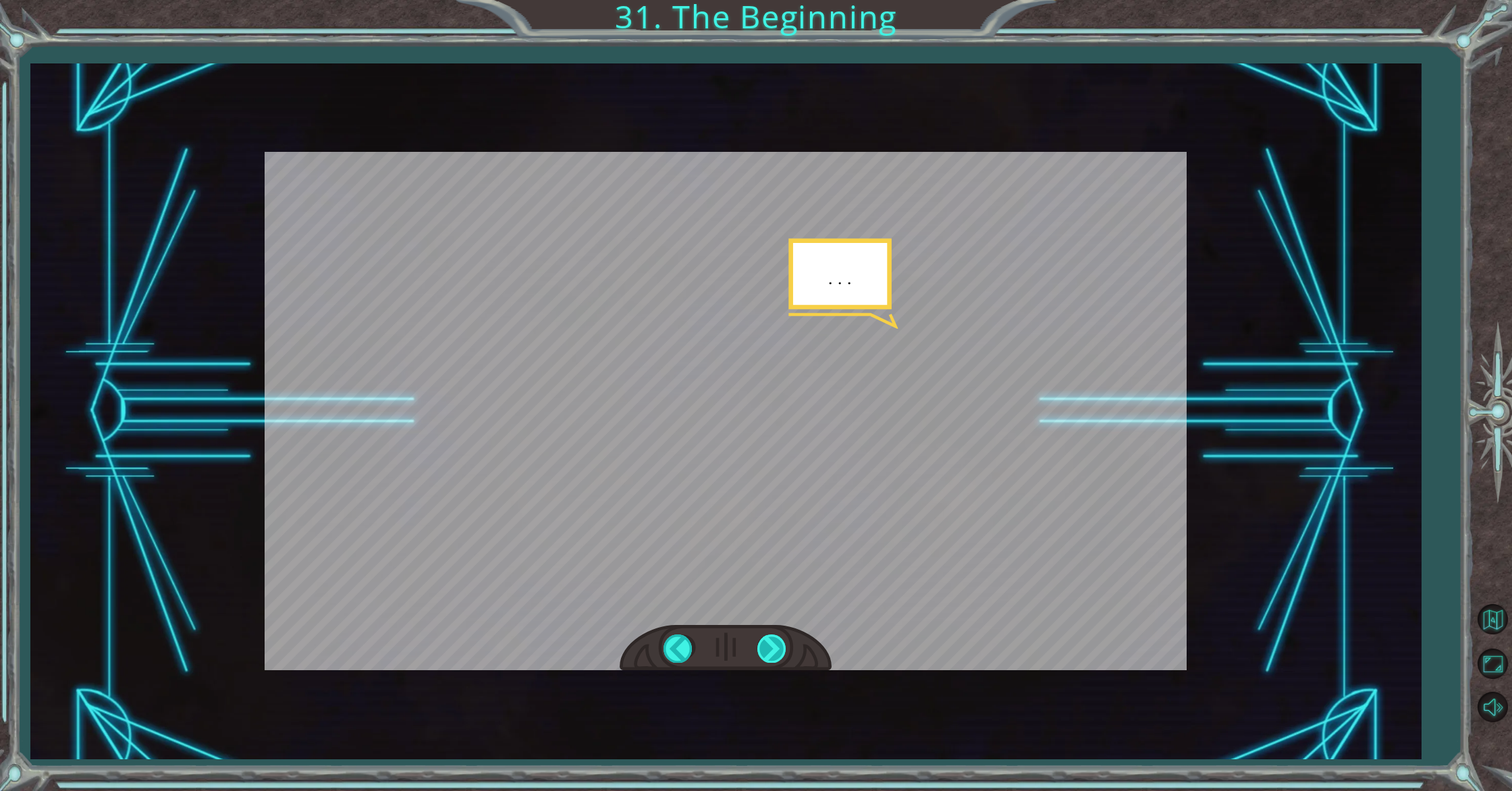
click at [778, 647] on div at bounding box center [773, 648] width 30 height 28
click at [778, 646] on div at bounding box center [773, 648] width 30 height 28
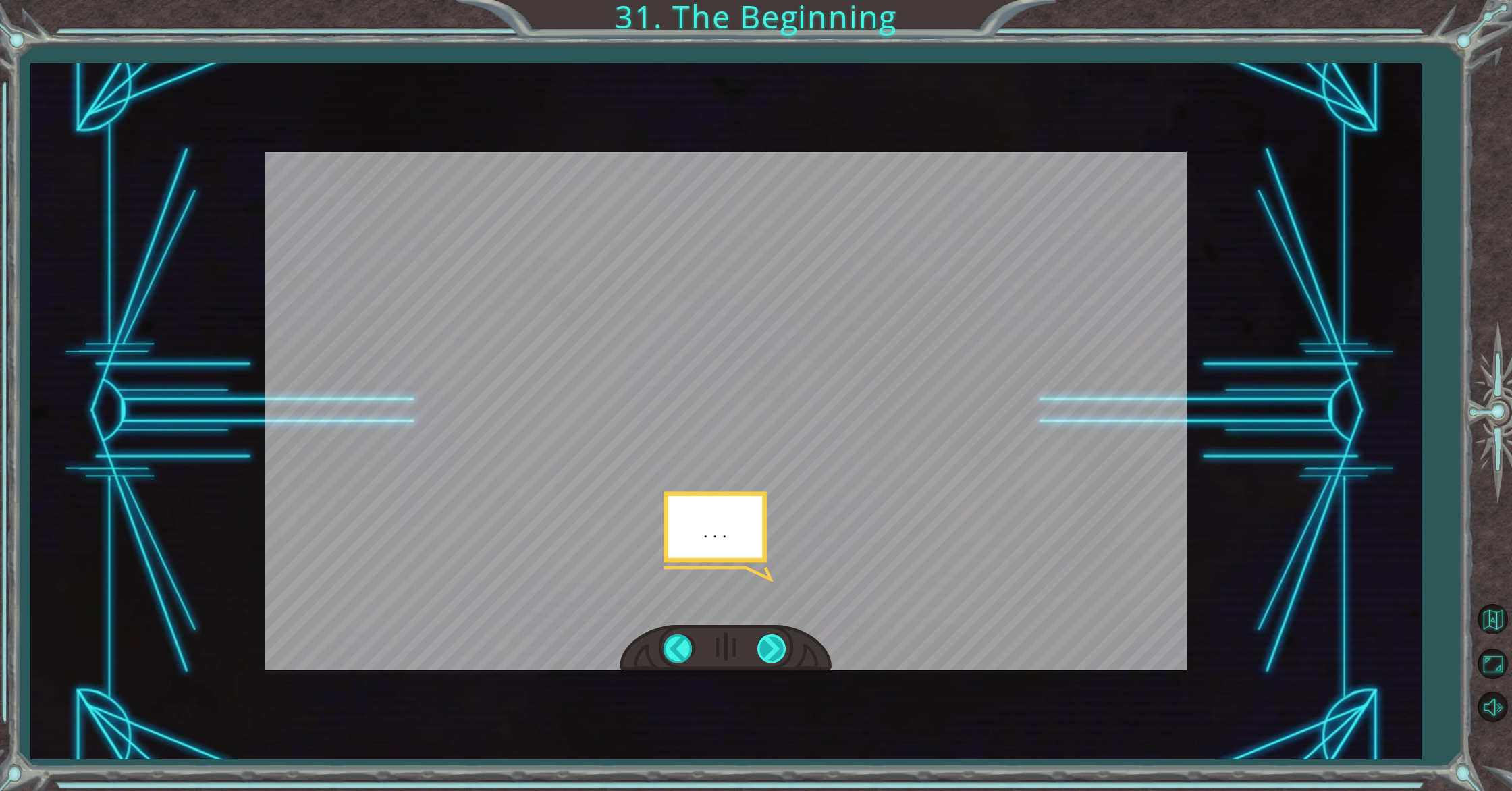
click at [778, 646] on div at bounding box center [773, 648] width 30 height 28
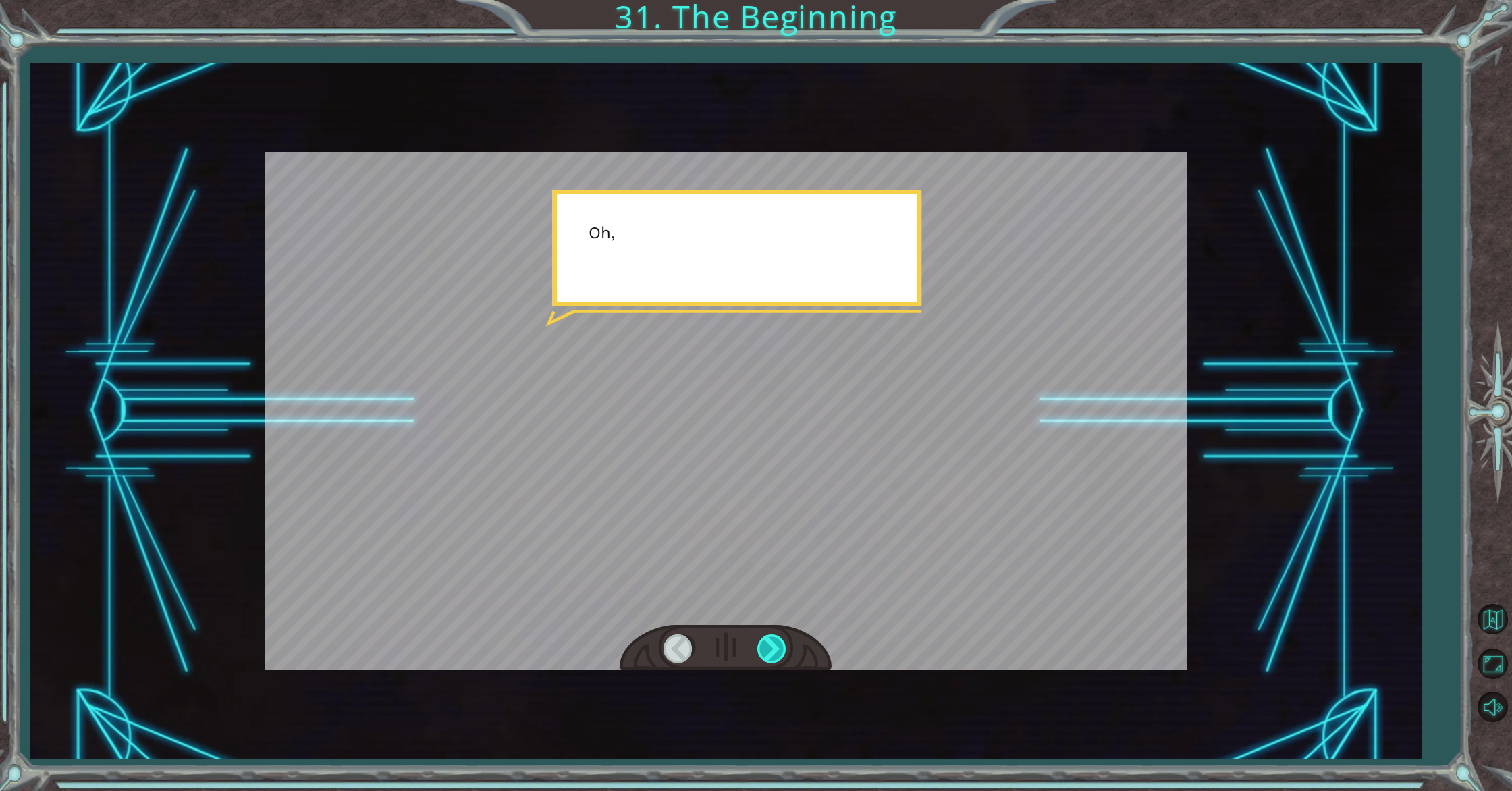
click at [778, 646] on div at bounding box center [773, 648] width 30 height 28
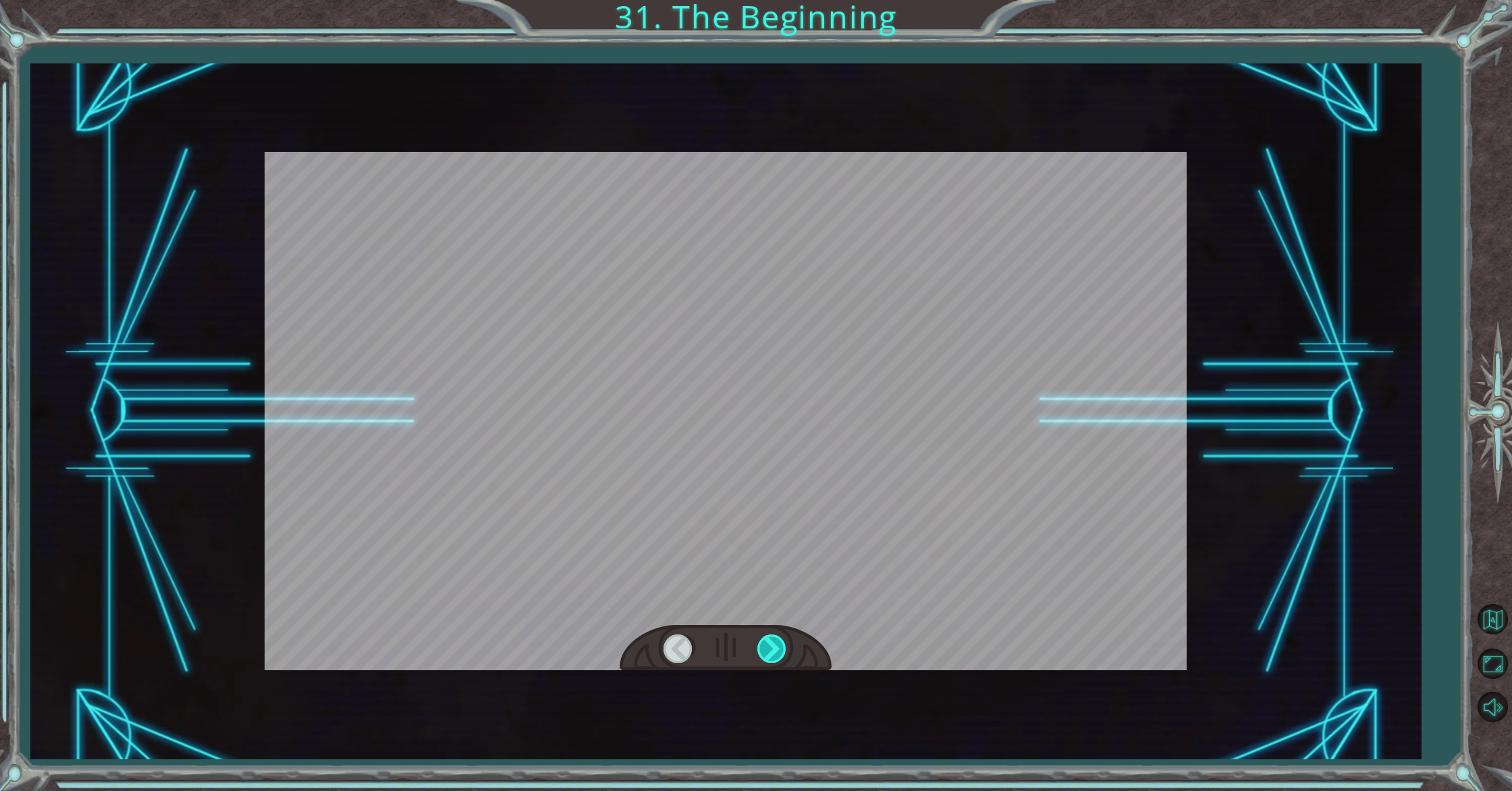
click at [778, 646] on div at bounding box center [773, 648] width 30 height 28
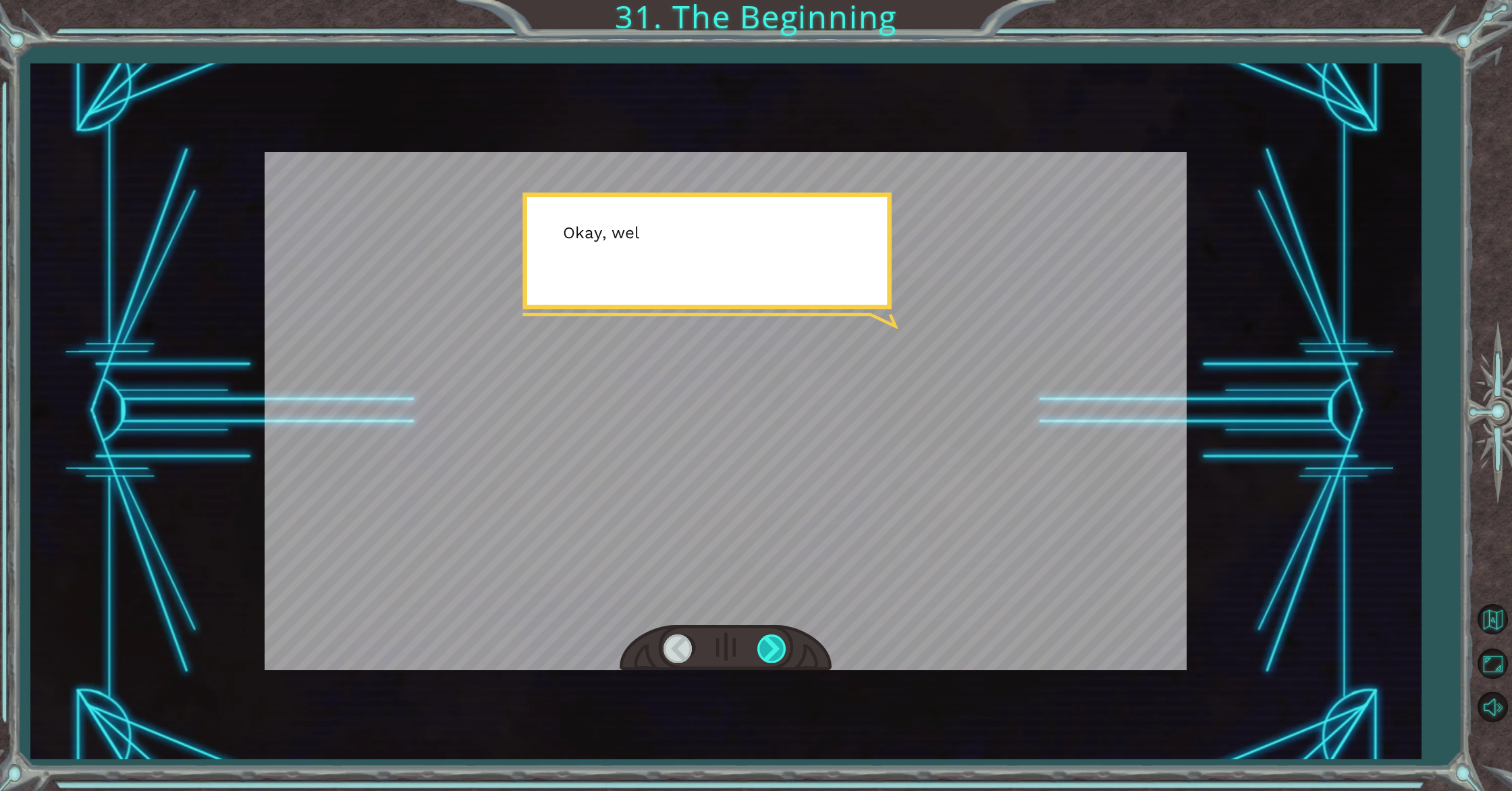
click at [778, 646] on div at bounding box center [773, 648] width 30 height 28
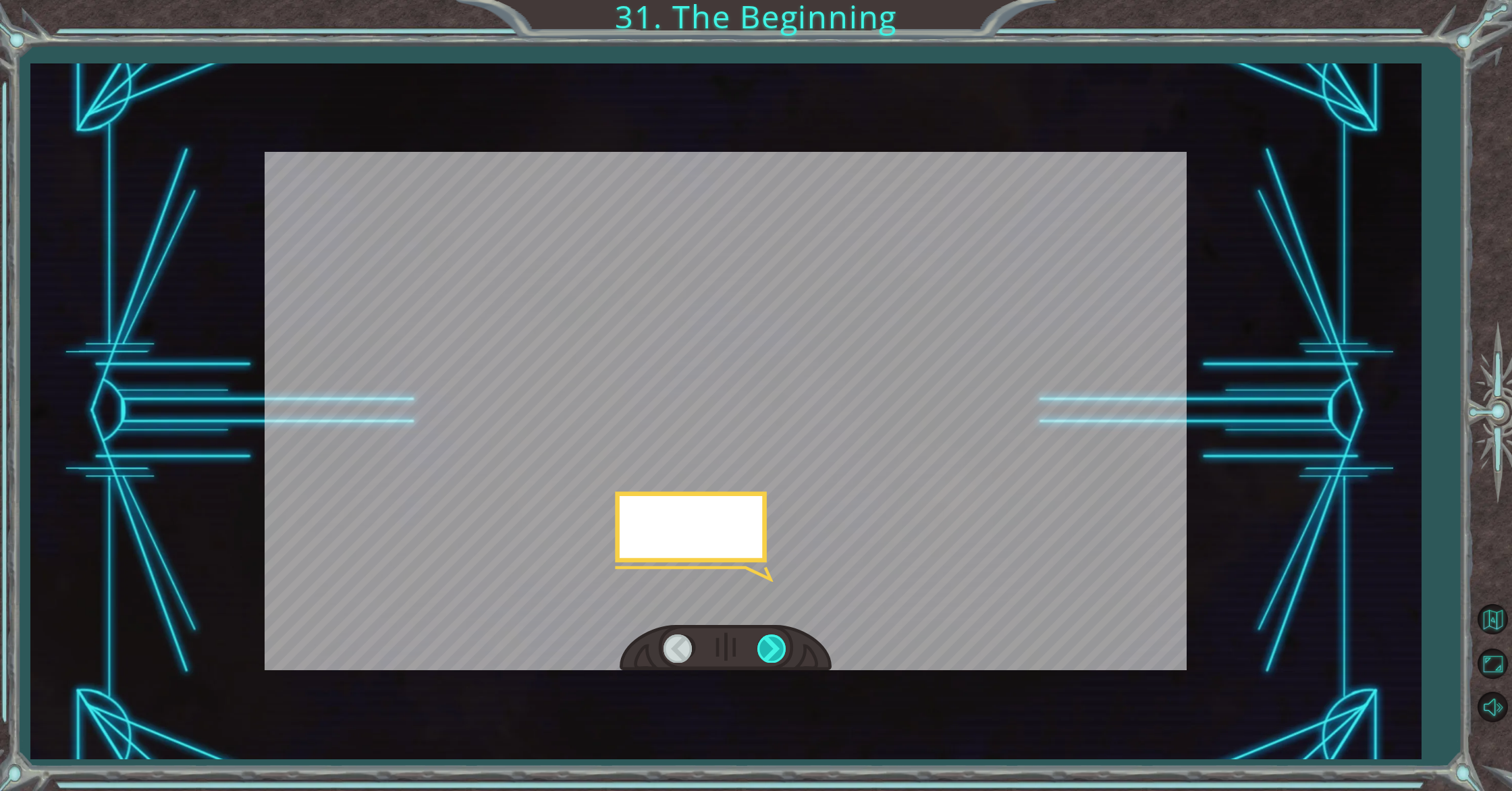
click at [778, 646] on div at bounding box center [773, 648] width 30 height 28
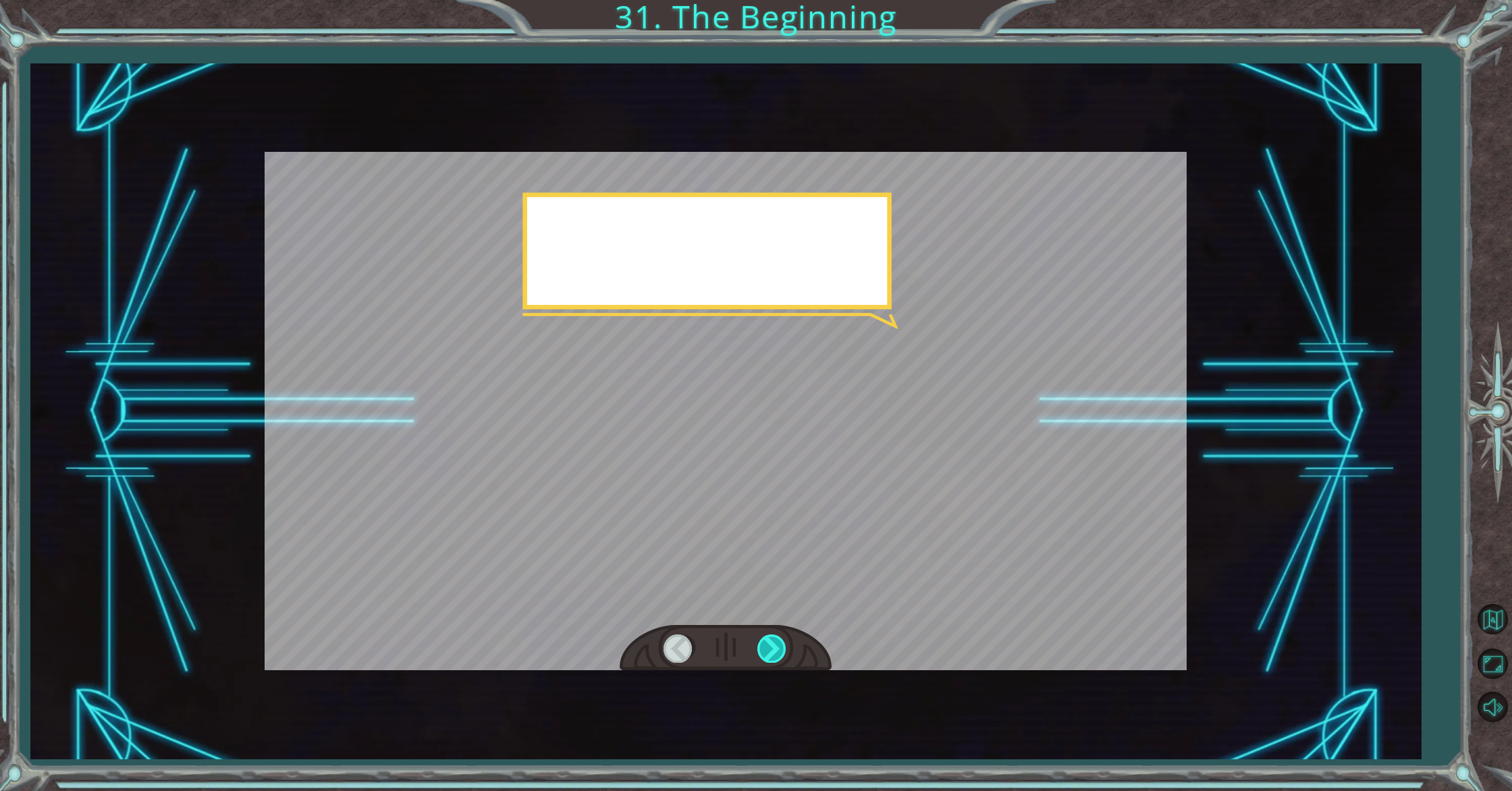
click at [778, 646] on div at bounding box center [773, 648] width 30 height 28
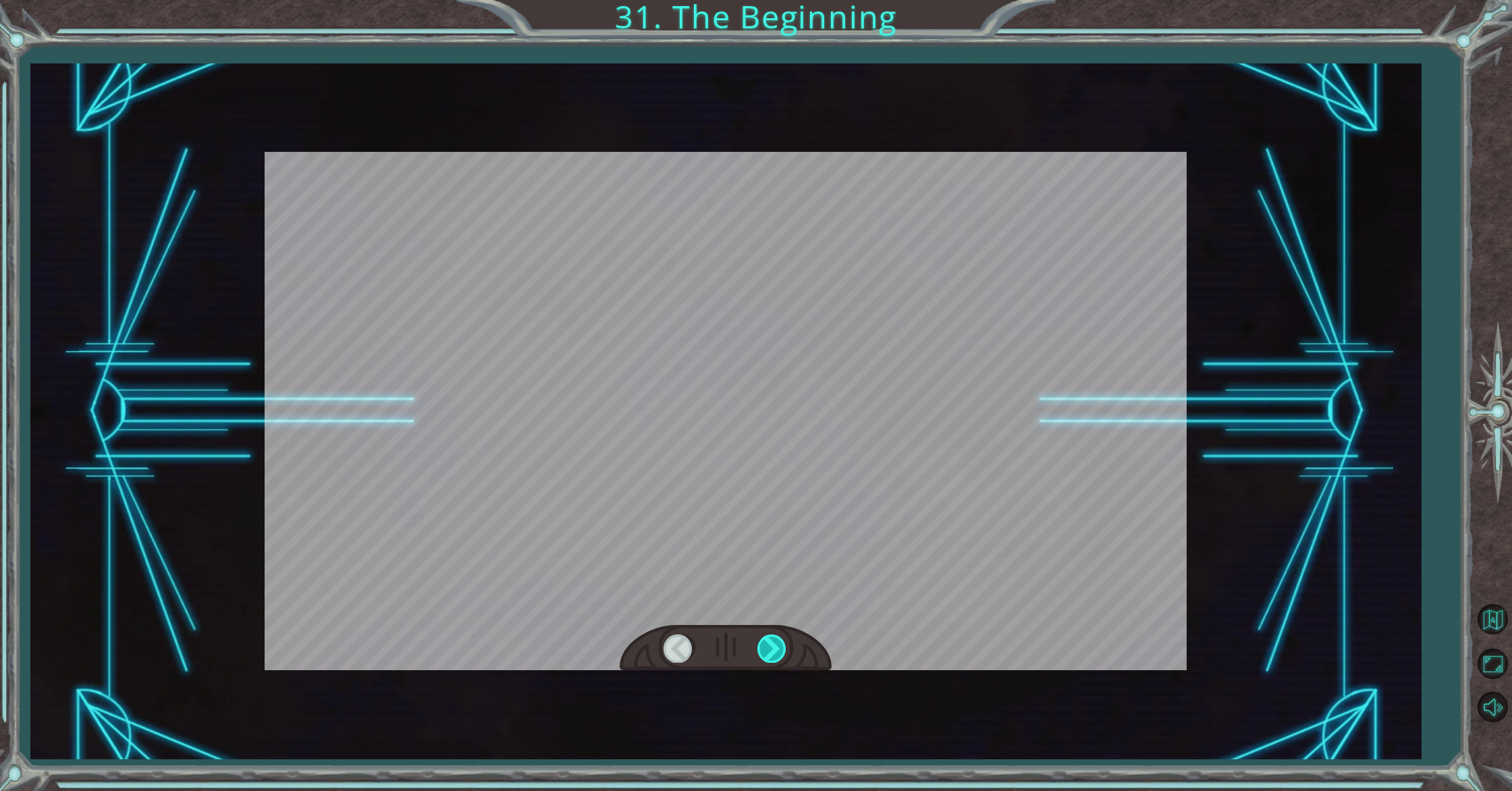
click at [778, 646] on div at bounding box center [773, 648] width 30 height 28
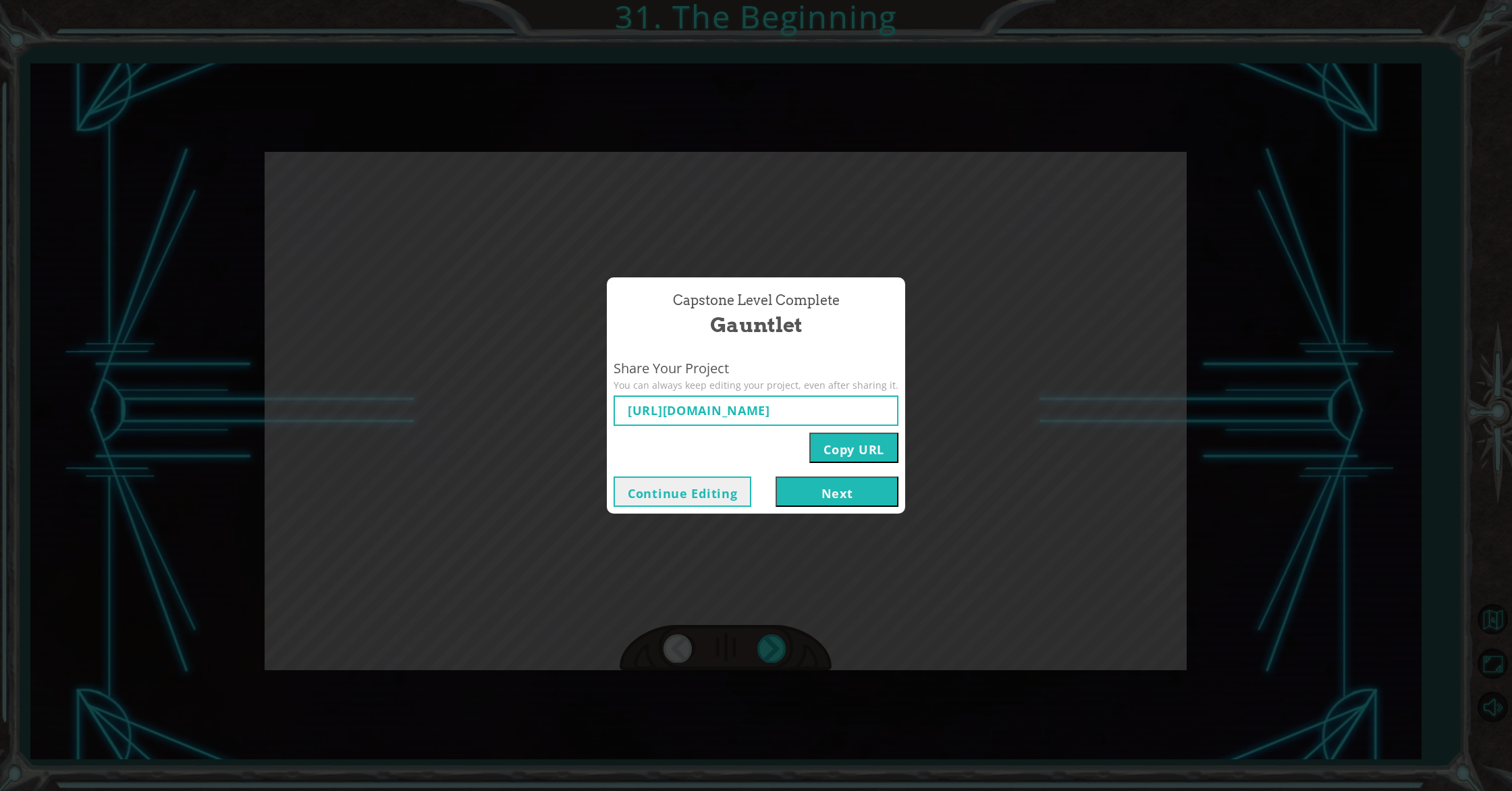
type input "[URL][DOMAIN_NAME]"
click at [812, 499] on button "Next" at bounding box center [837, 491] width 123 height 30
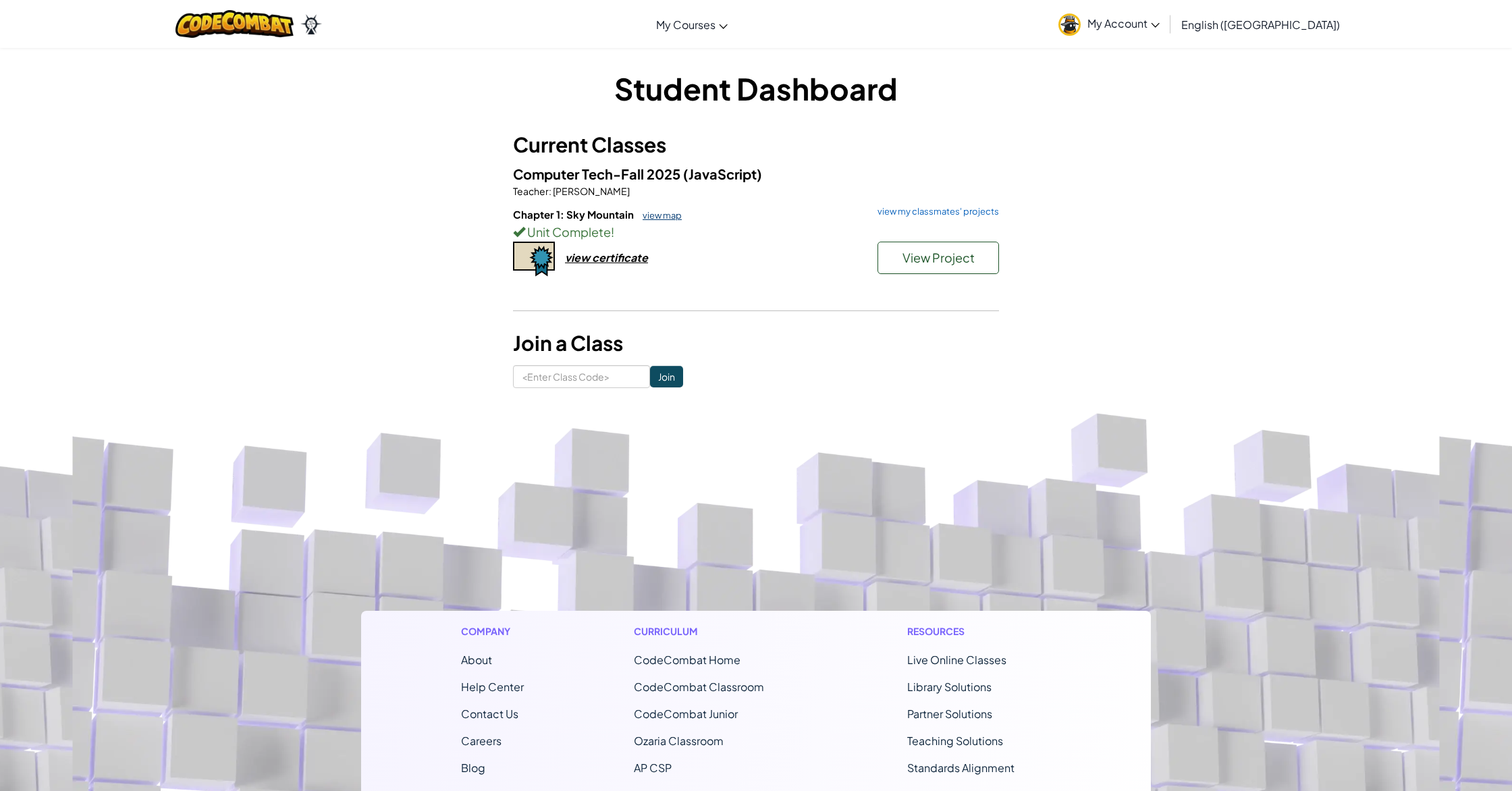
click at [668, 213] on link "view map" at bounding box center [659, 215] width 46 height 11
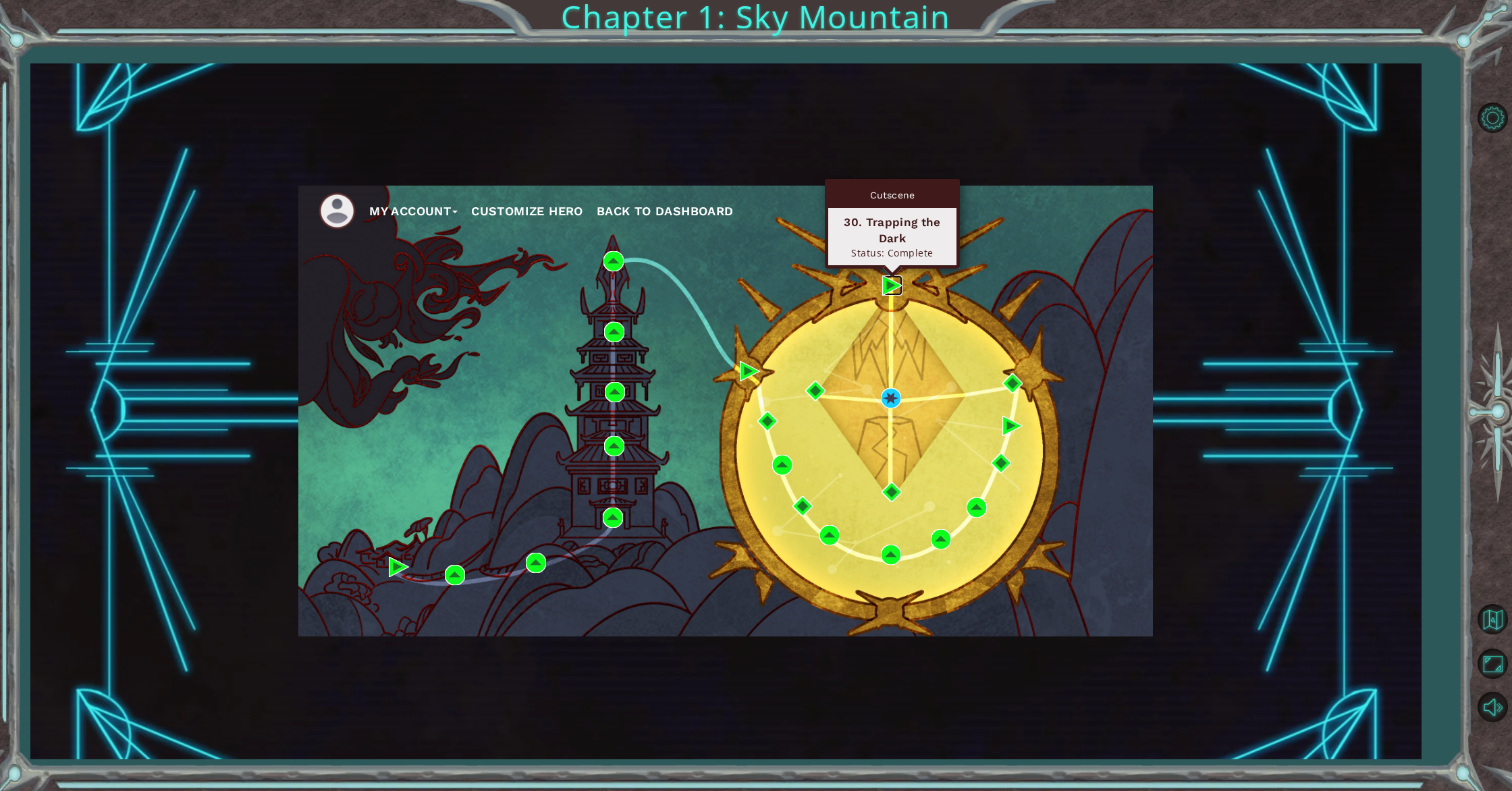
click at [884, 280] on img at bounding box center [892, 285] width 20 height 20
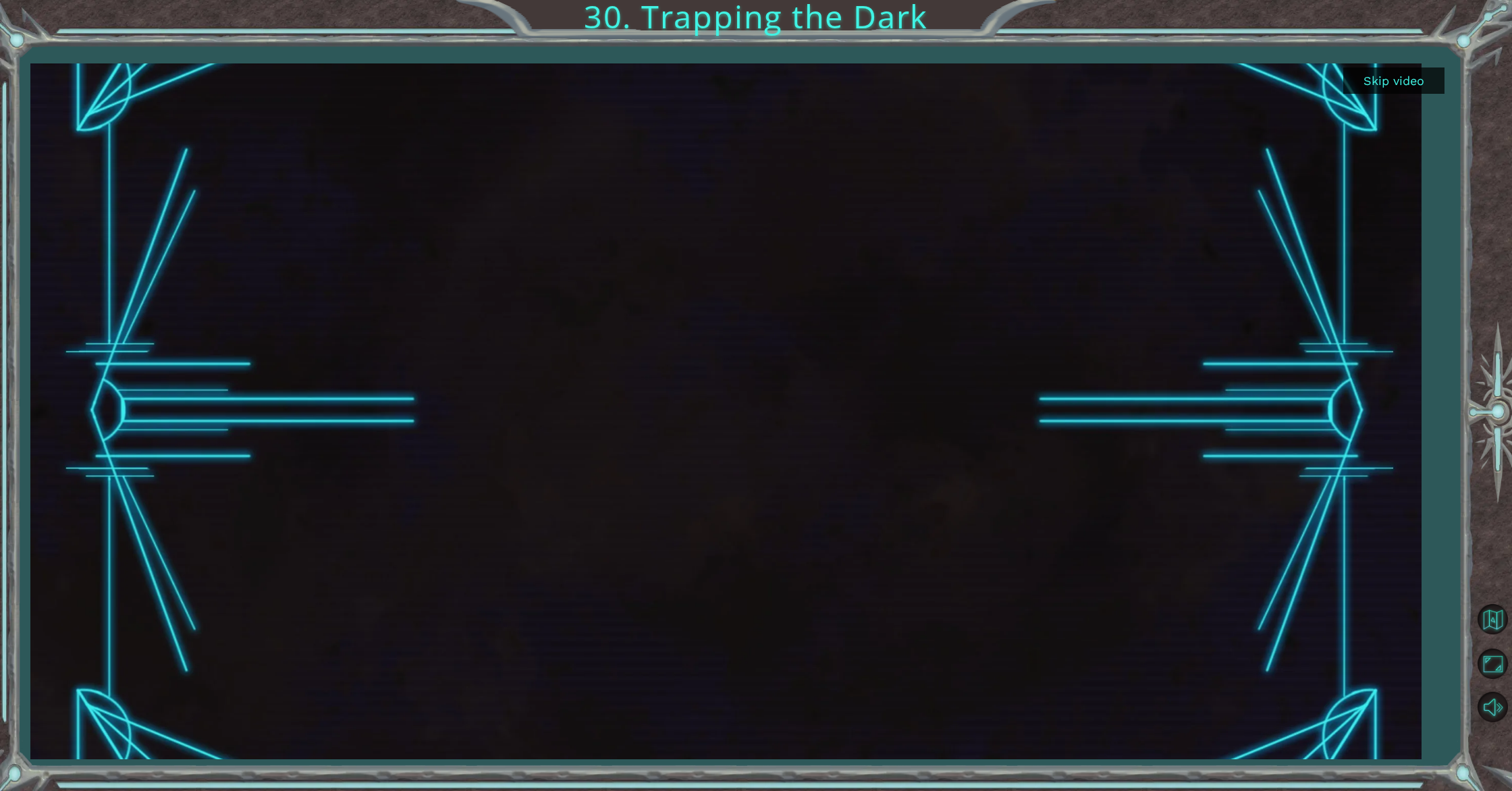
click at [1381, 83] on button "Skip video" at bounding box center [1394, 80] width 101 height 26
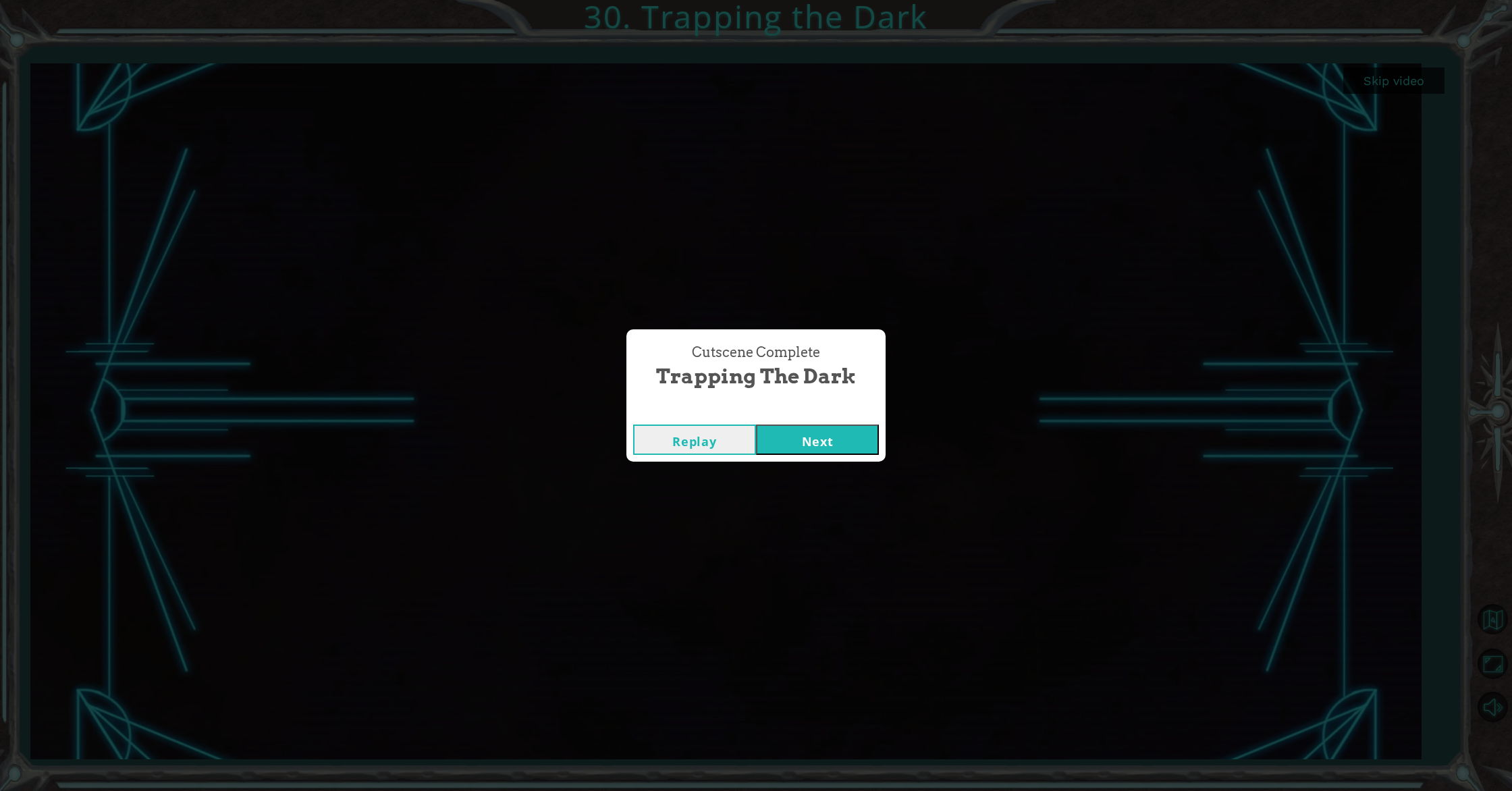
click at [810, 429] on button "Next" at bounding box center [817, 439] width 123 height 30
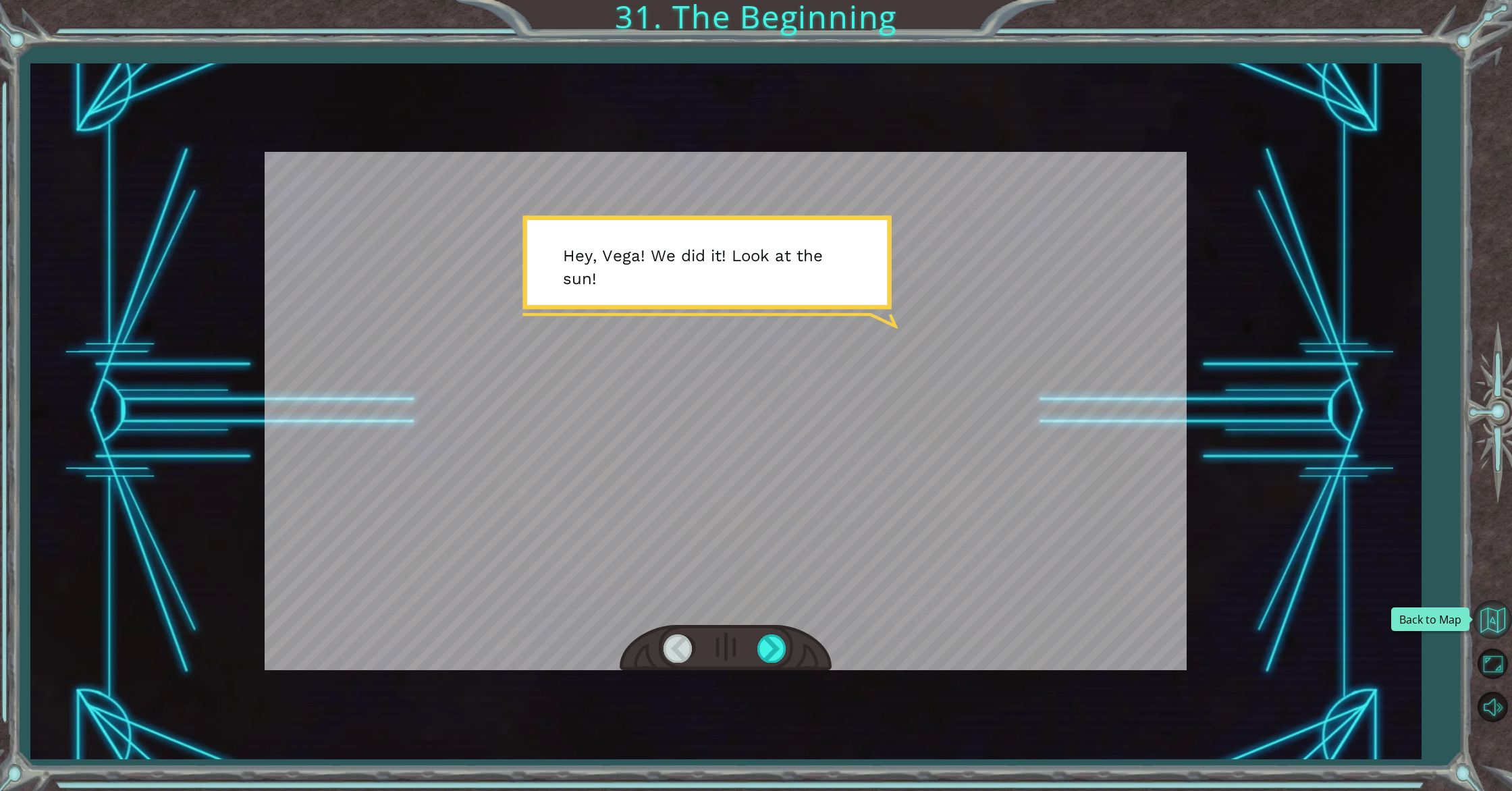
click at [1492, 626] on button "Back to Map" at bounding box center [1493, 620] width 39 height 39
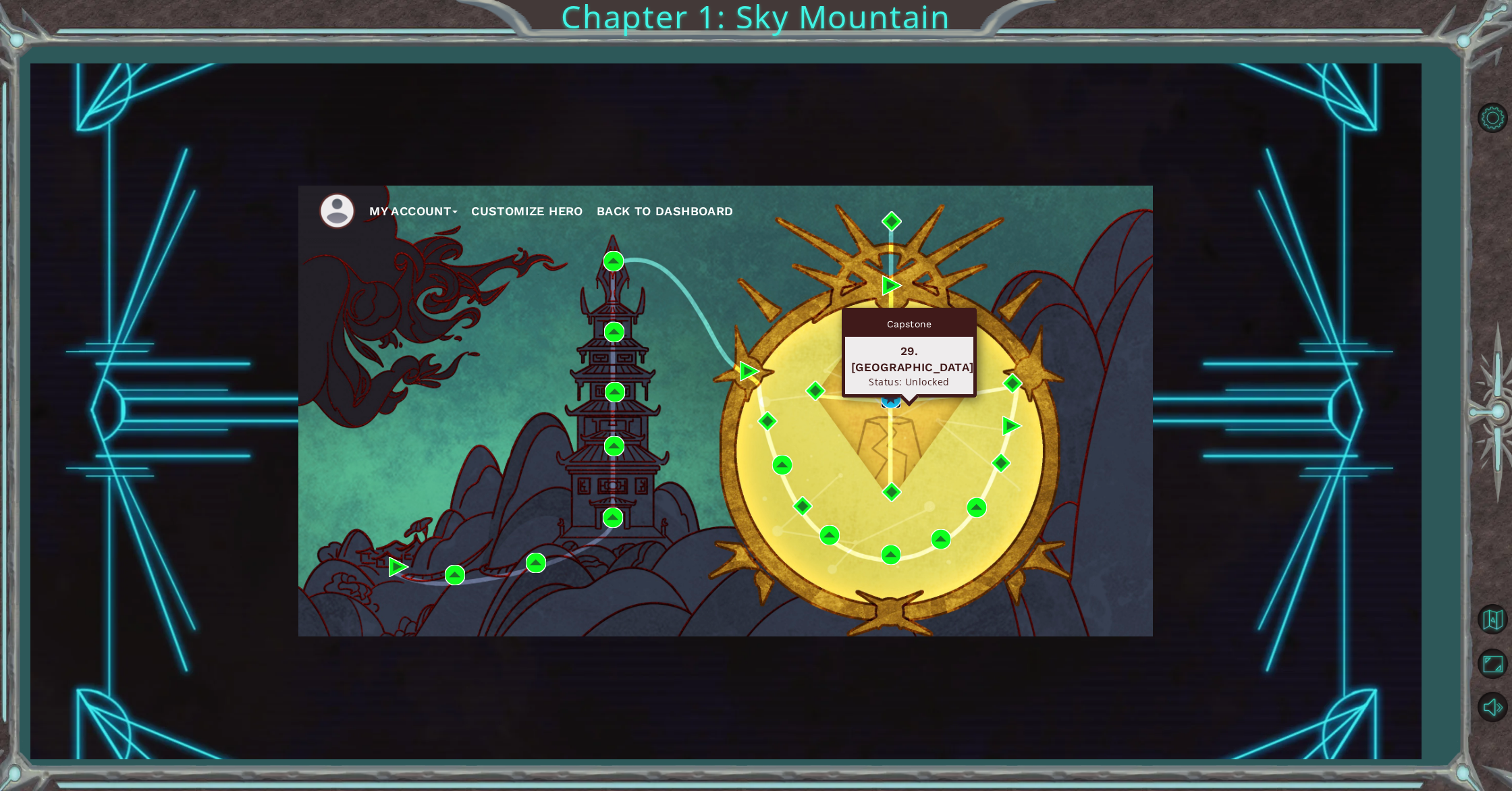
click at [887, 402] on img at bounding box center [891, 398] width 20 height 20
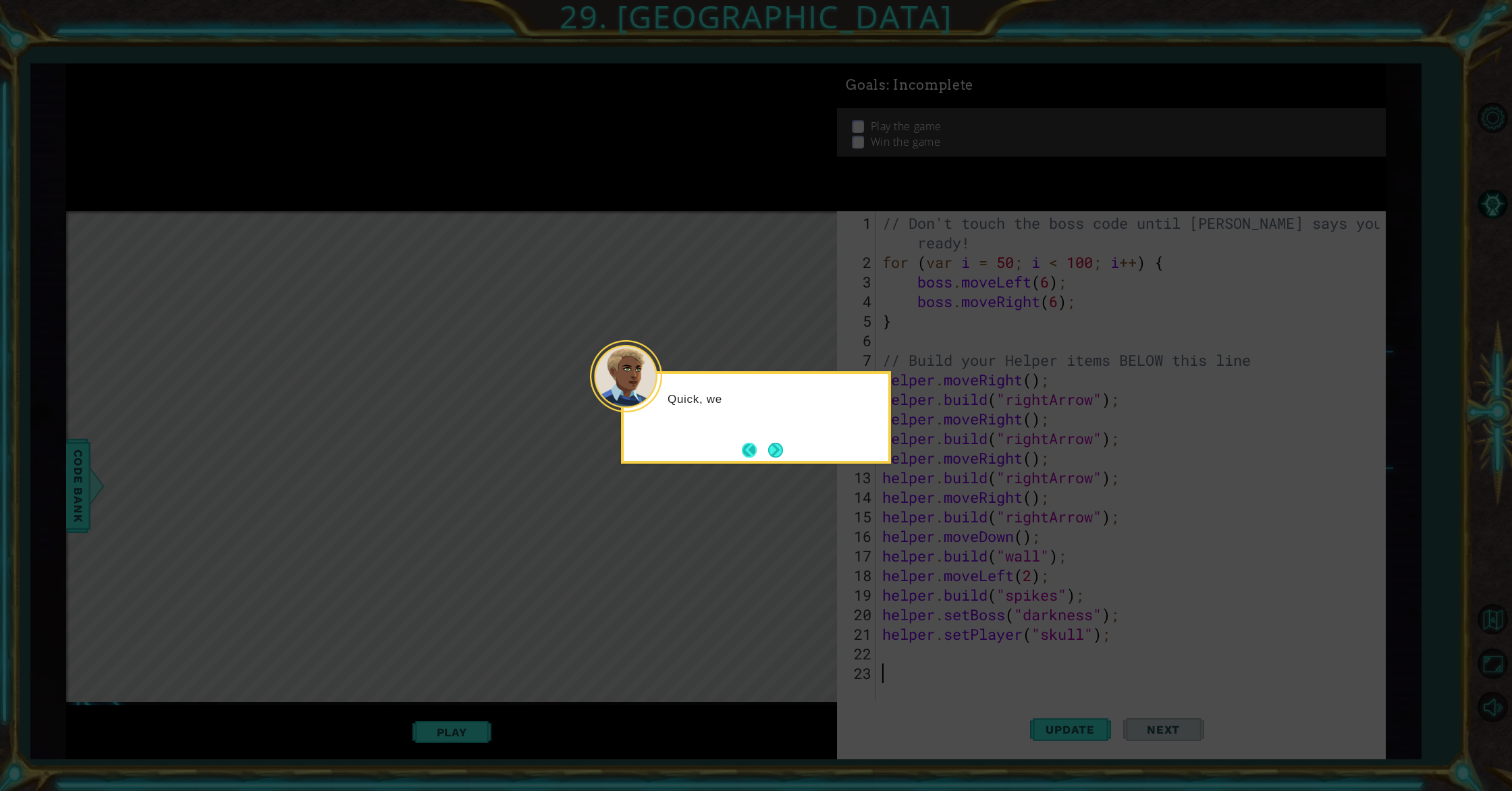
click at [759, 442] on button "Back" at bounding box center [754, 450] width 26 height 15
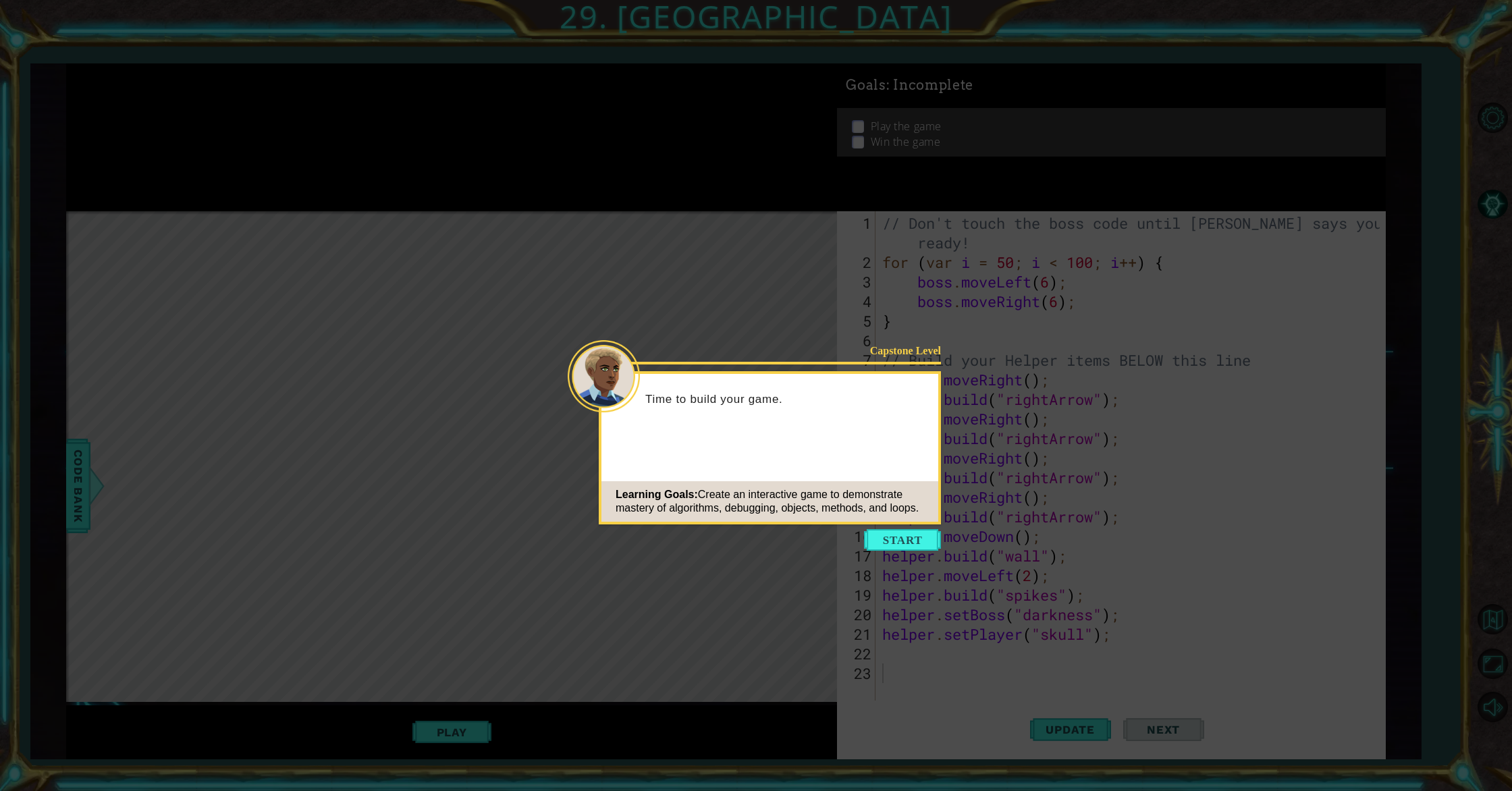
click at [883, 525] on icon at bounding box center [756, 396] width 1512 height 791
click at [886, 535] on button "Start" at bounding box center [903, 540] width 77 height 22
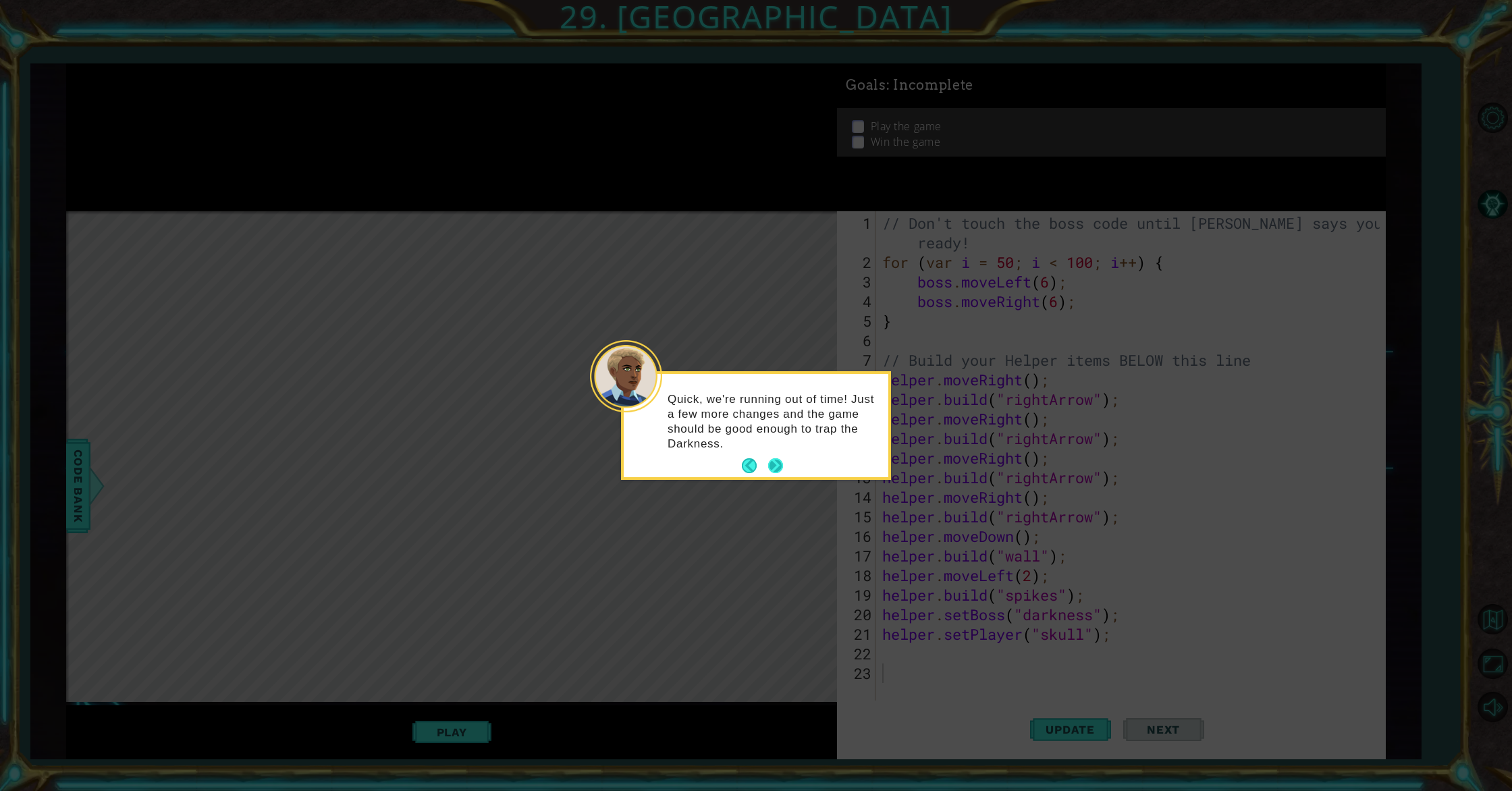
click at [767, 473] on button "Next" at bounding box center [775, 466] width 17 height 17
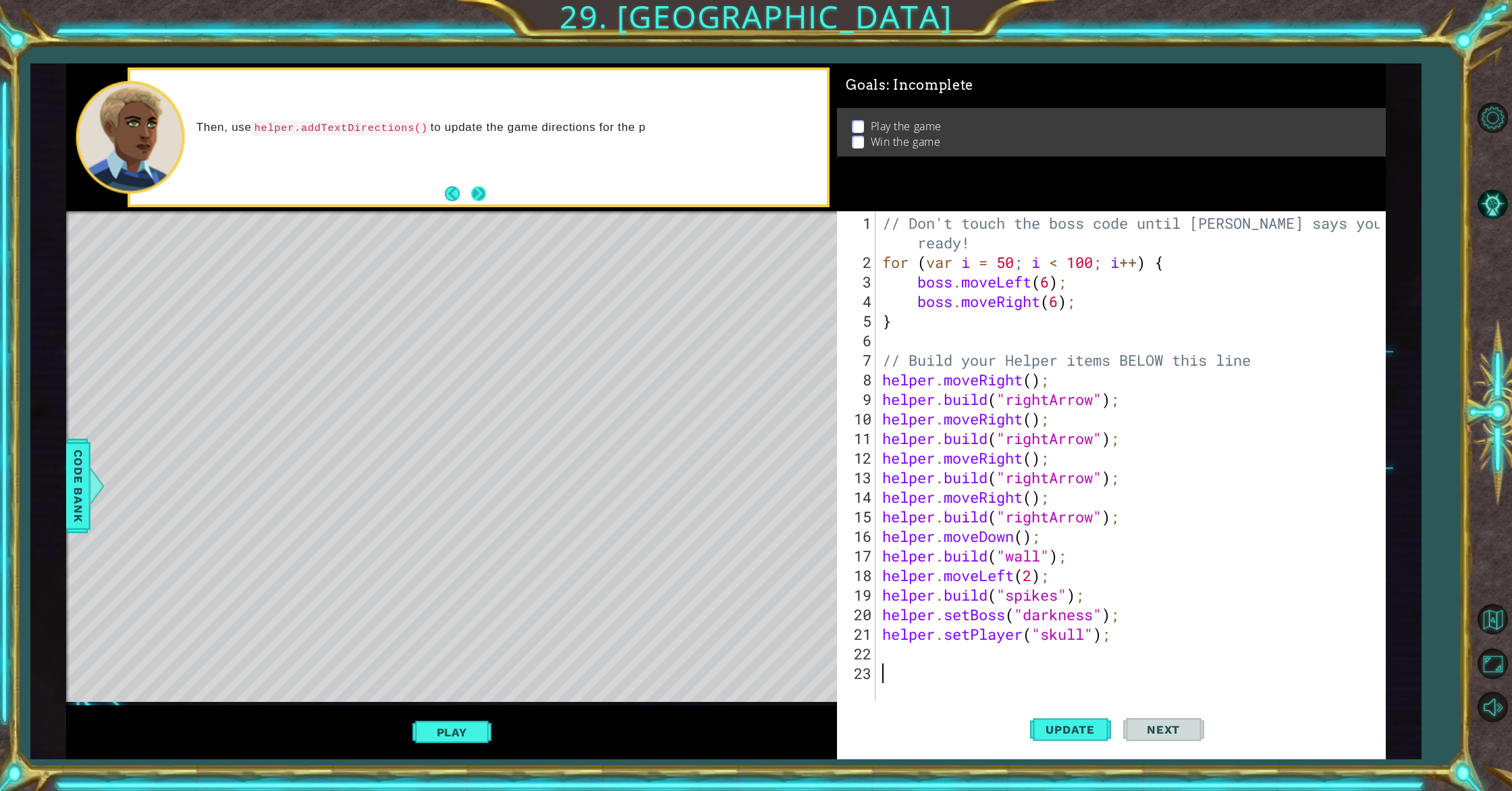
click at [474, 190] on button "Next" at bounding box center [479, 194] width 15 height 15
click at [474, 190] on button "Next" at bounding box center [478, 193] width 17 height 17
click at [1153, 593] on div "// Don't touch the boss code until [PERSON_NAME] says you're ready! for ( var i…" at bounding box center [1133, 487] width 507 height 548
click at [1153, 639] on div "// Don't touch the boss code until [PERSON_NAME] says you're ready! for ( var i…" at bounding box center [1133, 487] width 507 height 548
type textarea "helper.setPlayer("skull");"
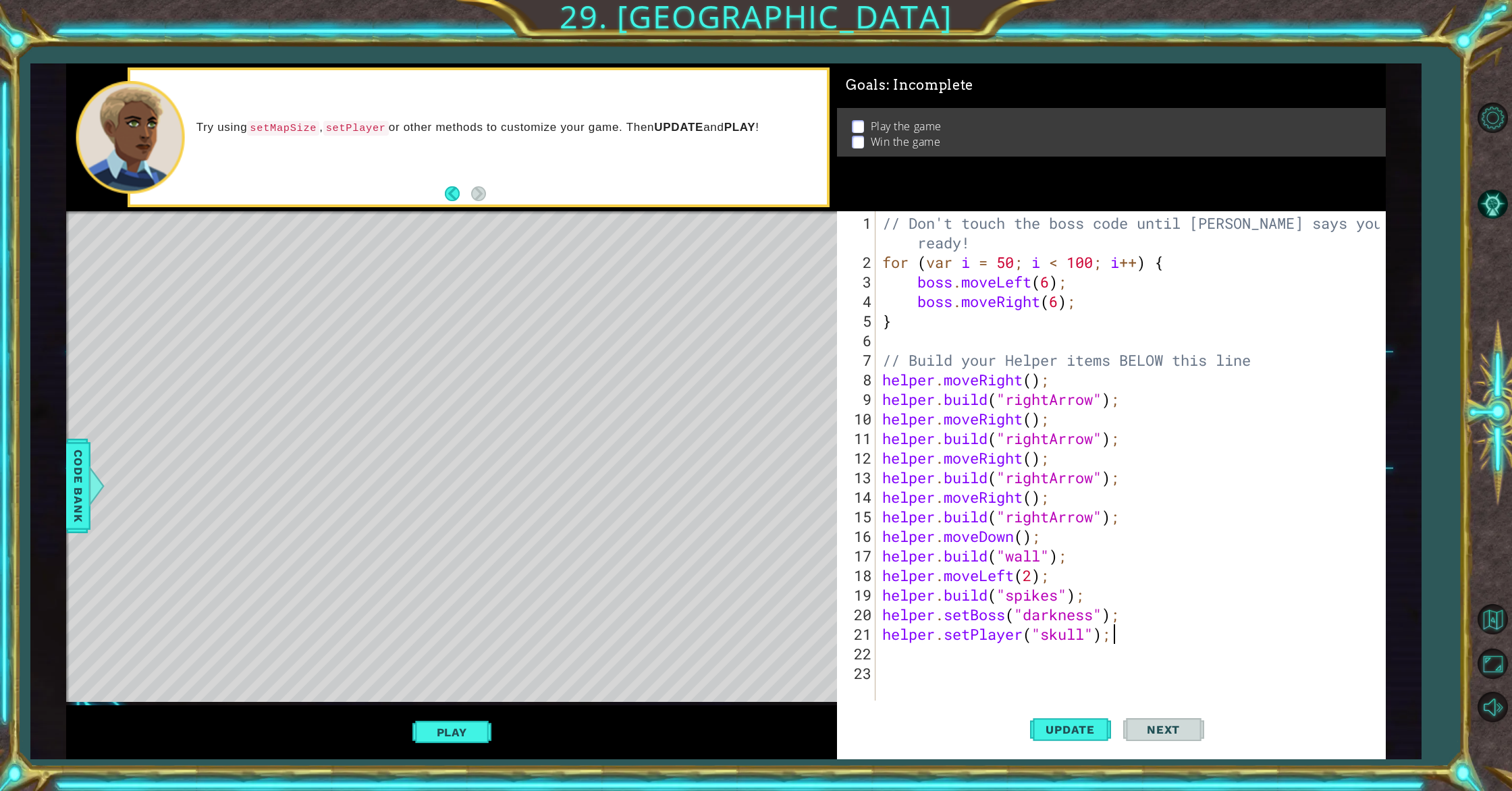
click at [1149, 660] on div "// Don't touch the boss code until [PERSON_NAME] says you're ready! for ( var i…" at bounding box center [1133, 487] width 507 height 548
click at [75, 515] on span "Code Bank" at bounding box center [78, 485] width 22 height 82
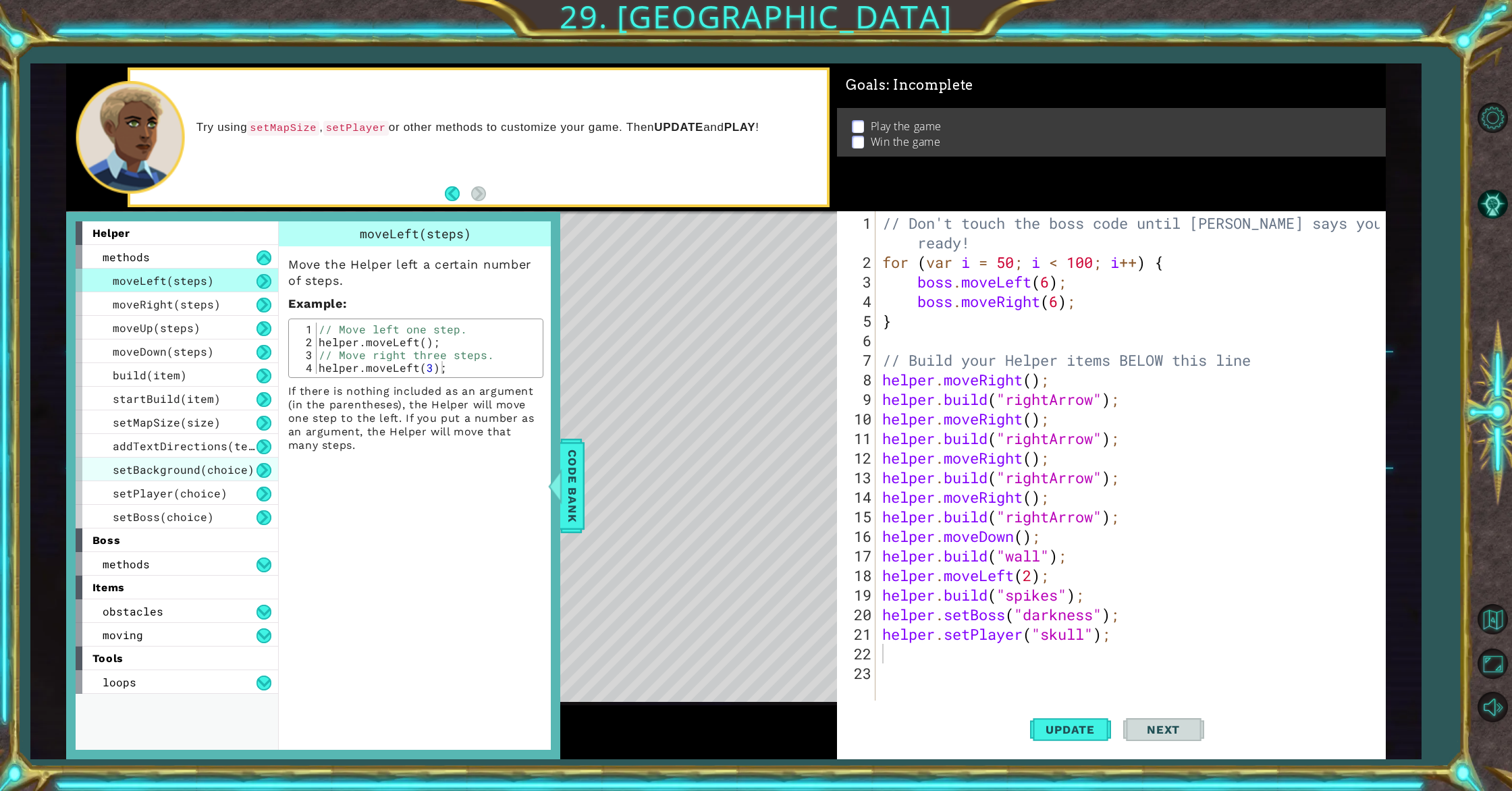
click at [205, 479] on div "setBackground(choice)" at bounding box center [177, 469] width 202 height 23
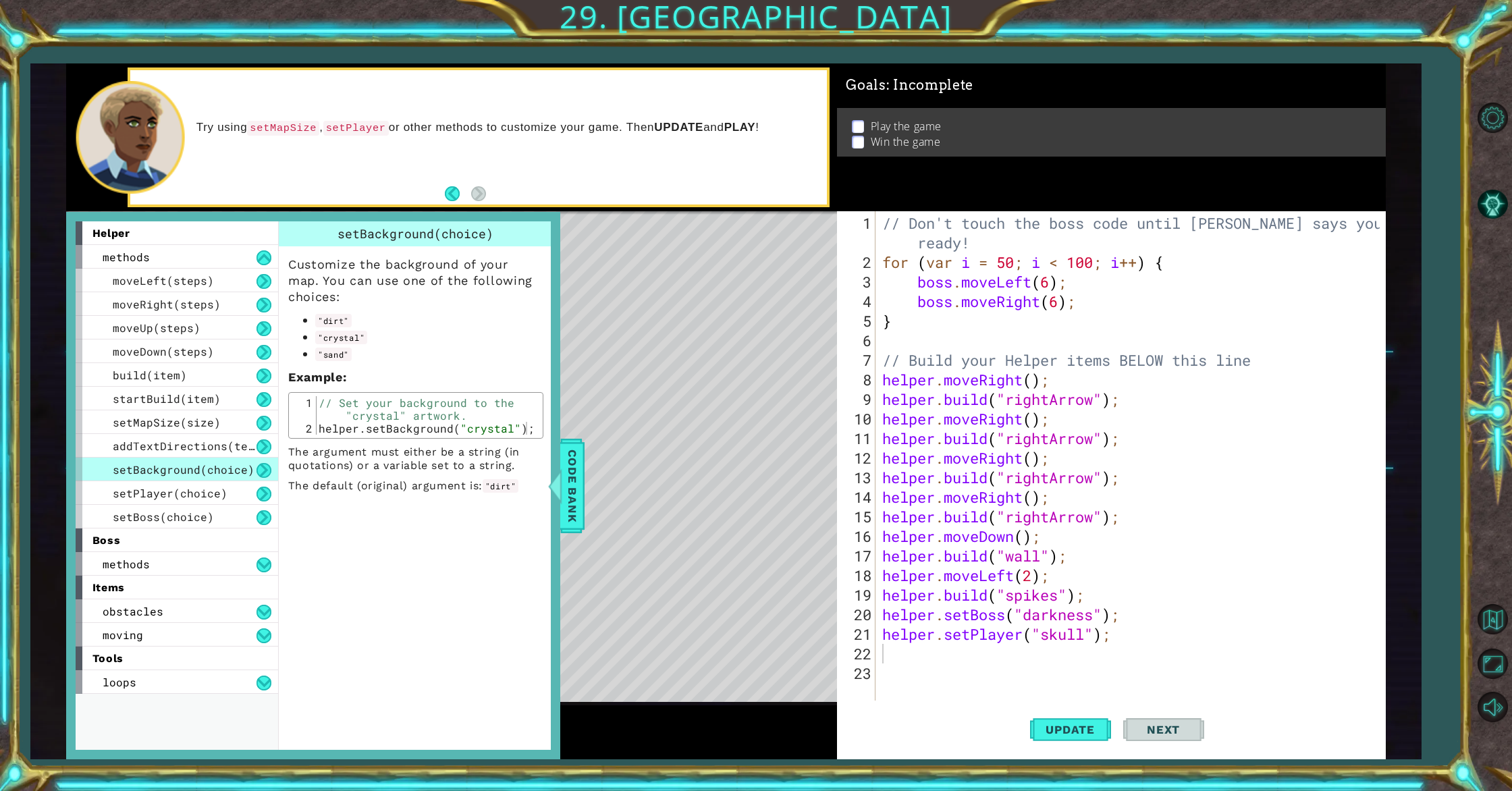
type textarea "helper.setPlayer("skull");"
click at [941, 642] on div "// Don't touch the boss code until [PERSON_NAME] says you're ready! for ( var i…" at bounding box center [1133, 487] width 507 height 548
click at [932, 669] on div "// Don't touch the boss code until [PERSON_NAME] says you're ready! for ( var i…" at bounding box center [1133, 487] width 507 height 548
click at [911, 652] on div "// Don't touch the boss code until [PERSON_NAME] says you're ready! for ( var i…" at bounding box center [1133, 487] width 507 height 548
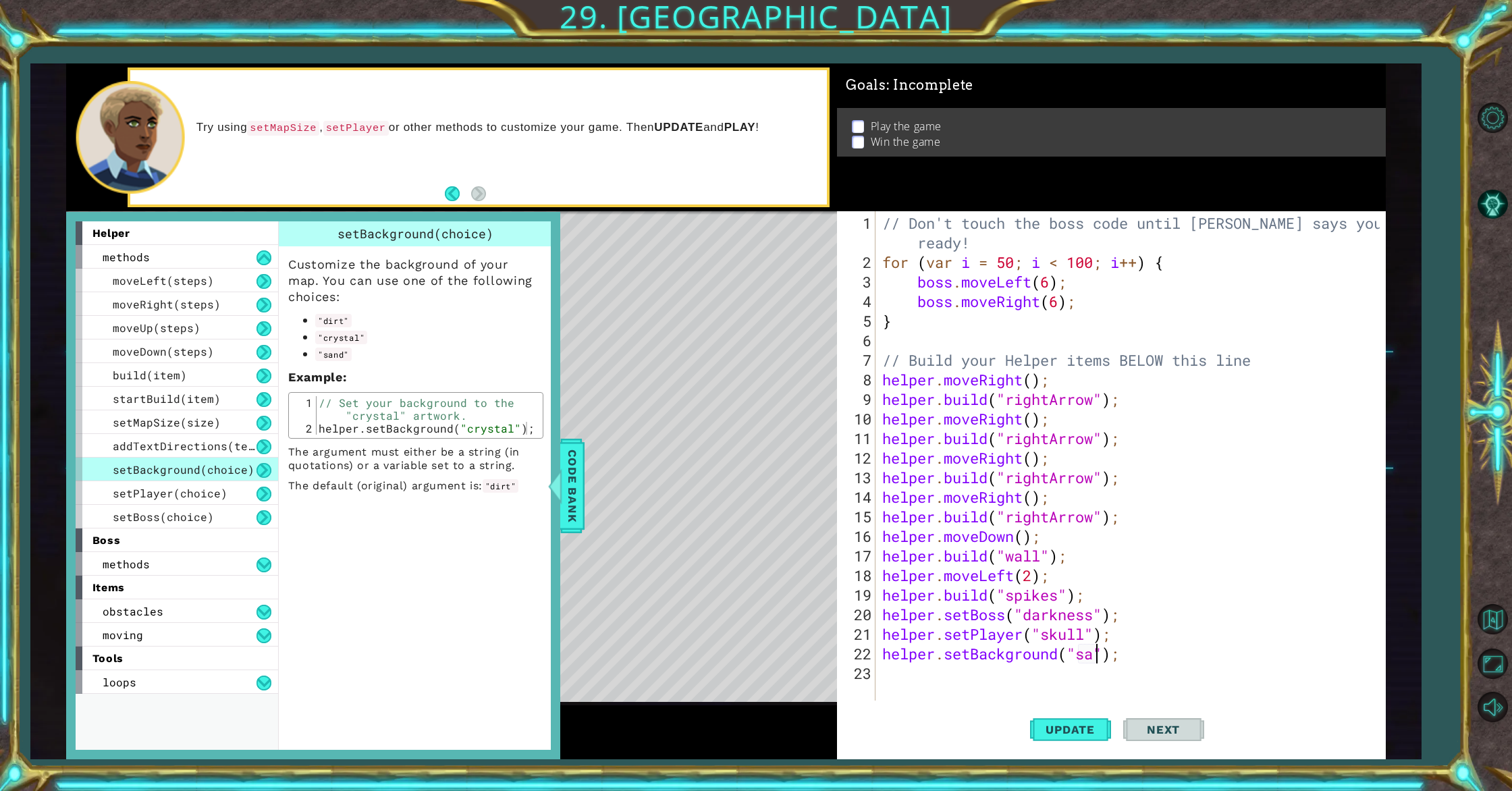
type textarea "helper.setBackground("sand");"
click at [892, 665] on div "// Don't touch the boss code until [PERSON_NAME] says you're ready! for ( var i…" at bounding box center [1133, 487] width 507 height 548
click at [169, 408] on div "startBuild(item)" at bounding box center [177, 398] width 202 height 23
